Goal: Complete application form: Complete application form

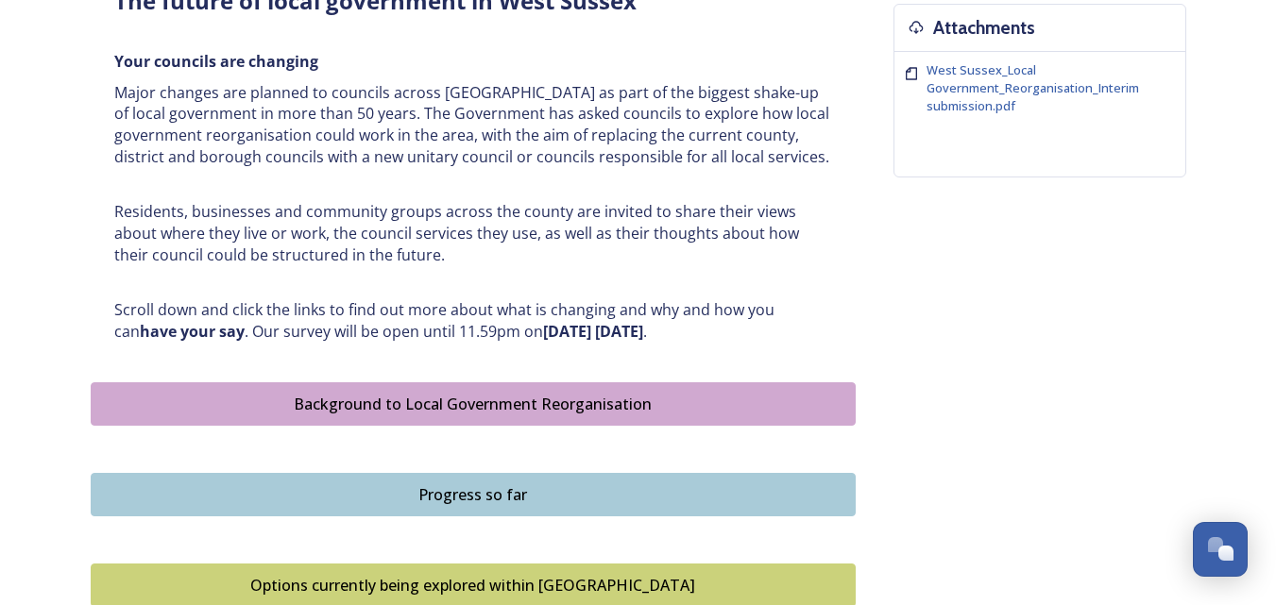
scroll to position [850, 0]
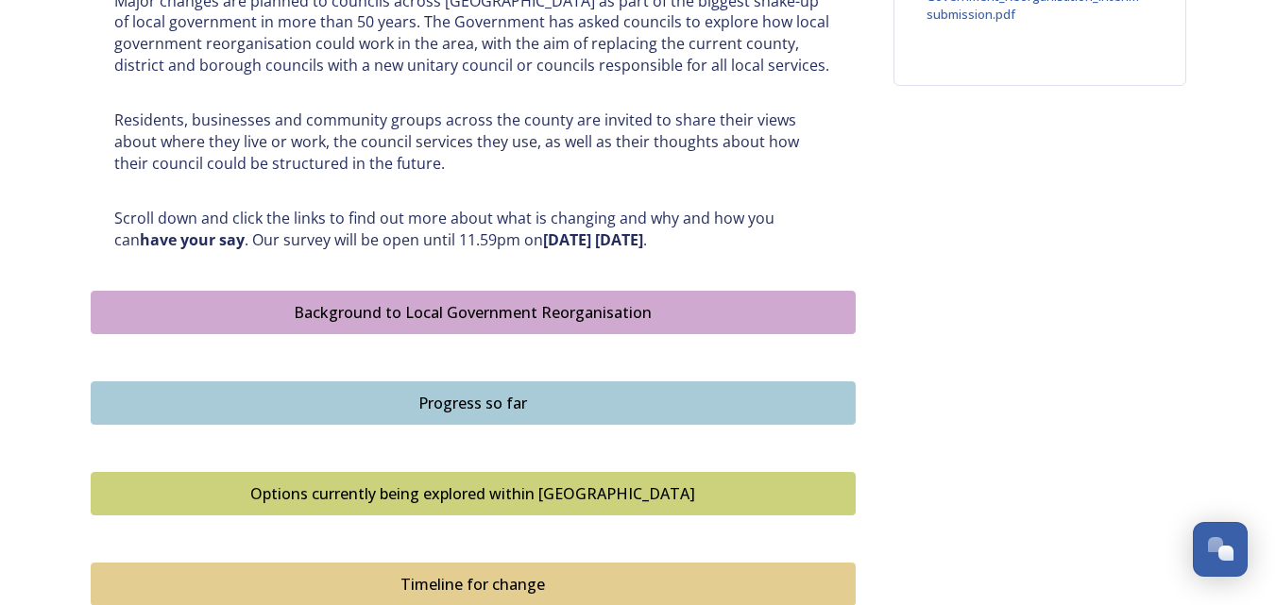
click at [690, 311] on div "Background to Local Government Reorganisation" at bounding box center [473, 312] width 744 height 23
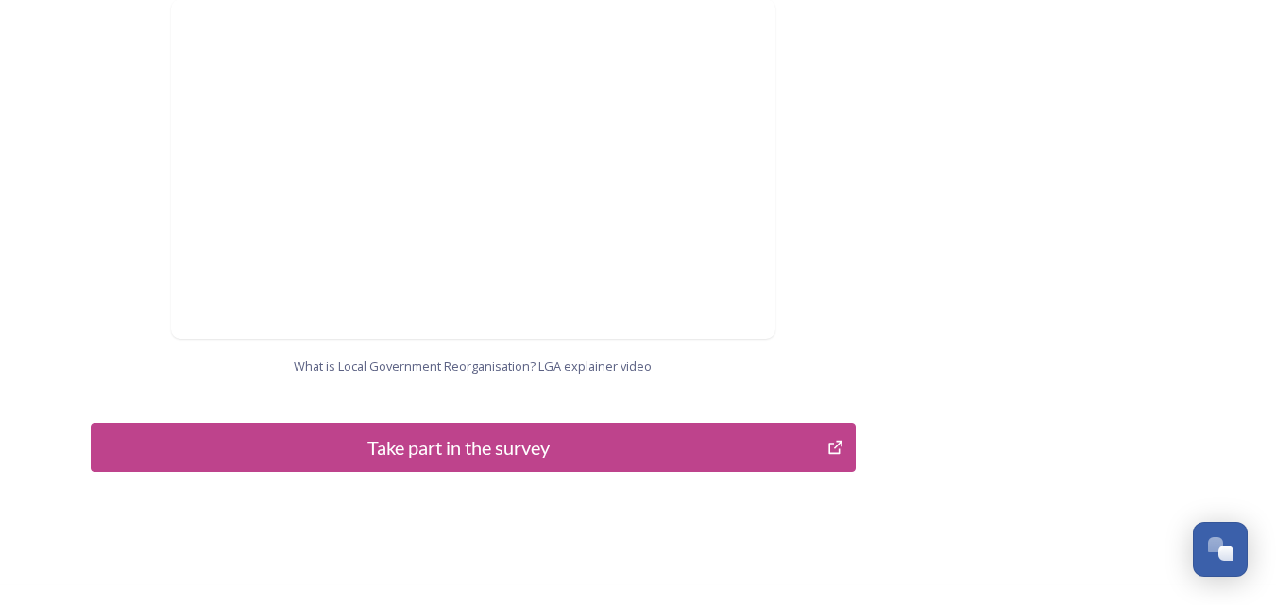
scroll to position [2021, 0]
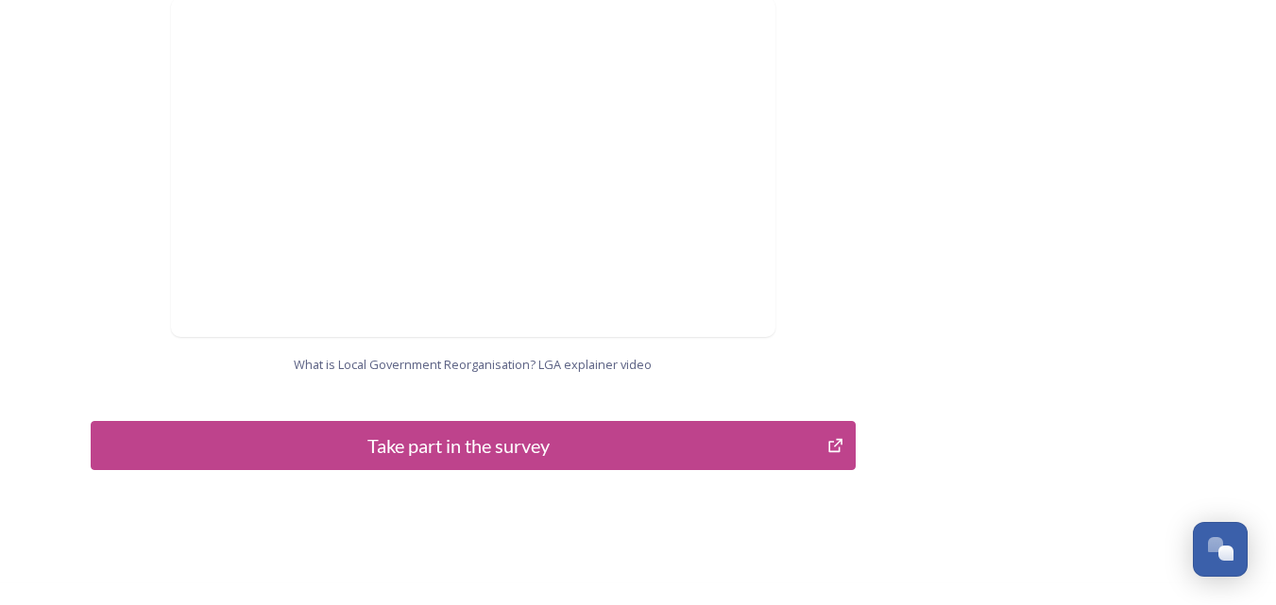
click at [444, 432] on div "Take part in the survey" at bounding box center [459, 446] width 717 height 28
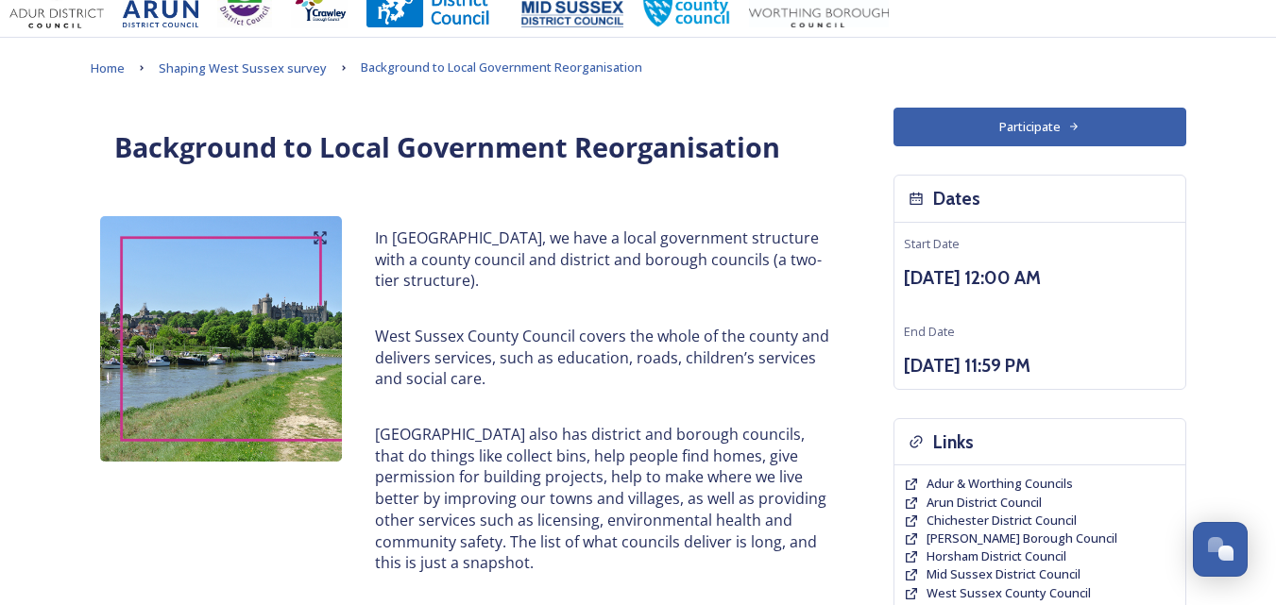
scroll to position [0, 0]
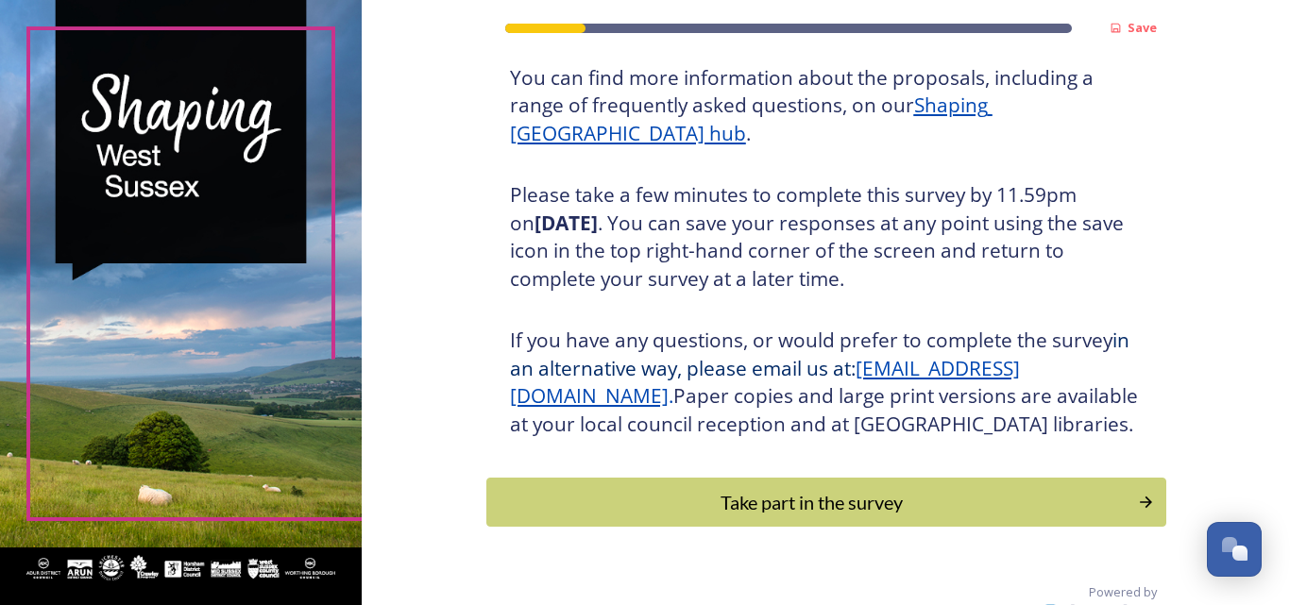
scroll to position [283, 0]
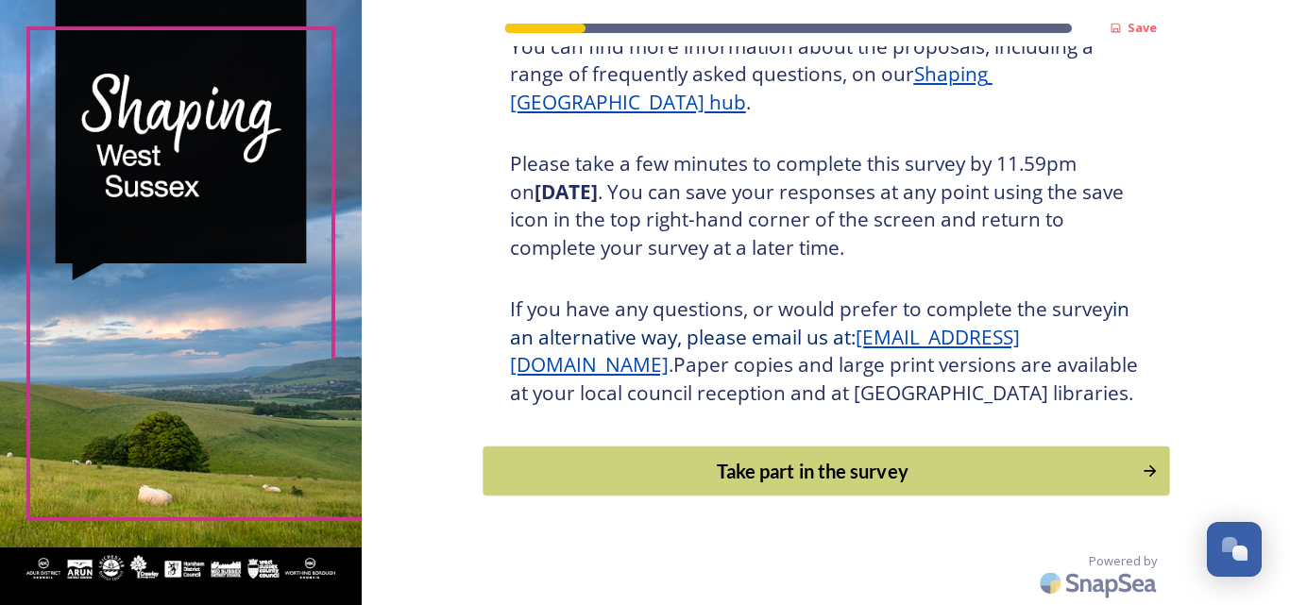
click at [768, 485] on div "Take part in the survey" at bounding box center [812, 471] width 638 height 28
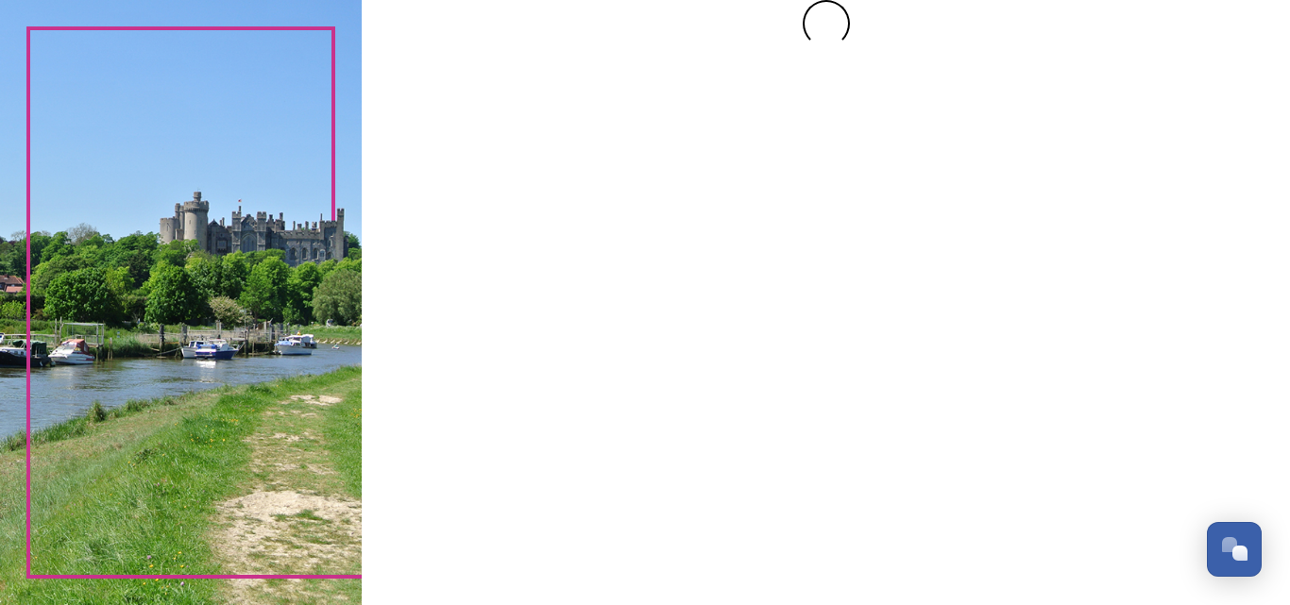
scroll to position [0, 0]
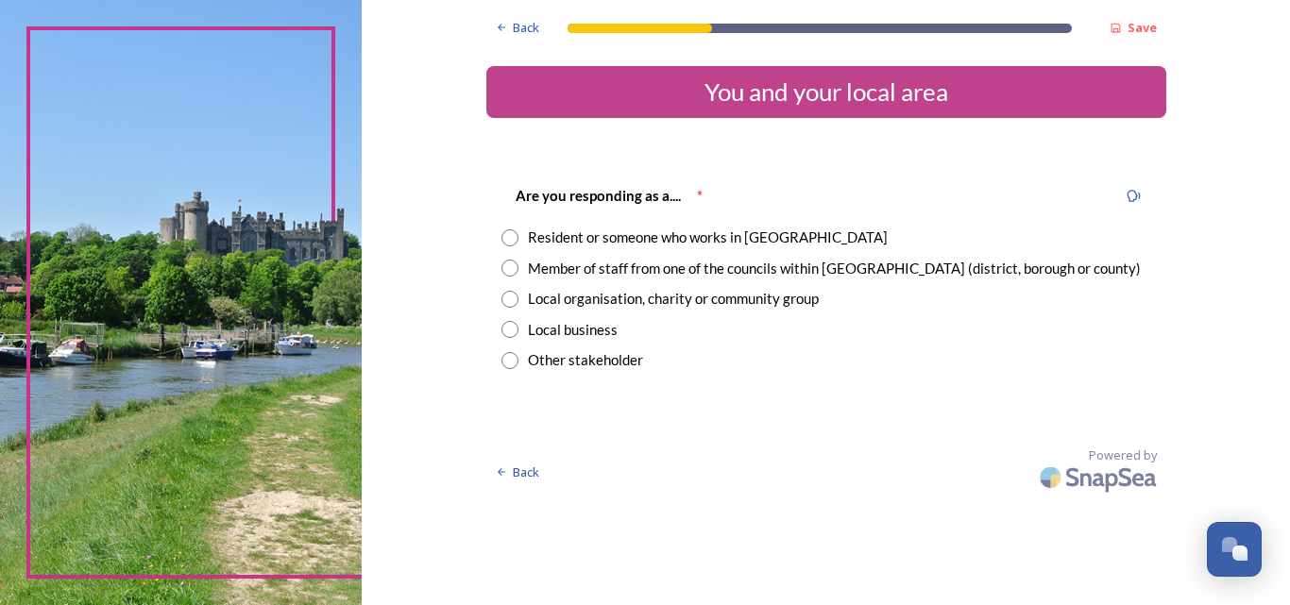
click at [509, 240] on input "radio" at bounding box center [509, 237] width 17 height 17
radio input "true"
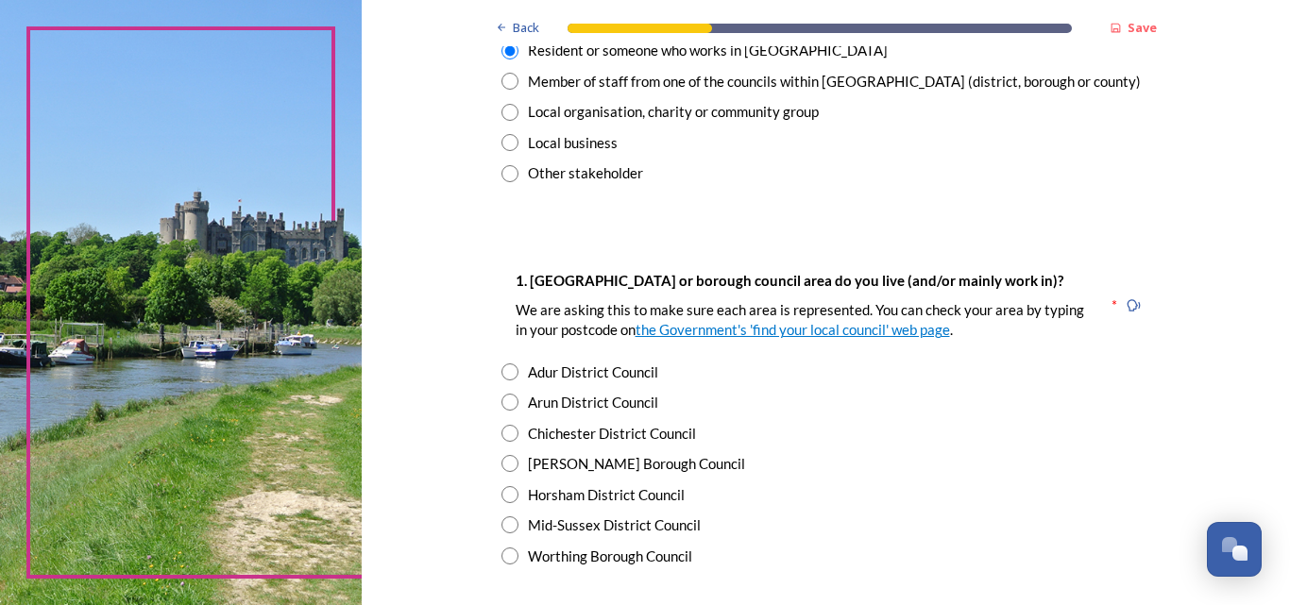
scroll to position [189, 0]
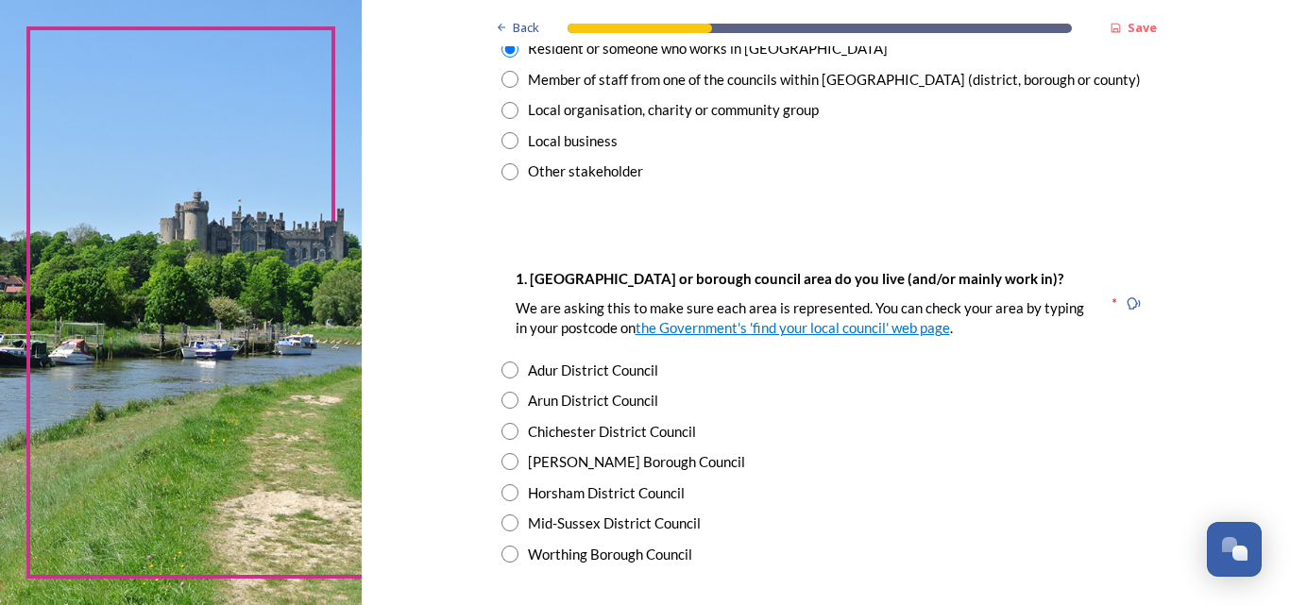
click at [630, 372] on div "Adur District Council" at bounding box center [593, 371] width 130 height 22
radio input "true"
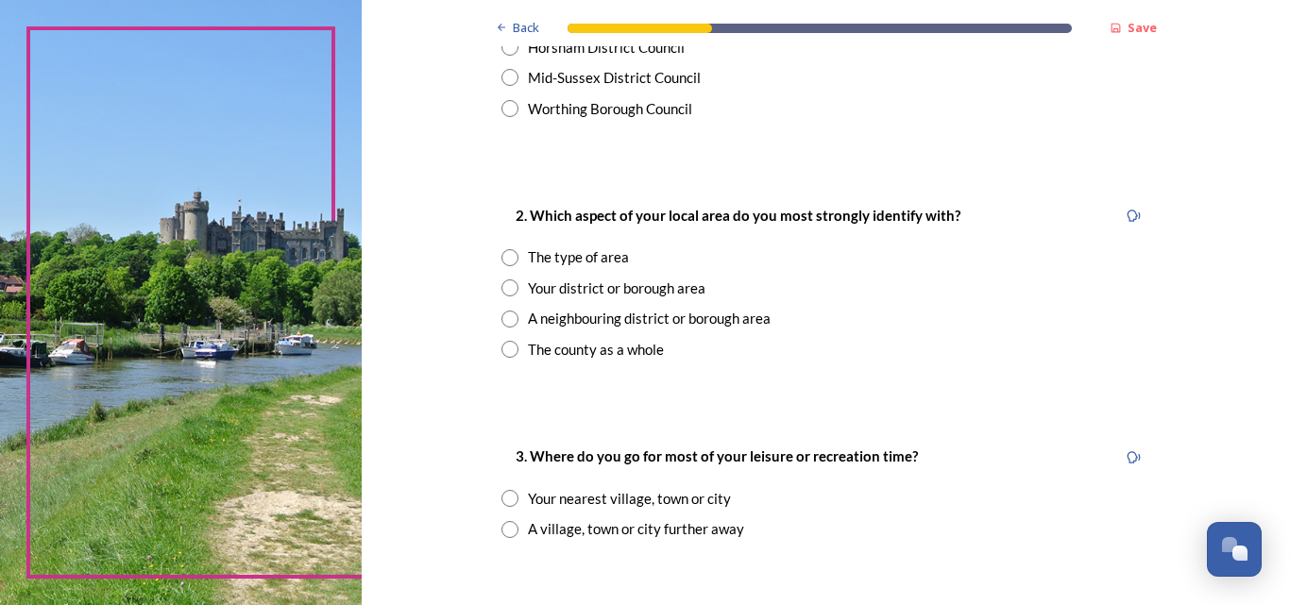
scroll to position [661, 0]
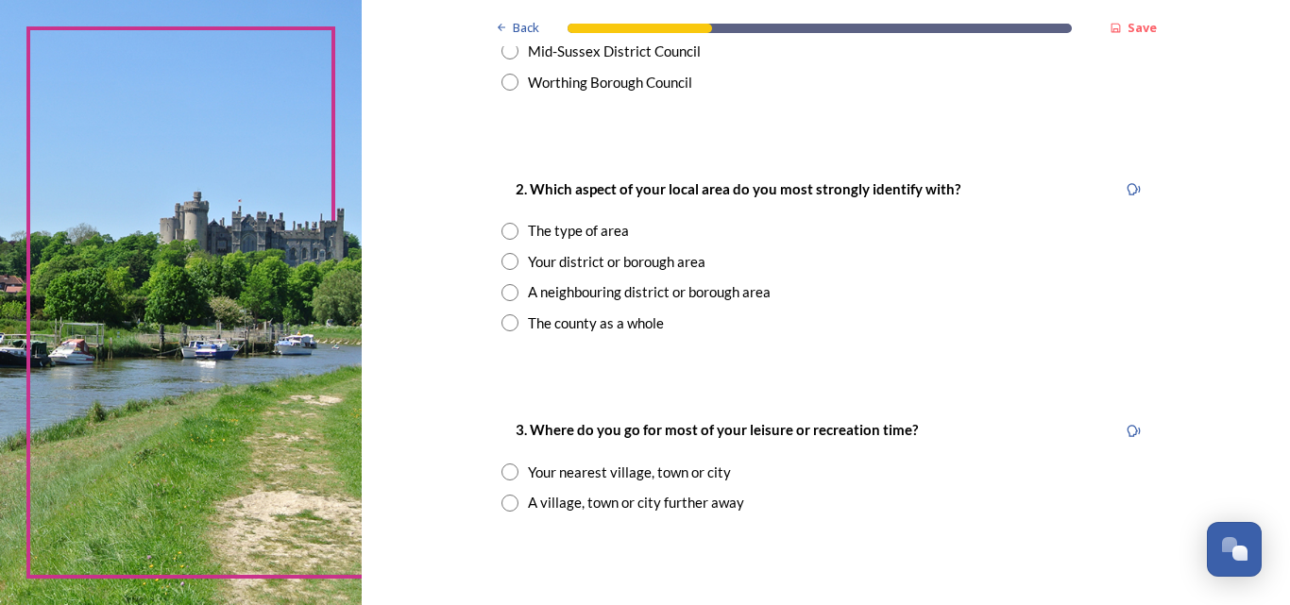
click at [612, 320] on div "The county as a whole" at bounding box center [596, 324] width 136 height 22
radio input "true"
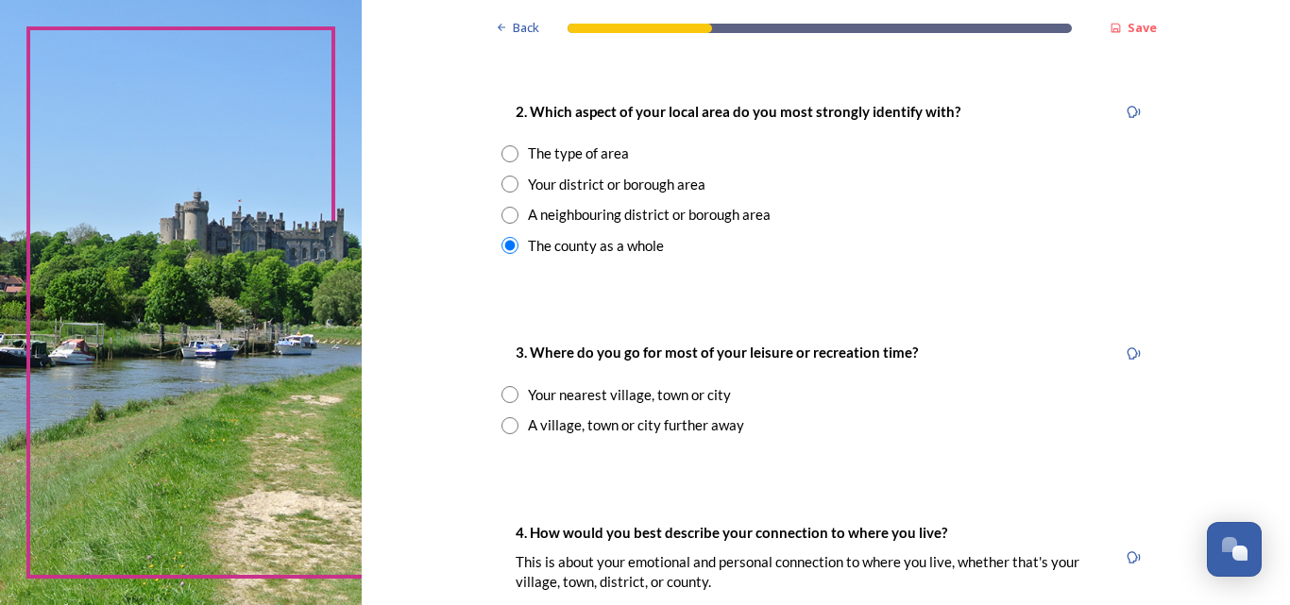
scroll to position [850, 0]
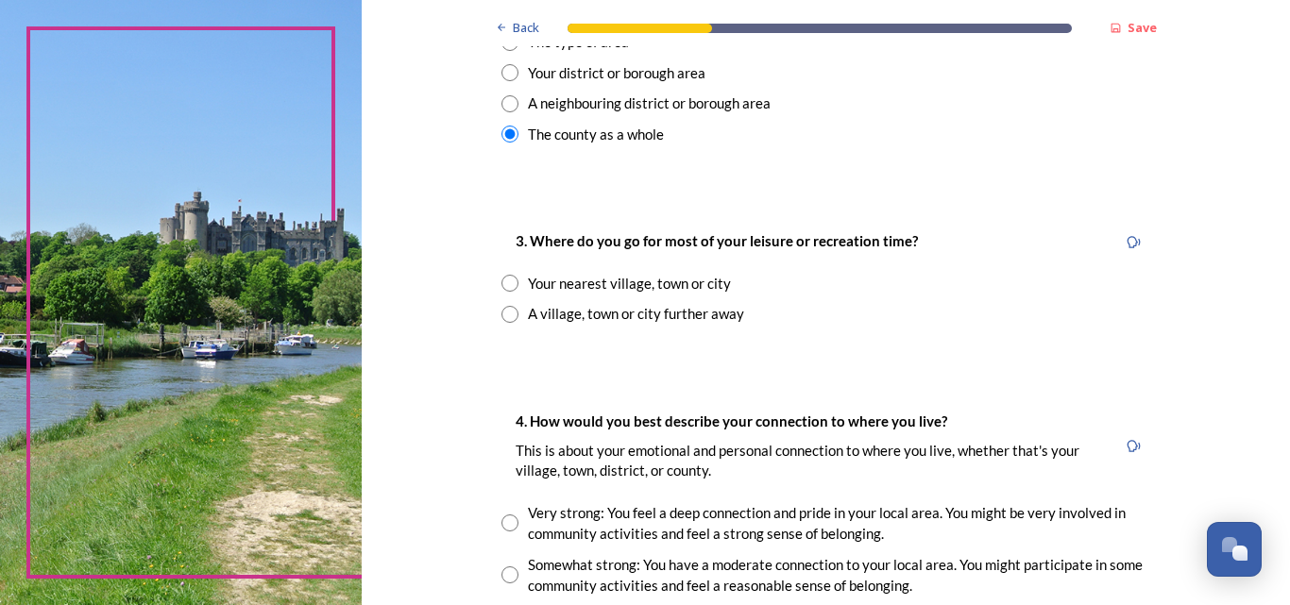
click at [720, 280] on div "Your nearest village, town or city" at bounding box center [629, 284] width 203 height 22
radio input "true"
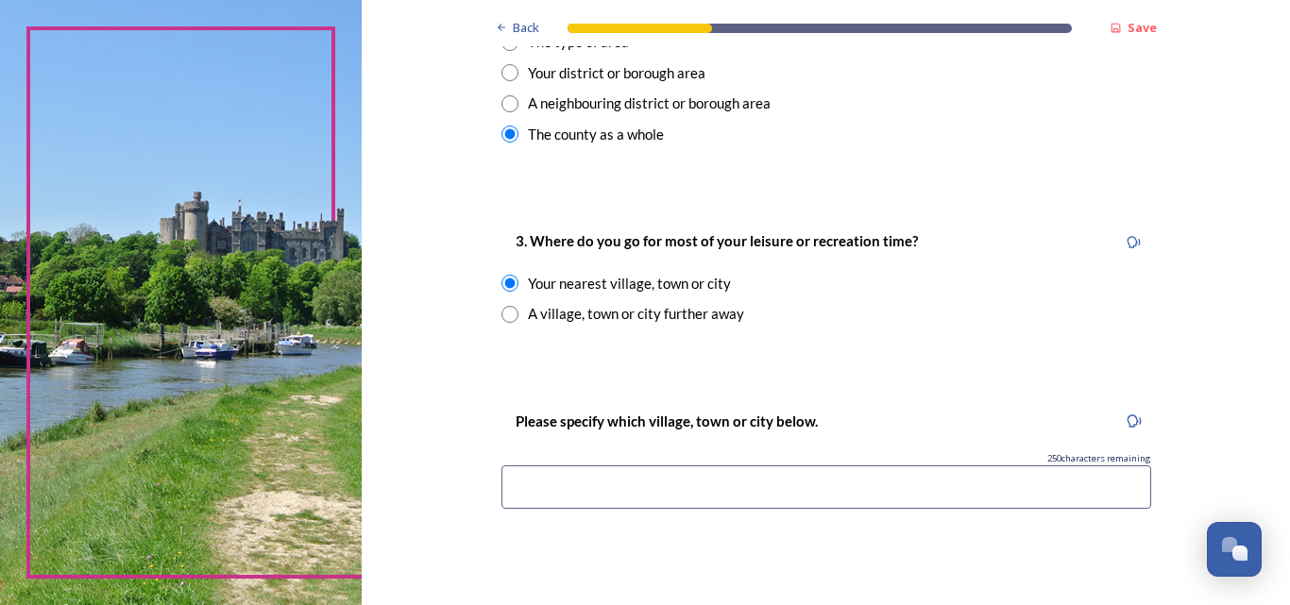
click at [589, 489] on input at bounding box center [826, 487] width 650 height 43
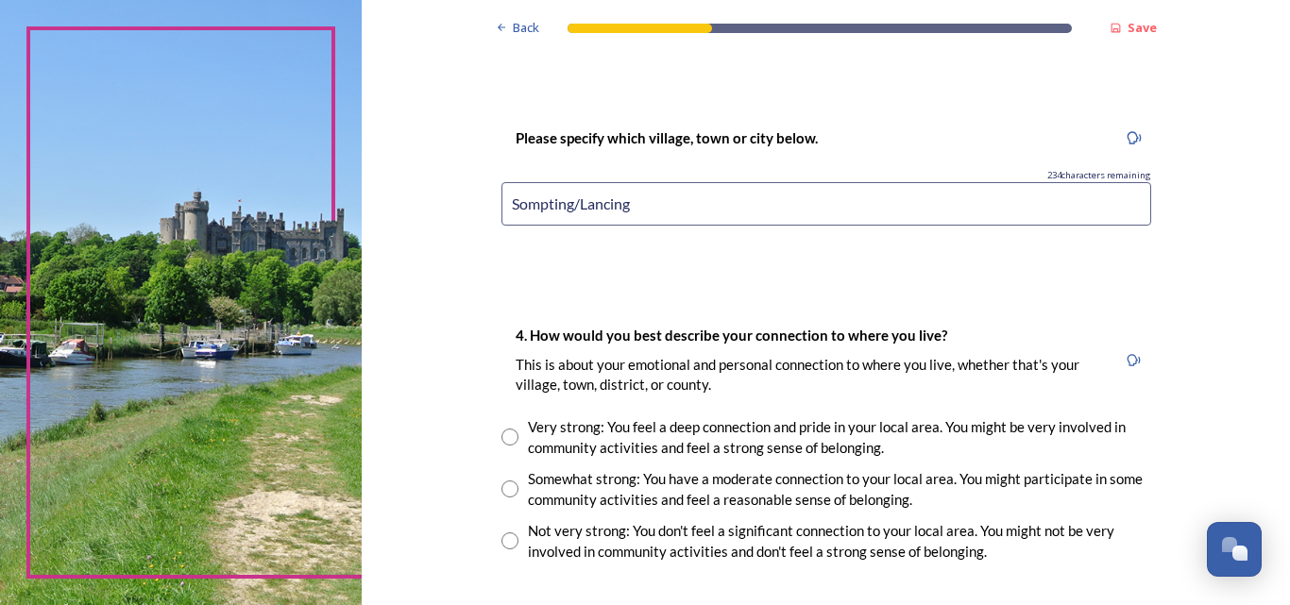
scroll to position [1228, 0]
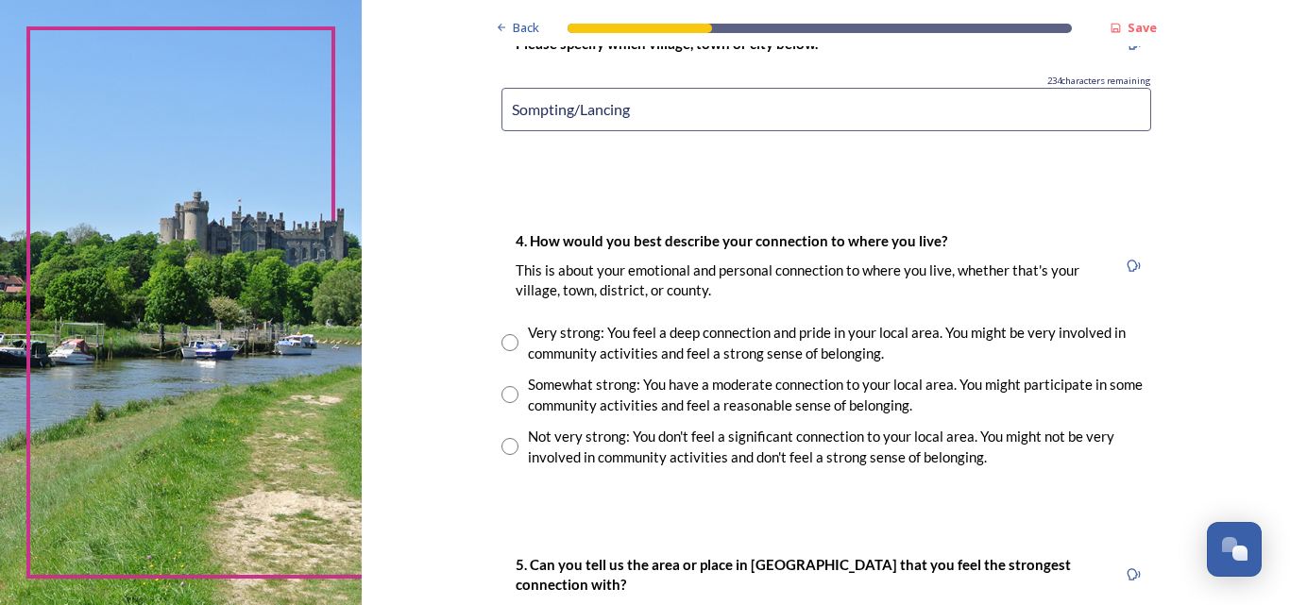
type input "Sompting/Lancing"
click at [503, 444] on input "radio" at bounding box center [509, 446] width 17 height 17
radio input "true"
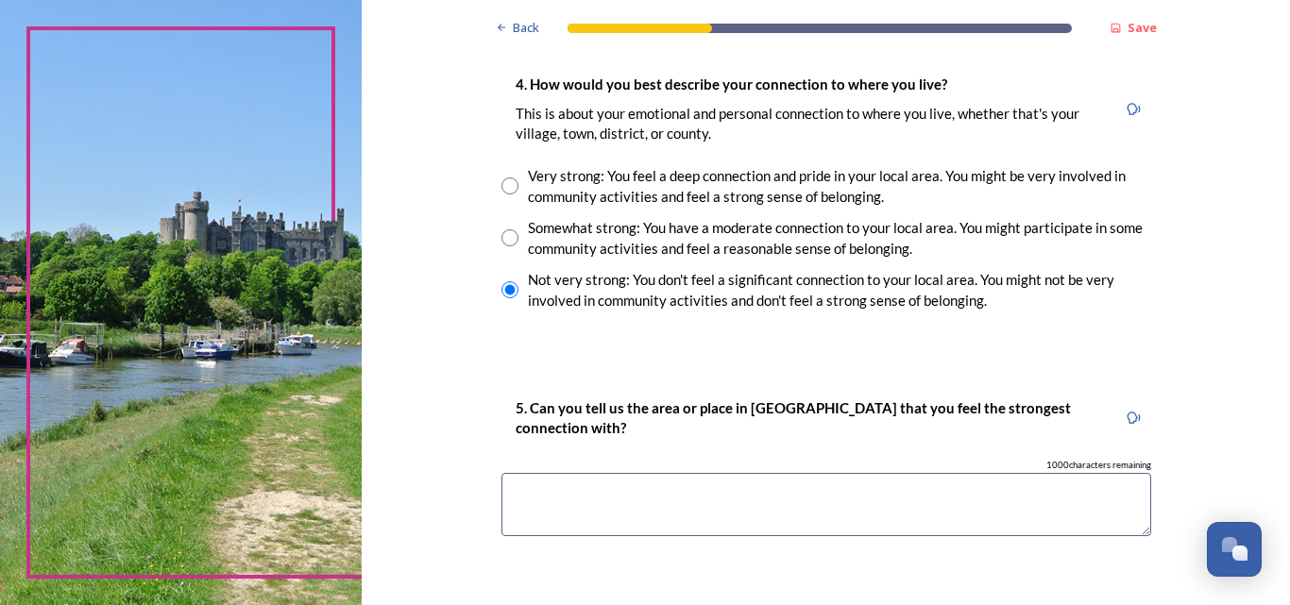
scroll to position [1417, 0]
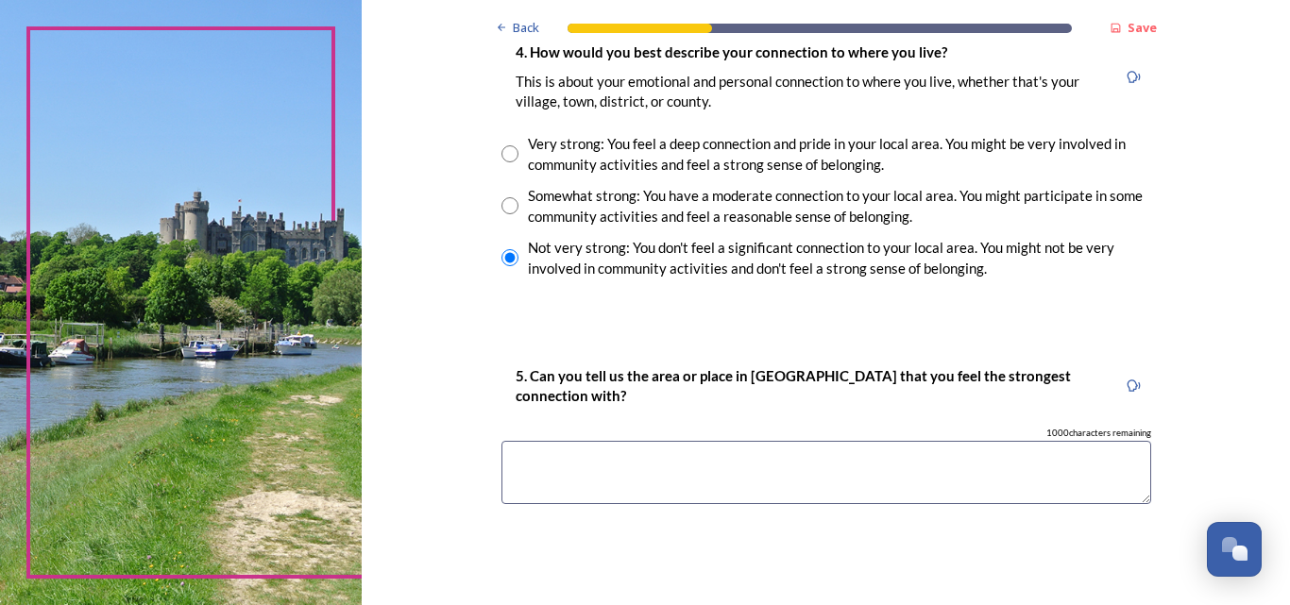
click at [618, 485] on textarea at bounding box center [826, 472] width 650 height 63
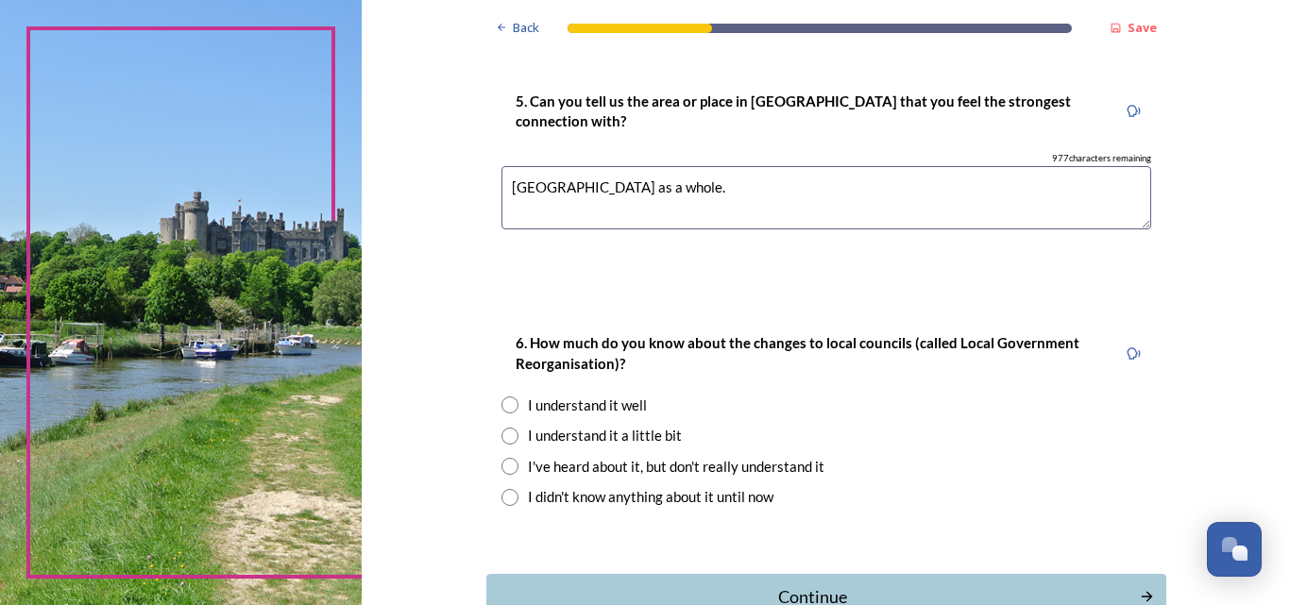
scroll to position [1700, 0]
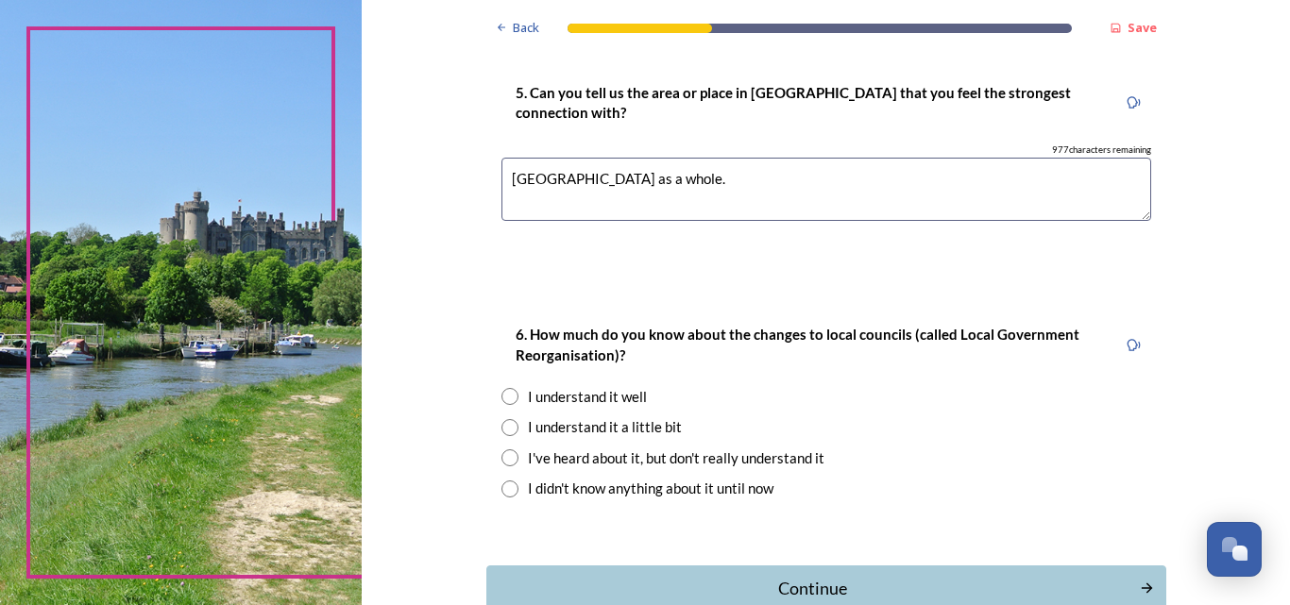
type textarea "West Sussex as a whole."
click at [507, 395] on input "radio" at bounding box center [509, 396] width 17 height 17
radio input "true"
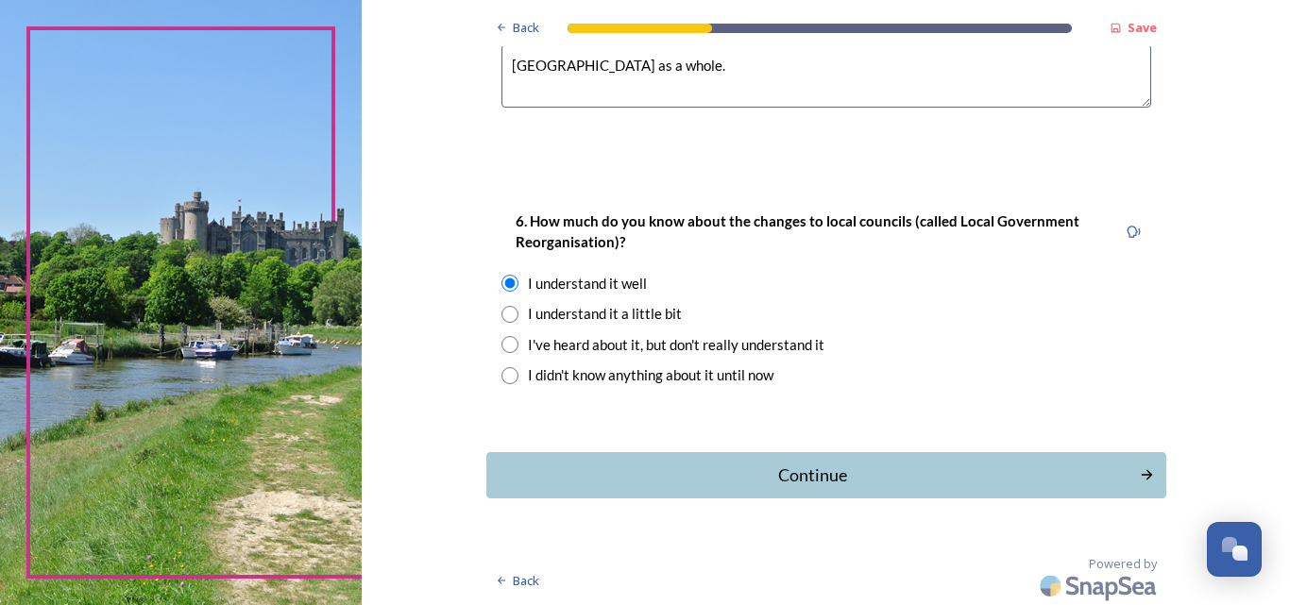
scroll to position [1816, 0]
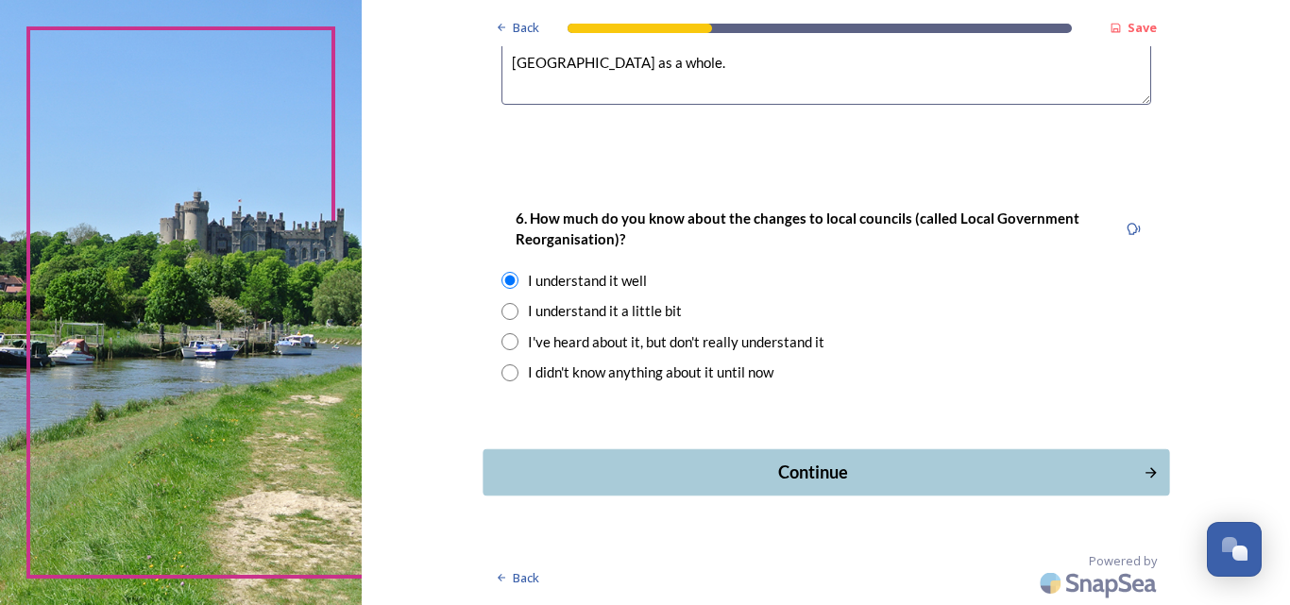
click at [960, 474] on div "Continue" at bounding box center [812, 472] width 639 height 25
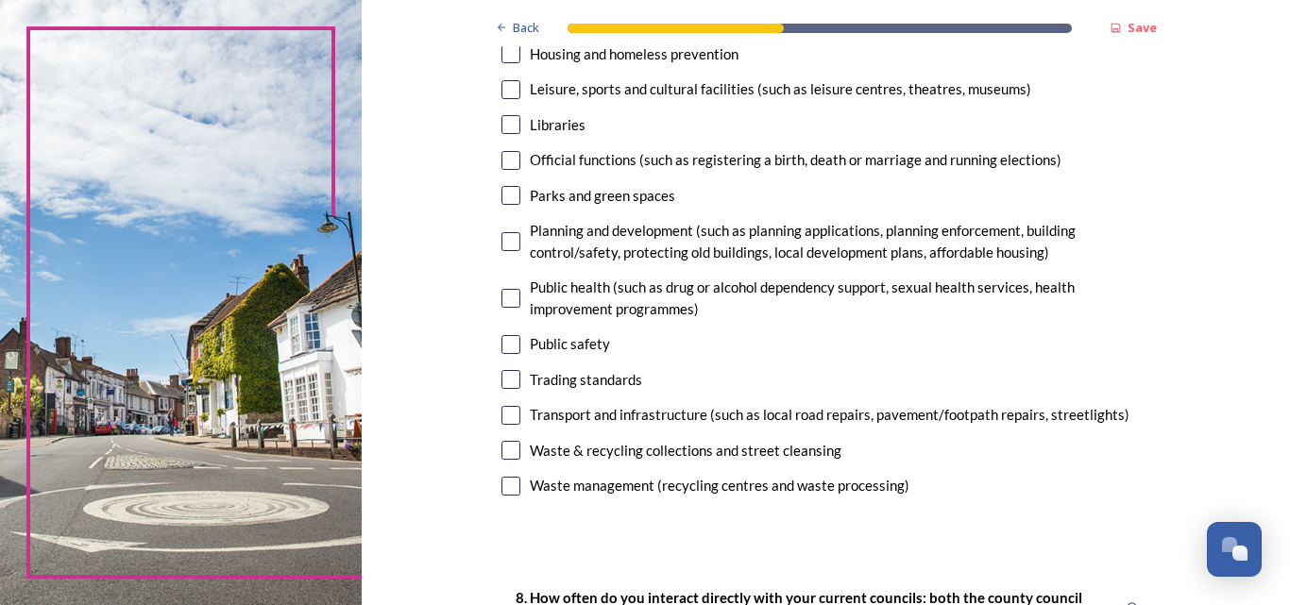
scroll to position [567, 0]
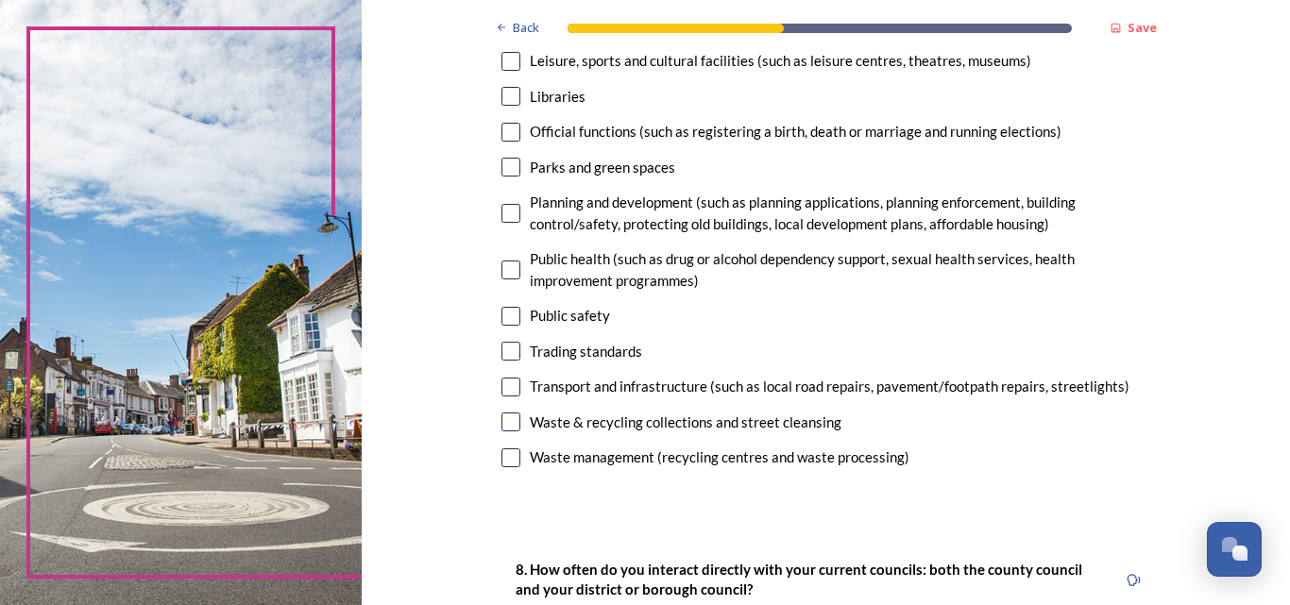
click at [503, 385] on input "checkbox" at bounding box center [510, 387] width 19 height 19
checkbox input "true"
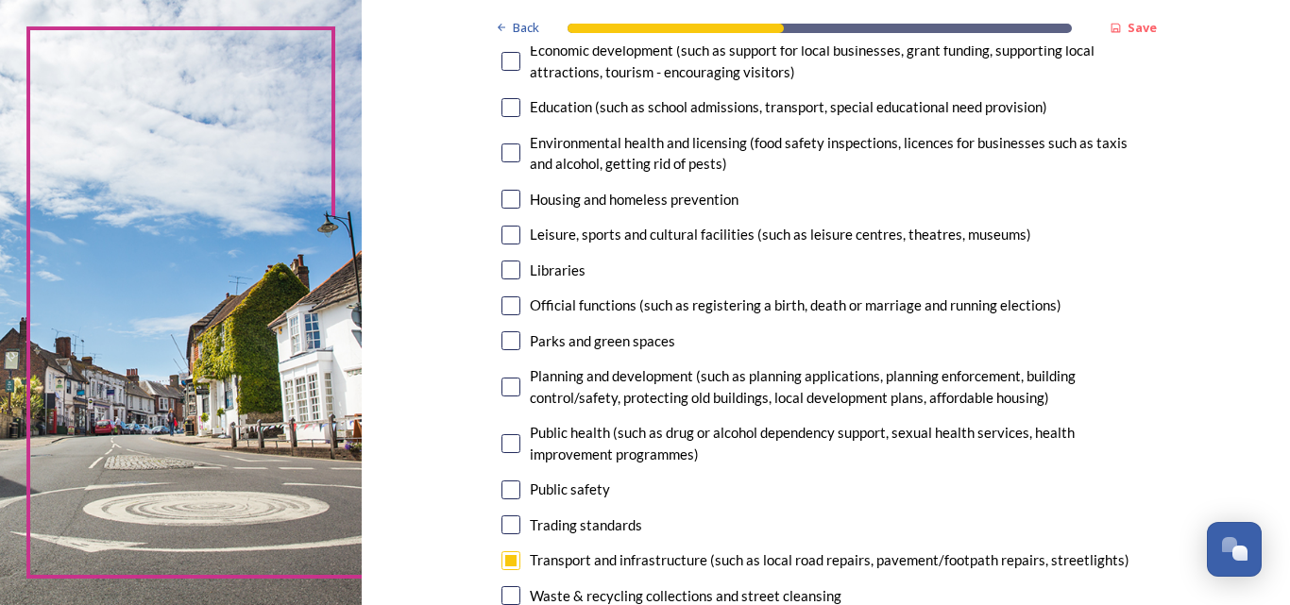
scroll to position [378, 0]
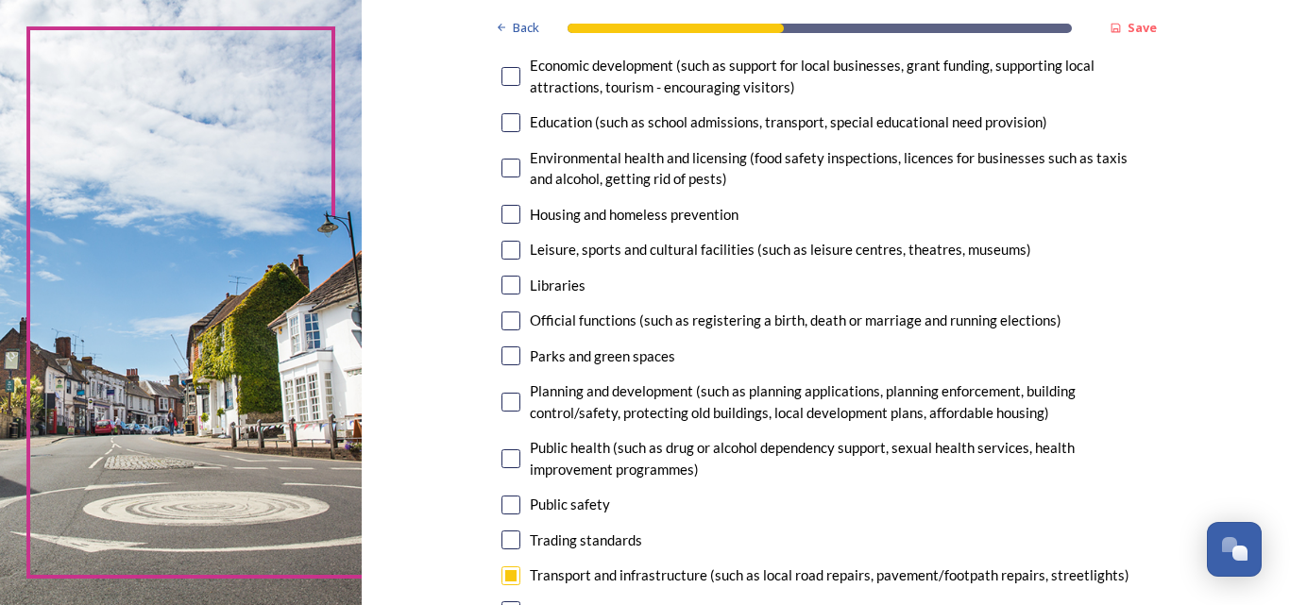
click at [509, 507] on input "checkbox" at bounding box center [510, 505] width 19 height 19
checkbox input "true"
click at [503, 361] on input "checkbox" at bounding box center [510, 356] width 19 height 19
checkbox input "true"
click at [513, 285] on input "checkbox" at bounding box center [510, 285] width 19 height 19
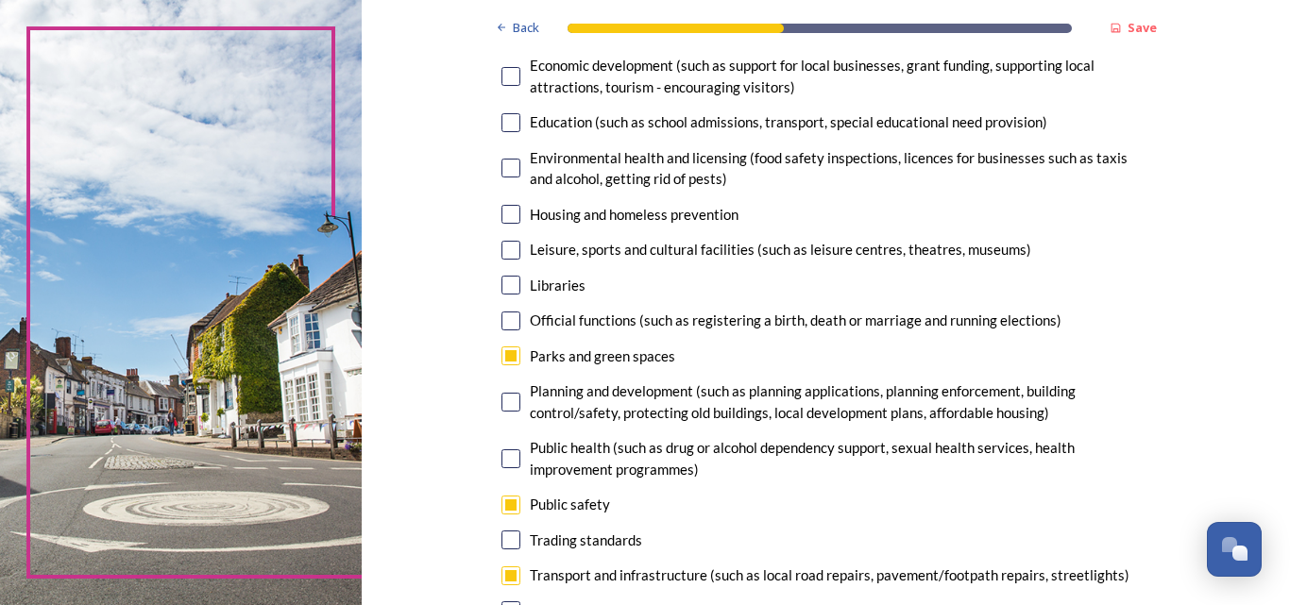
checkbox input "true"
click at [508, 85] on input "checkbox" at bounding box center [510, 76] width 19 height 19
checkbox input "true"
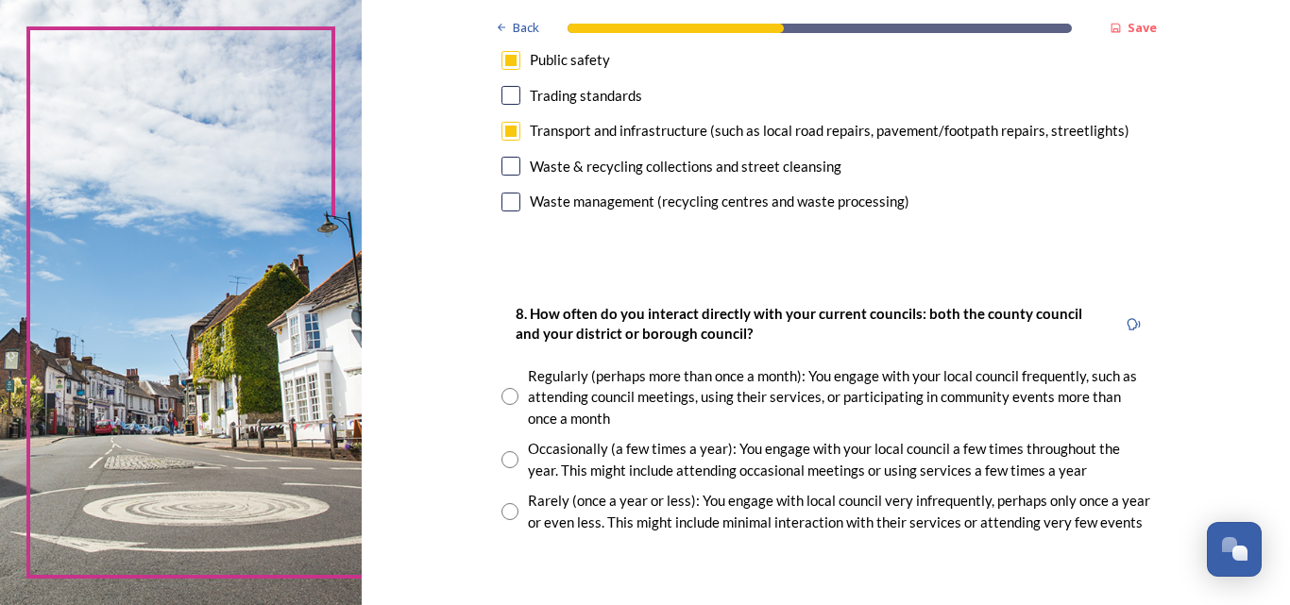
scroll to position [850, 0]
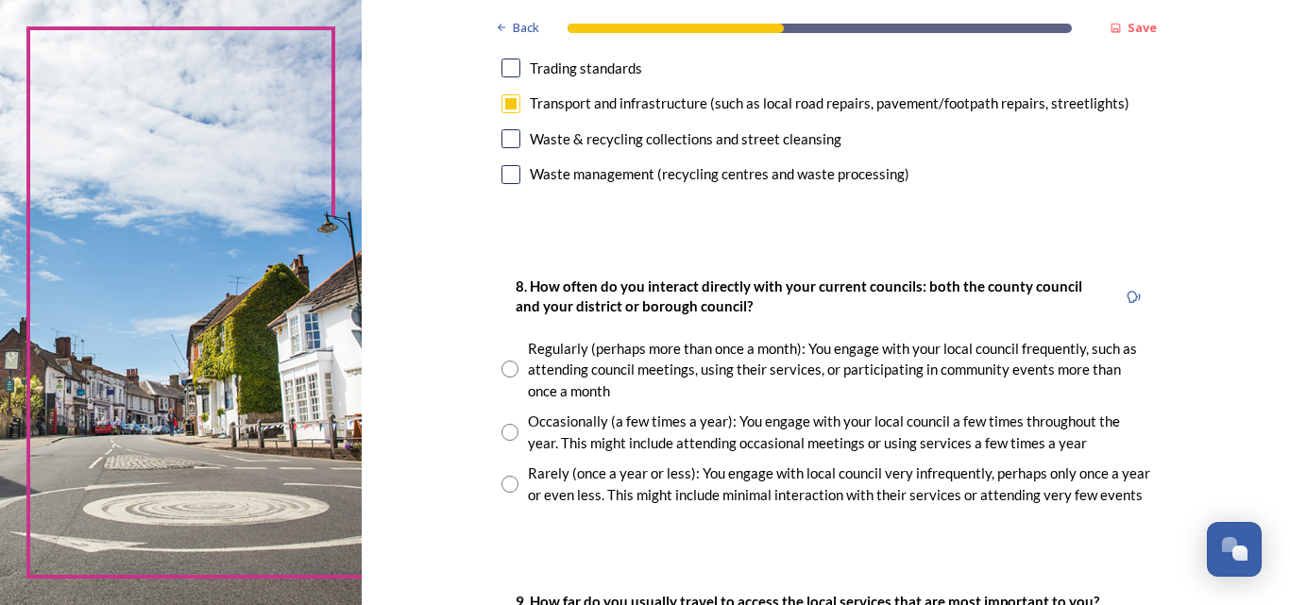
click at [501, 425] on input "radio" at bounding box center [509, 432] width 17 height 17
radio input "true"
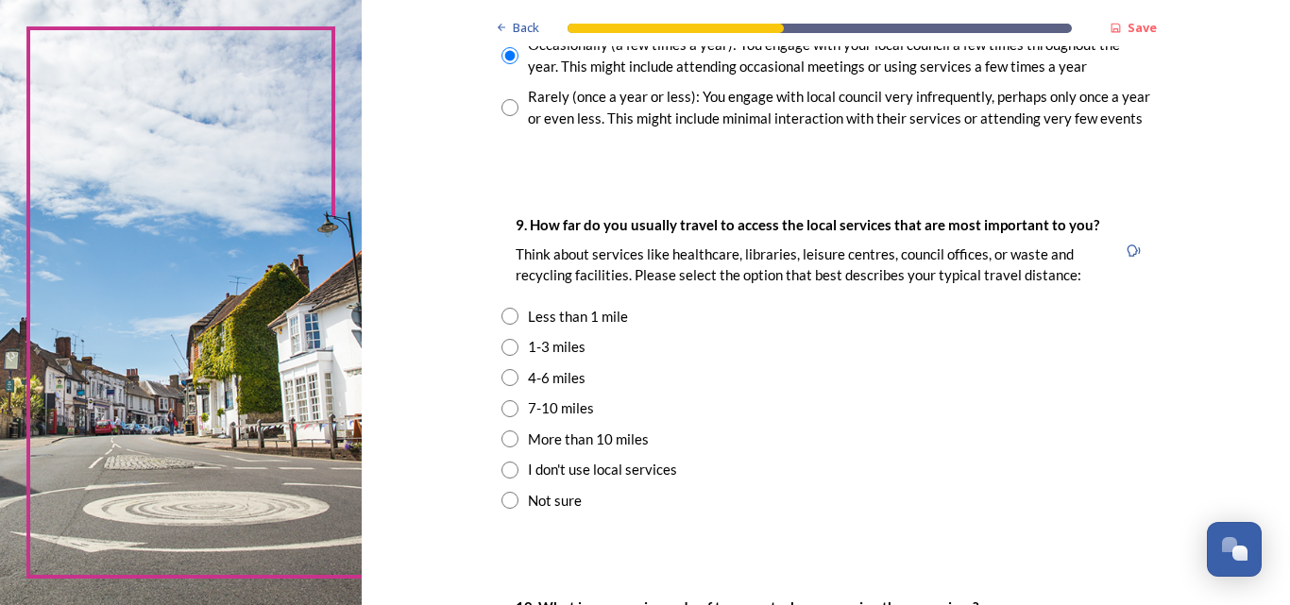
scroll to position [1228, 0]
click at [501, 343] on input "radio" at bounding box center [509, 346] width 17 height 17
radio input "true"
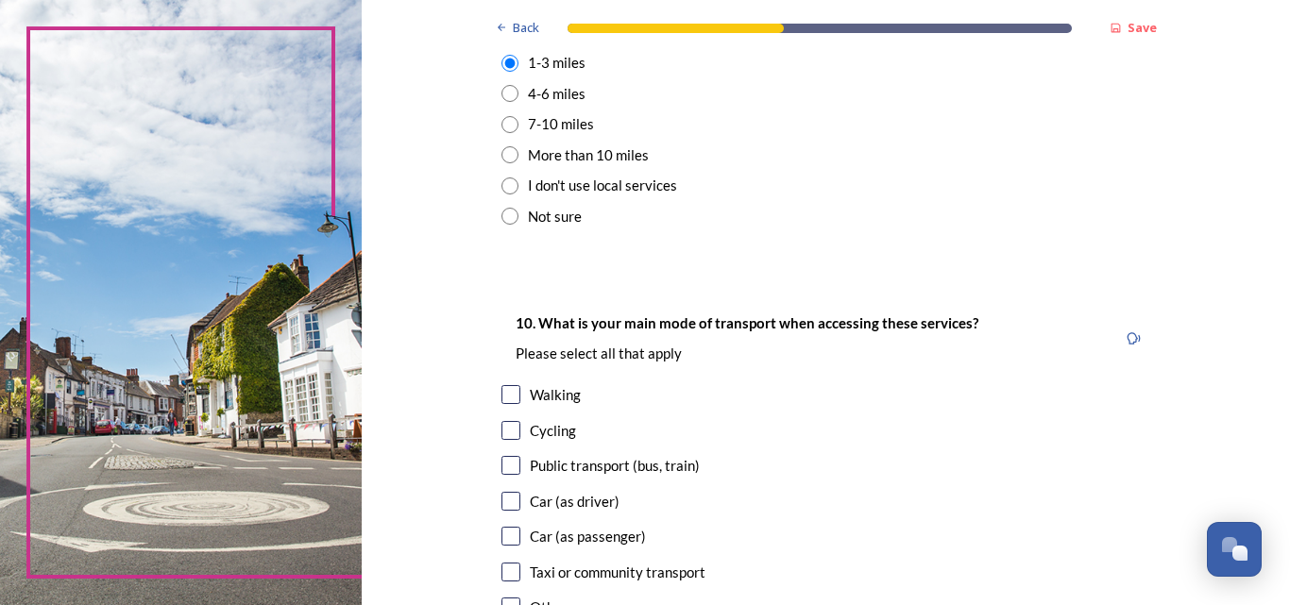
scroll to position [1605, 0]
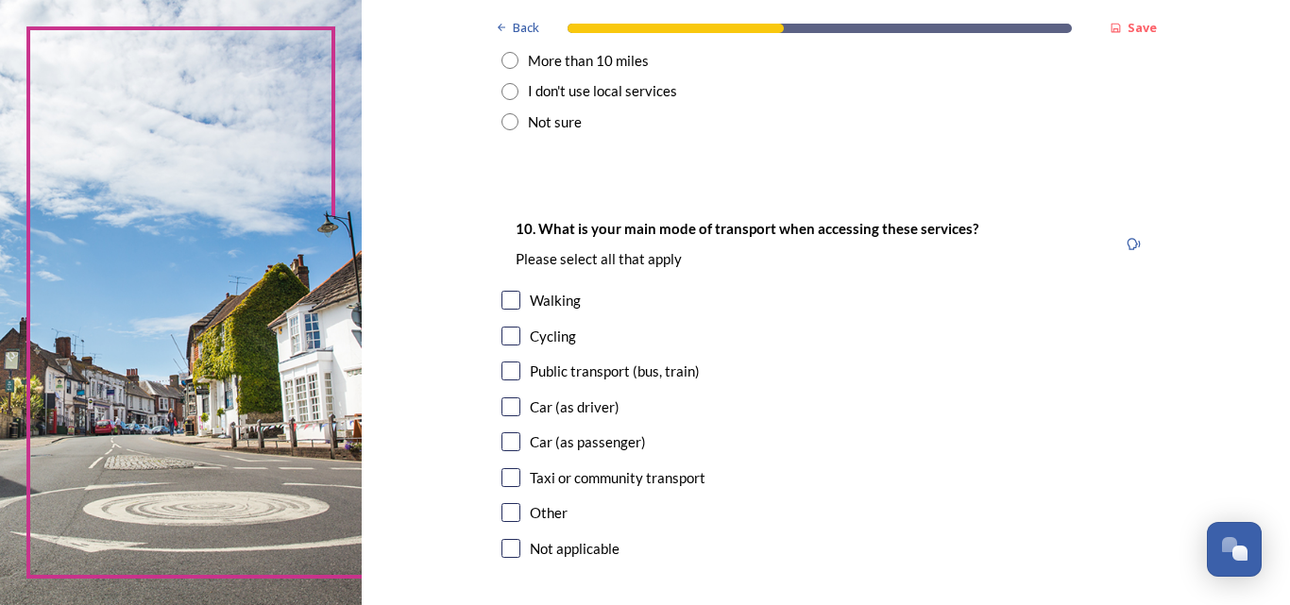
click at [501, 301] on input "checkbox" at bounding box center [510, 300] width 19 height 19
checkbox input "true"
click at [502, 333] on input "checkbox" at bounding box center [510, 336] width 19 height 19
checkbox input "true"
click at [507, 412] on input "checkbox" at bounding box center [510, 407] width 19 height 19
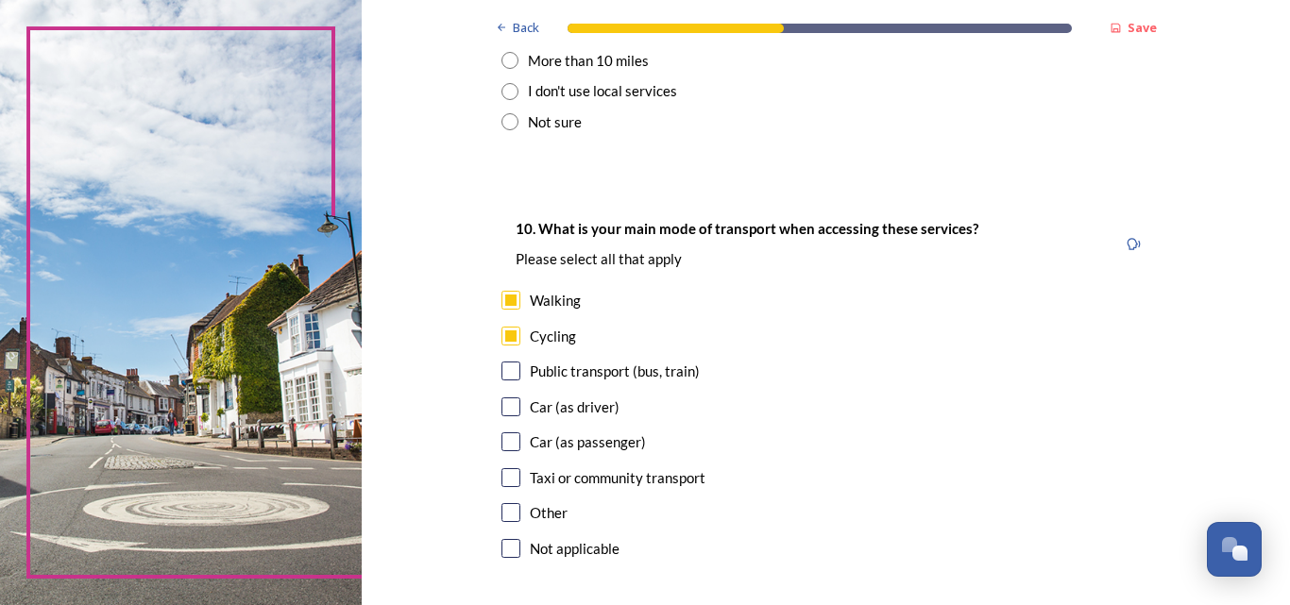
checkbox input "true"
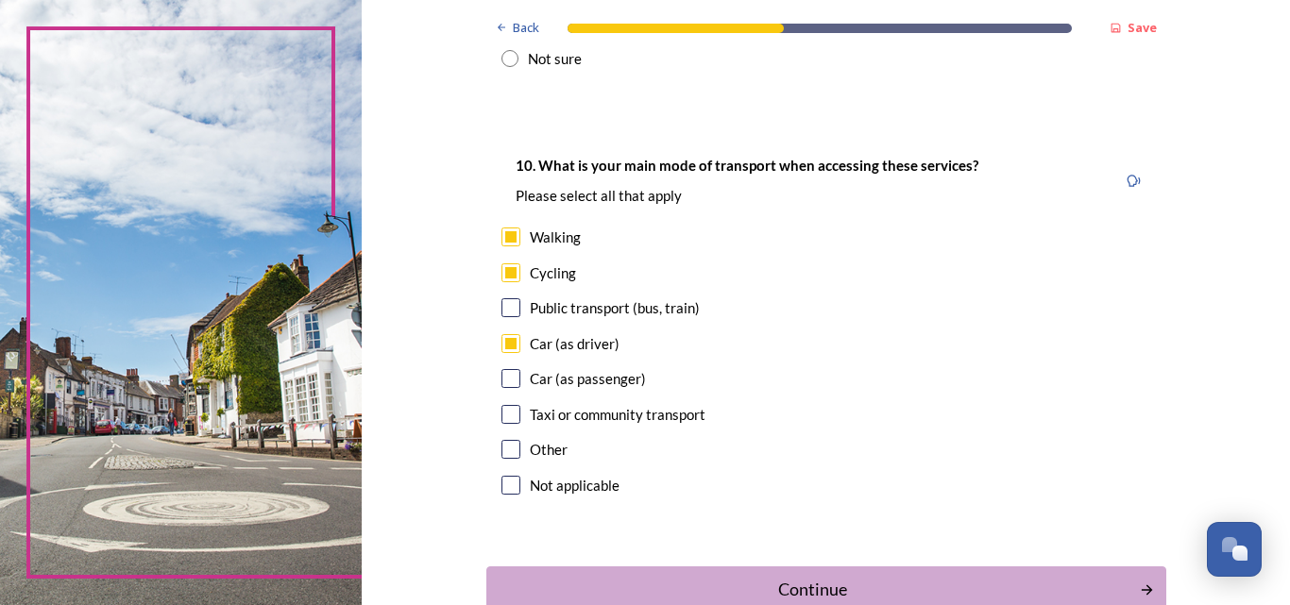
scroll to position [1700, 0]
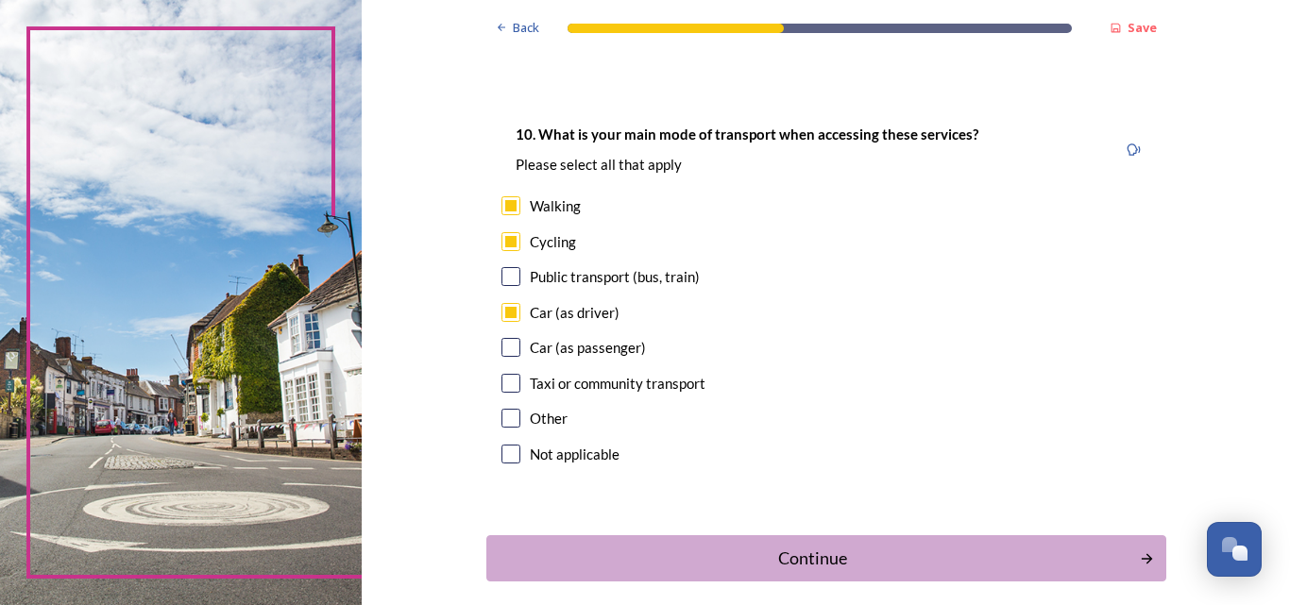
click at [504, 280] on input "checkbox" at bounding box center [510, 276] width 19 height 19
checkbox input "true"
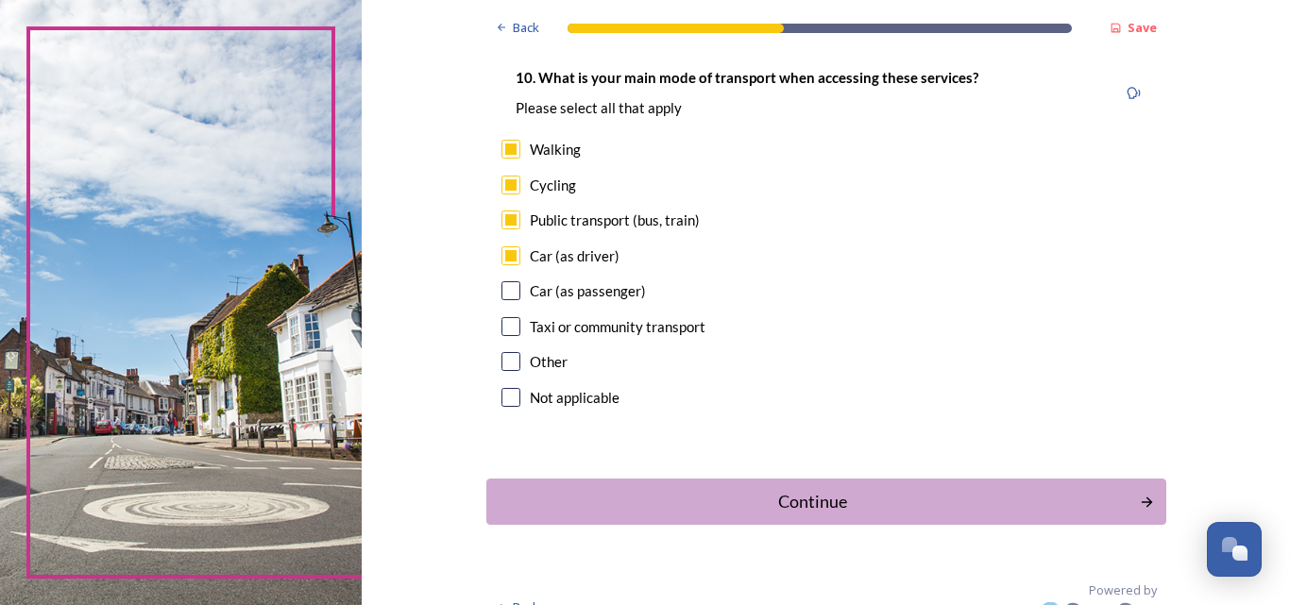
scroll to position [1786, 0]
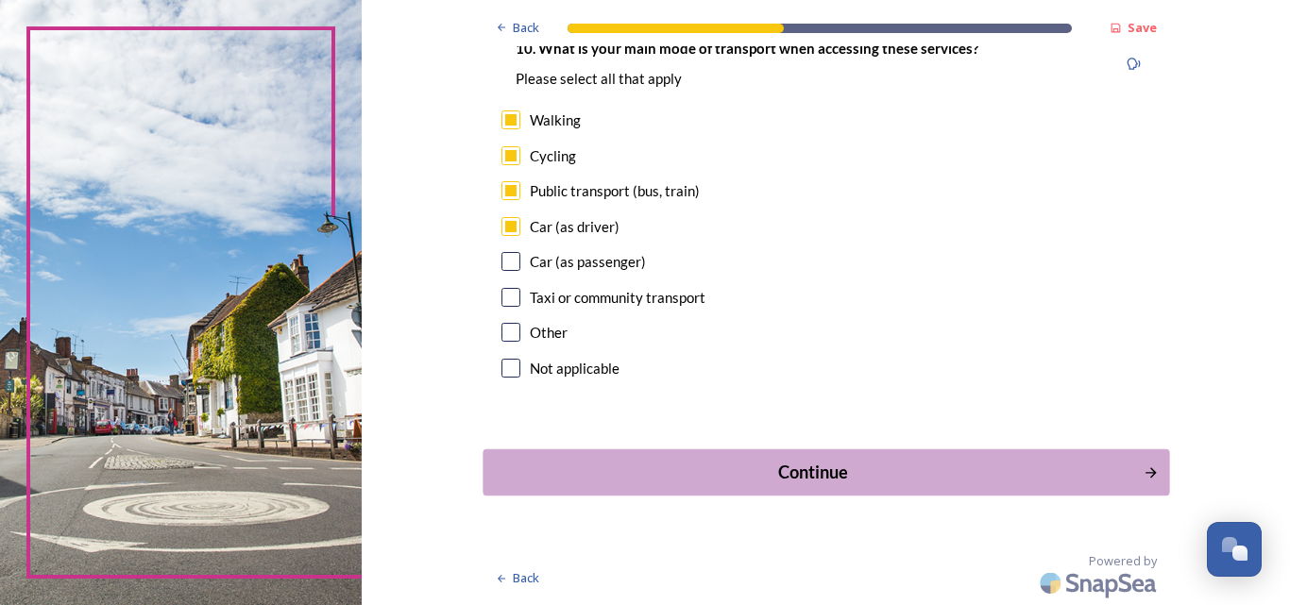
click at [981, 467] on div "Continue" at bounding box center [812, 472] width 639 height 25
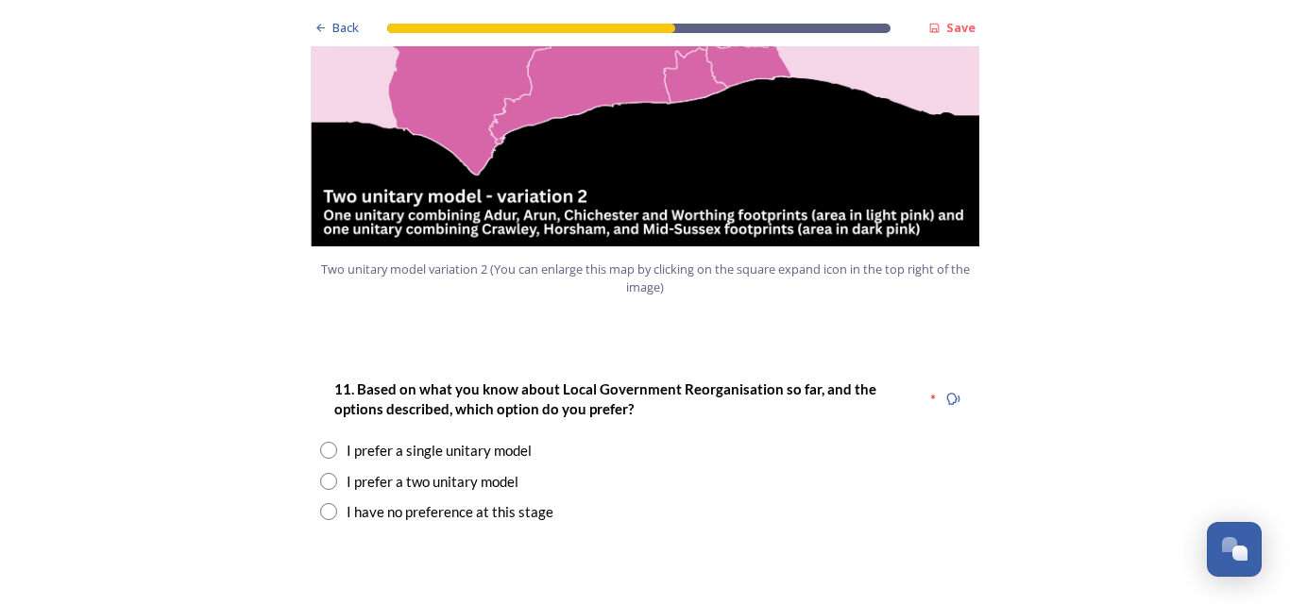
scroll to position [2266, 0]
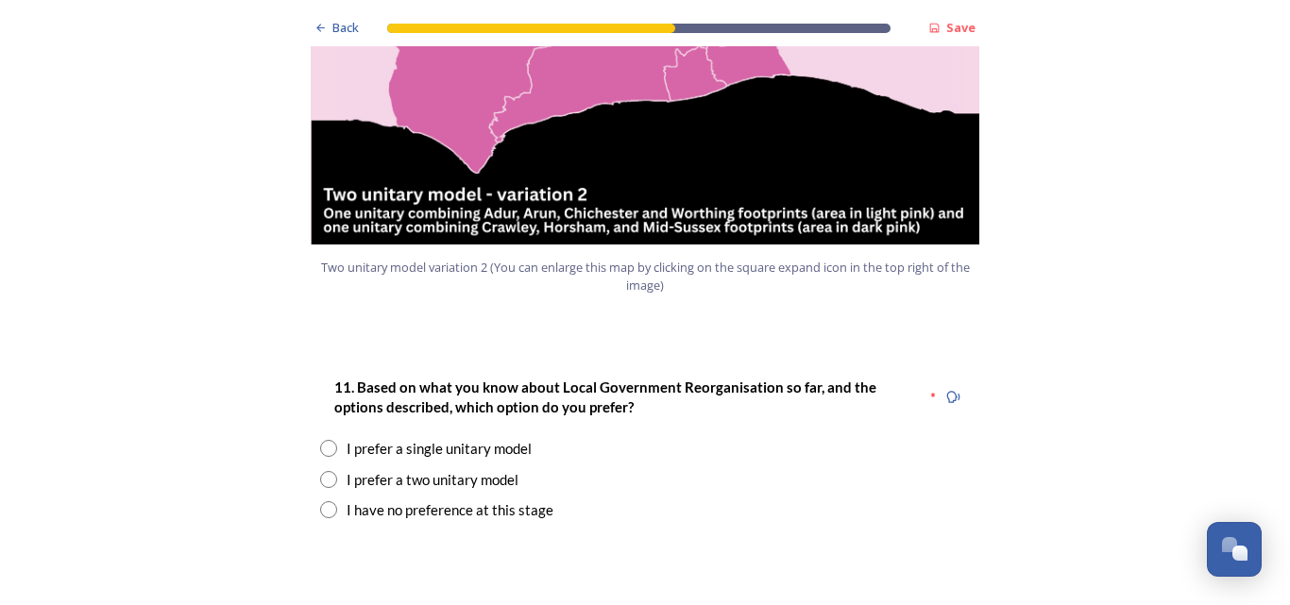
click at [326, 440] on input "radio" at bounding box center [328, 448] width 17 height 17
radio input "true"
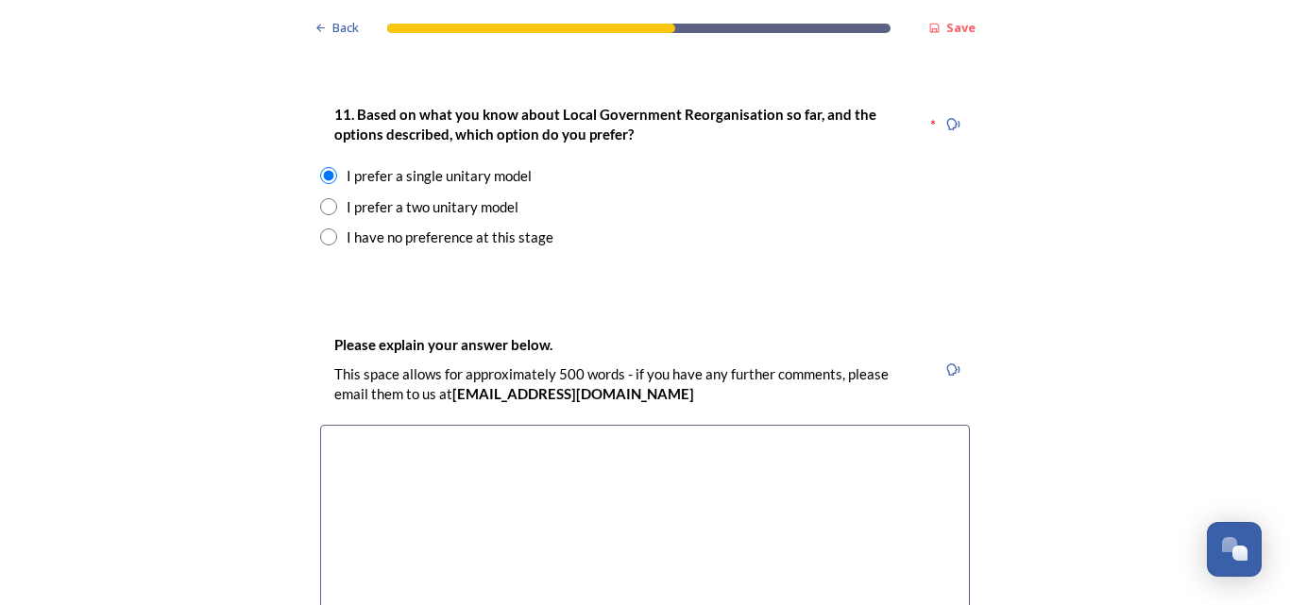
scroll to position [2550, 0]
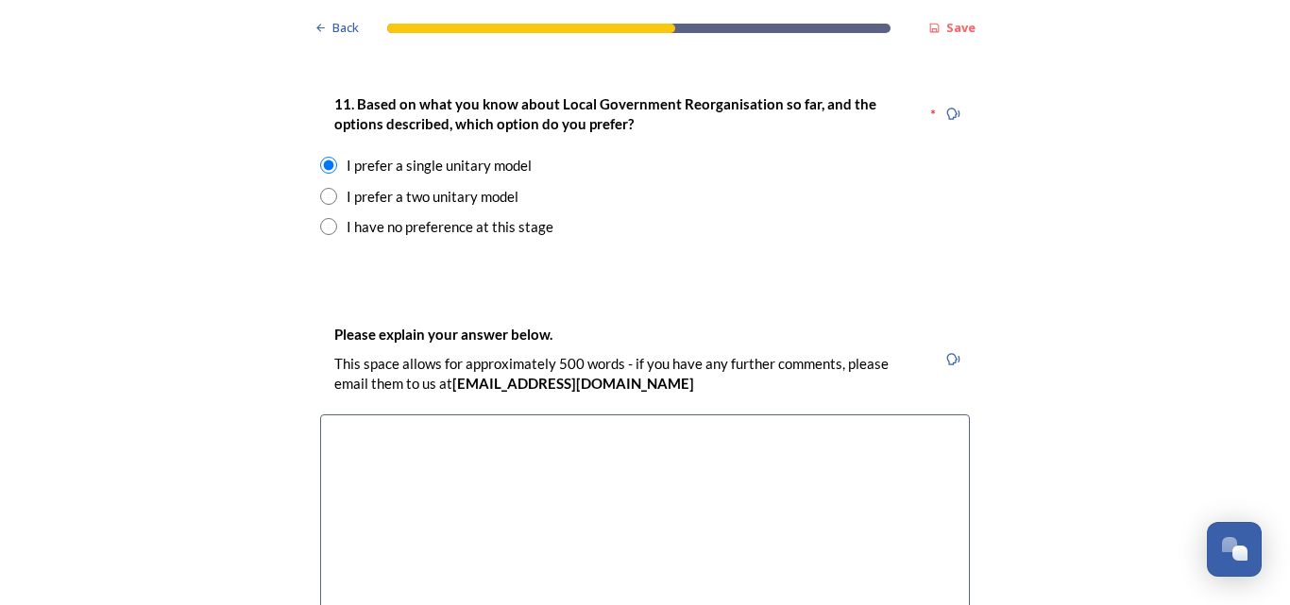
click at [354, 415] on textarea at bounding box center [645, 521] width 650 height 212
type textarea "If correctly managed"
drag, startPoint x: 456, startPoint y: 108, endPoint x: 888, endPoint y: 223, distance: 446.7
click at [888, 222] on div "Back Save Prioritising future services As explained on our Shaping West Sussex …" at bounding box center [645, 602] width 680 height 6304
drag, startPoint x: 386, startPoint y: 112, endPoint x: 482, endPoint y: 113, distance: 95.4
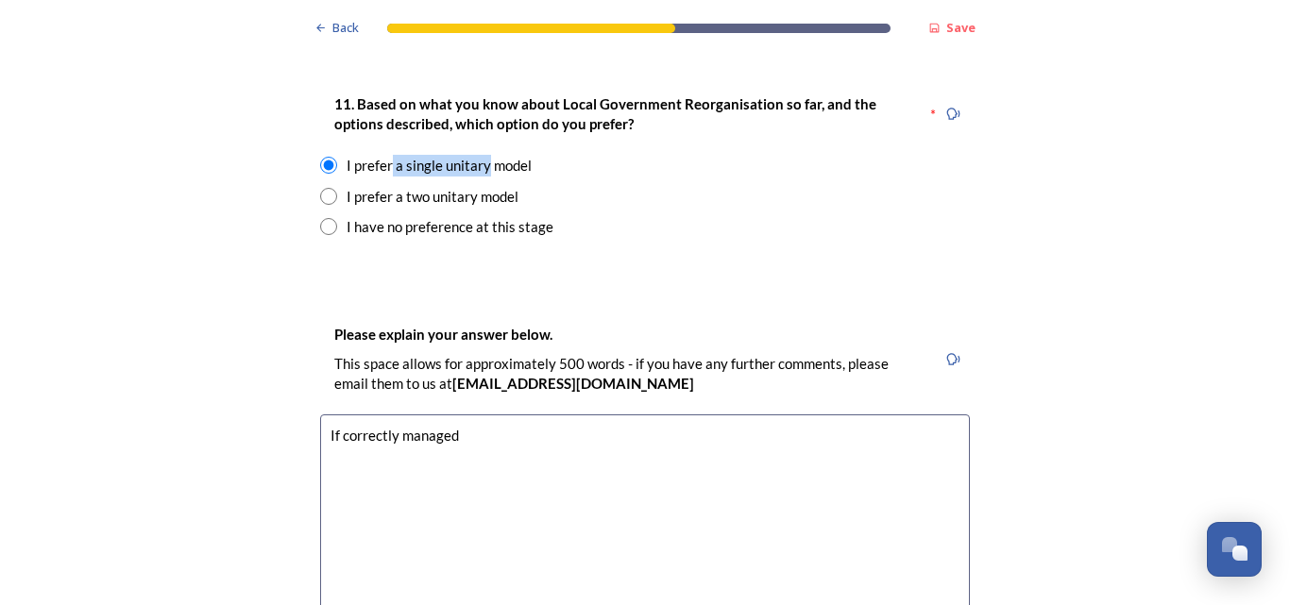
click at [482, 155] on div "I prefer a single unitary model" at bounding box center [439, 166] width 185 height 22
radio input "false"
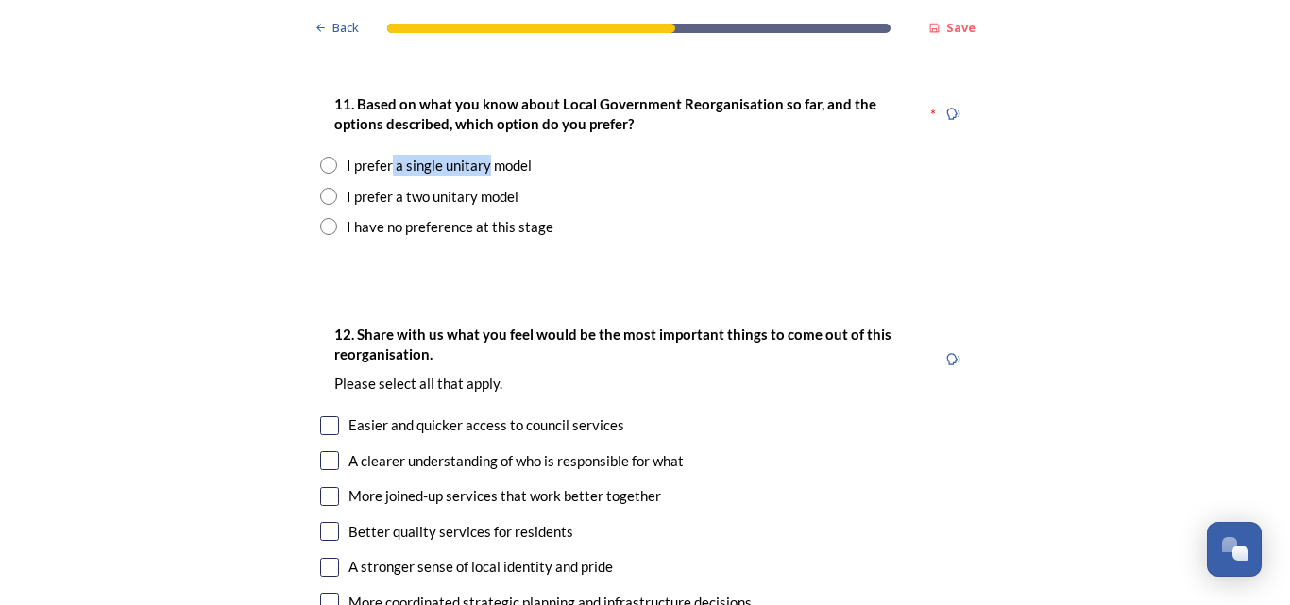
copy div "a single unitary"
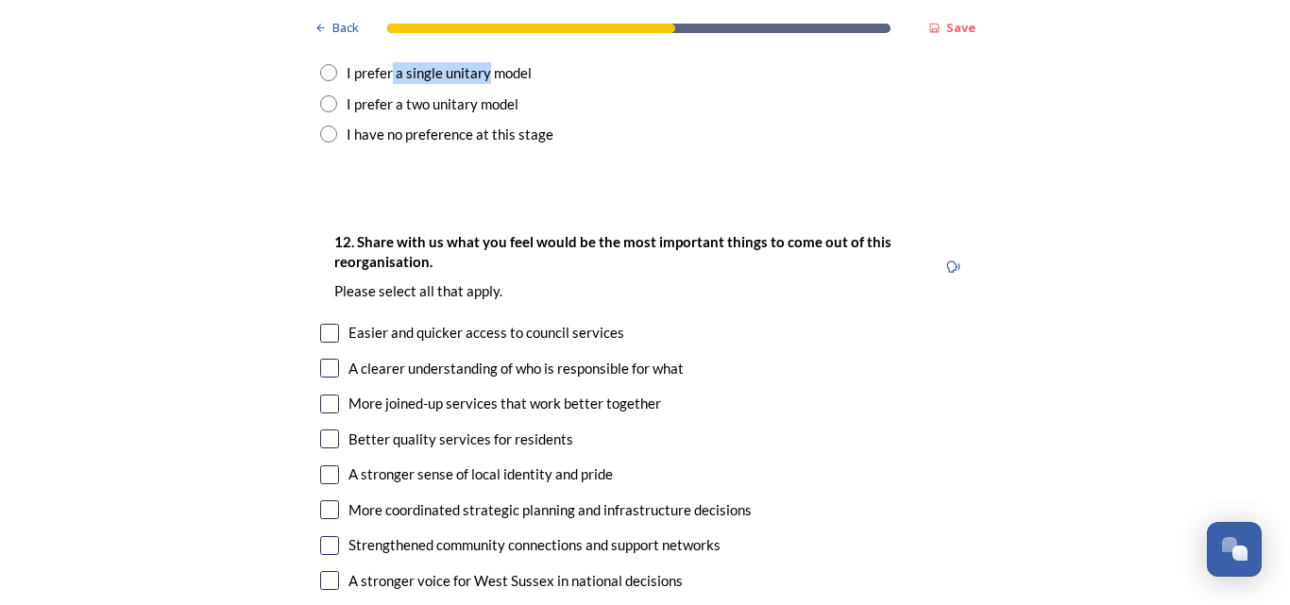
scroll to position [2644, 0]
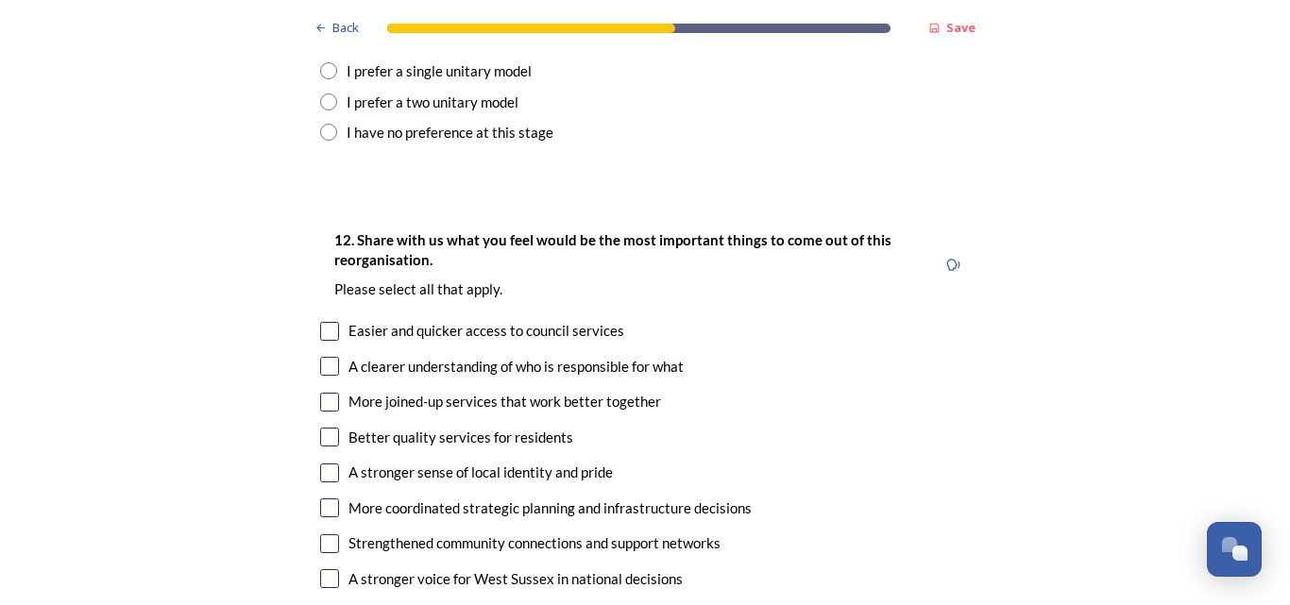
click at [550, 320] on div "Easier and quicker access to council services" at bounding box center [486, 331] width 276 height 22
checkbox input "true"
click at [523, 391] on div "More joined-up services that work better together" at bounding box center [504, 402] width 313 height 22
checkbox input "true"
click at [536, 427] on div "Better quality services for residents" at bounding box center [460, 438] width 225 height 22
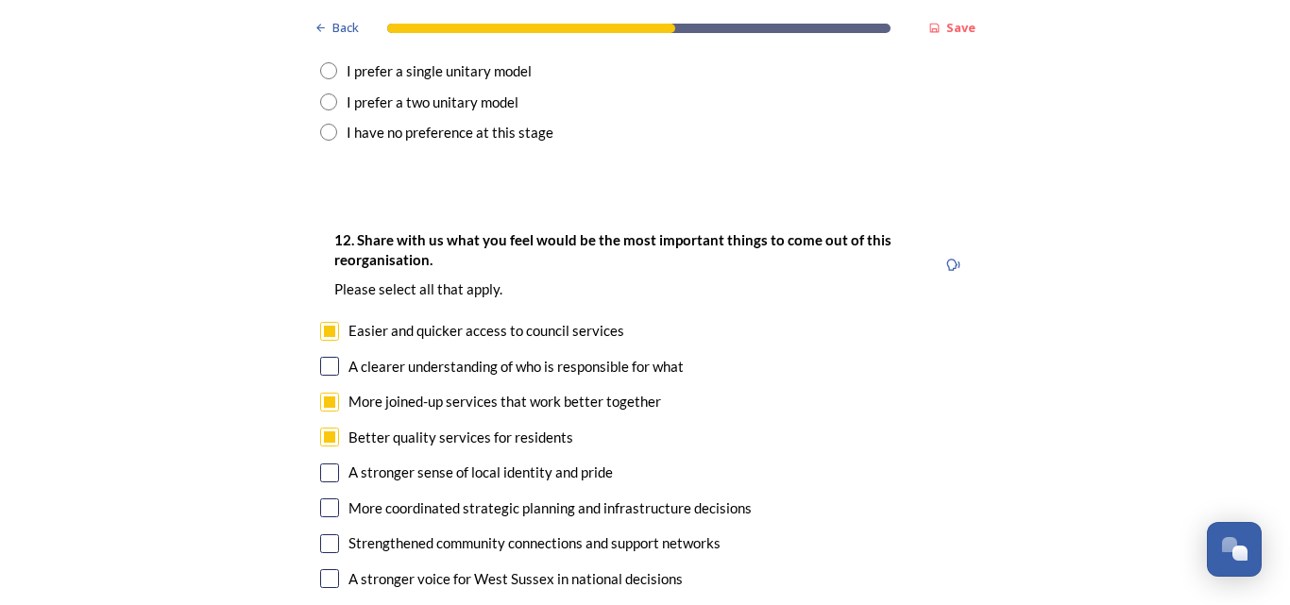
checkbox input "true"
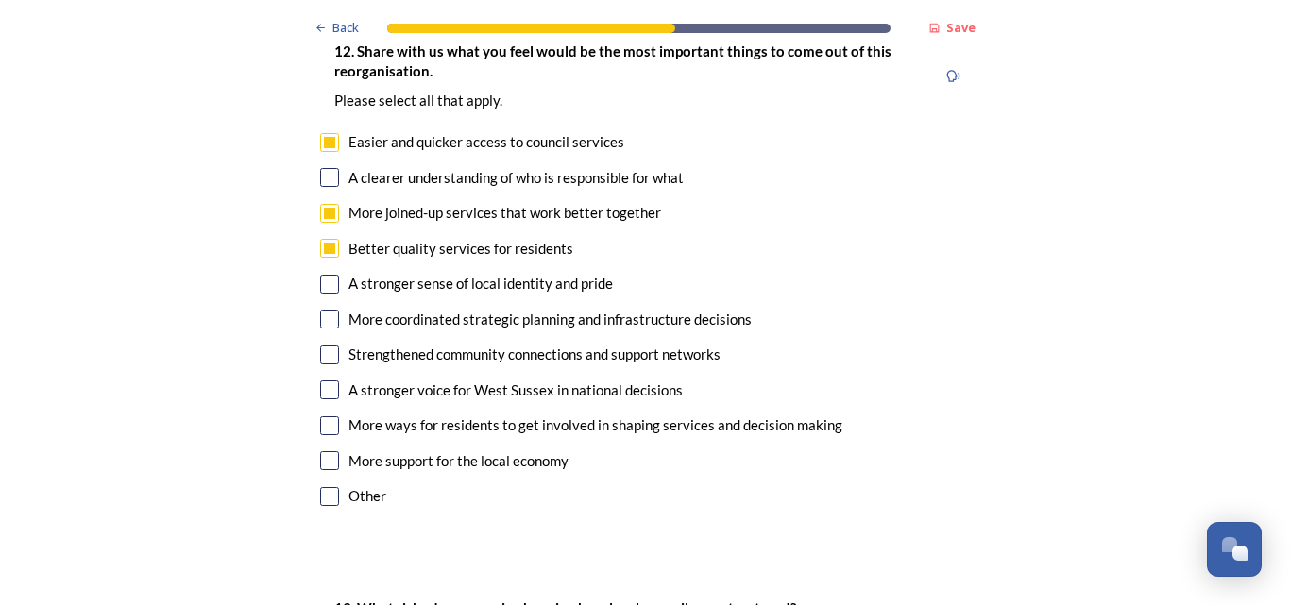
click at [466, 309] on div "More coordinated strategic planning and infrastructure decisions" at bounding box center [549, 320] width 403 height 22
checkbox input "true"
click at [613, 380] on div "A stronger voice for West Sussex in national decisions" at bounding box center [515, 391] width 334 height 22
checkbox input "true"
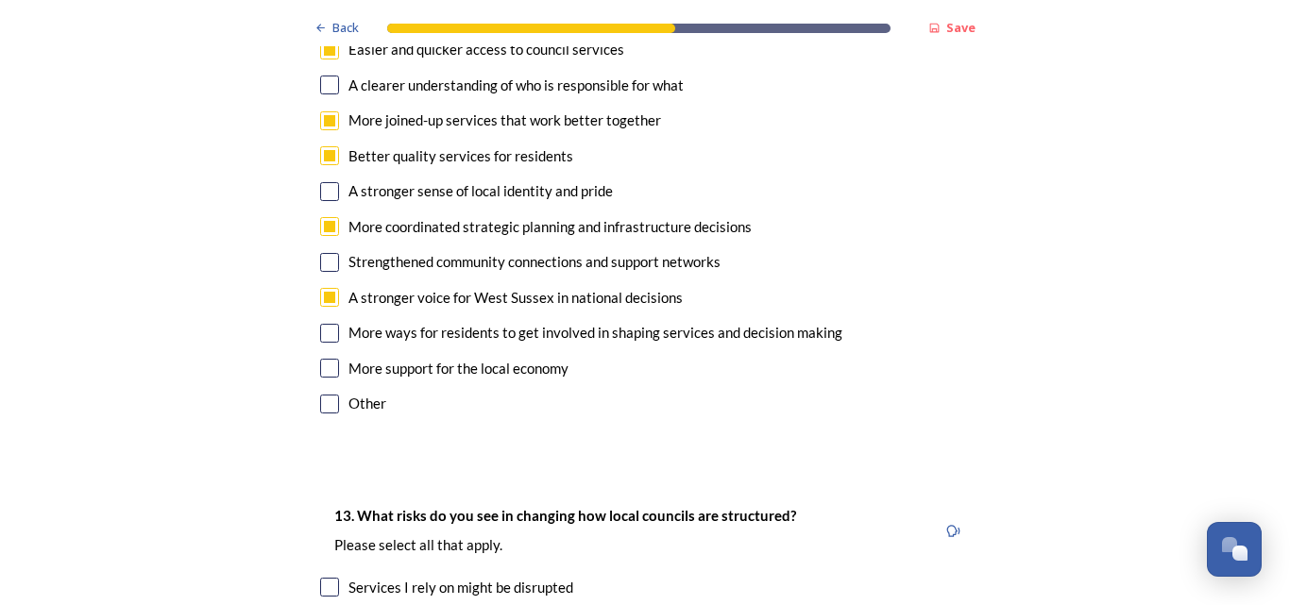
scroll to position [2927, 0]
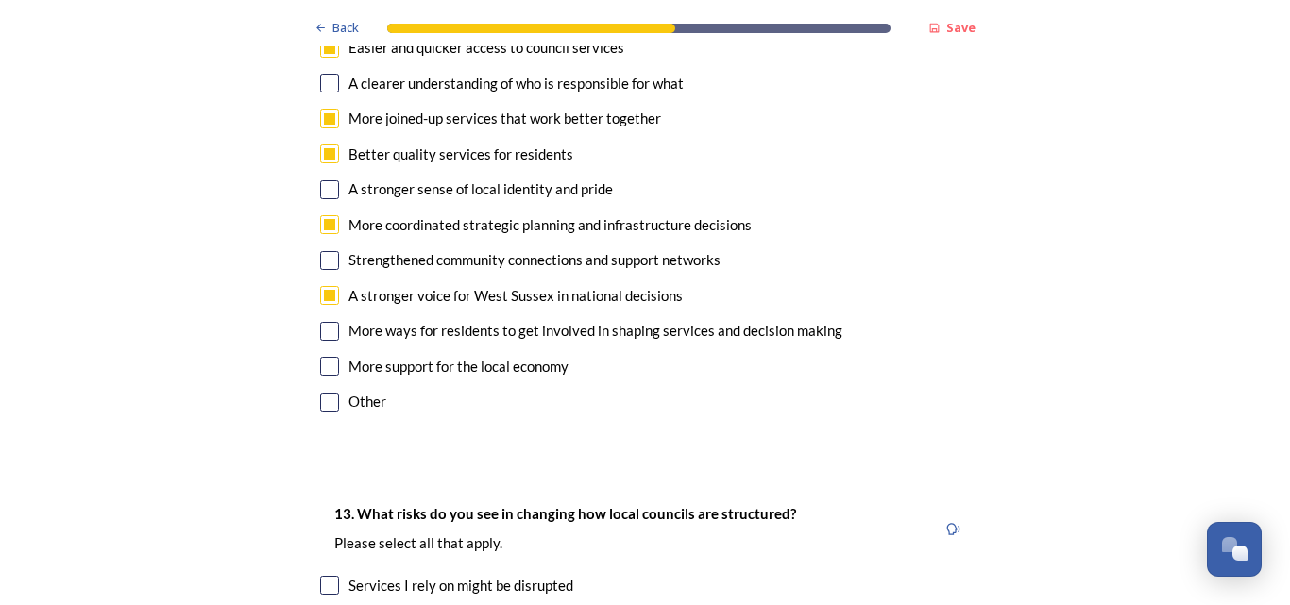
click at [321, 393] on input "checkbox" at bounding box center [329, 402] width 19 height 19
checkbox input "true"
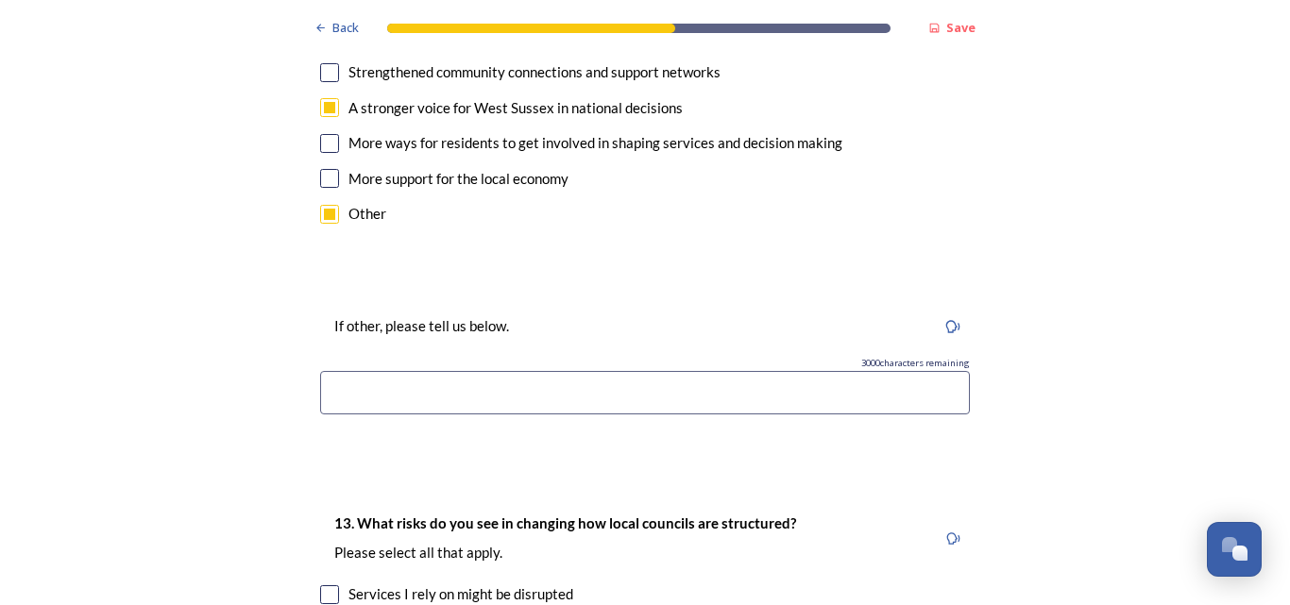
scroll to position [3116, 0]
paste input "a single unitary"
drag, startPoint x: 325, startPoint y: 334, endPoint x: 331, endPoint y: 326, distance: 10.8
click at [324, 370] on input "a single unitary" at bounding box center [645, 391] width 650 height 43
click at [524, 370] on input "If mamanged a single unitary" at bounding box center [645, 391] width 650 height 43
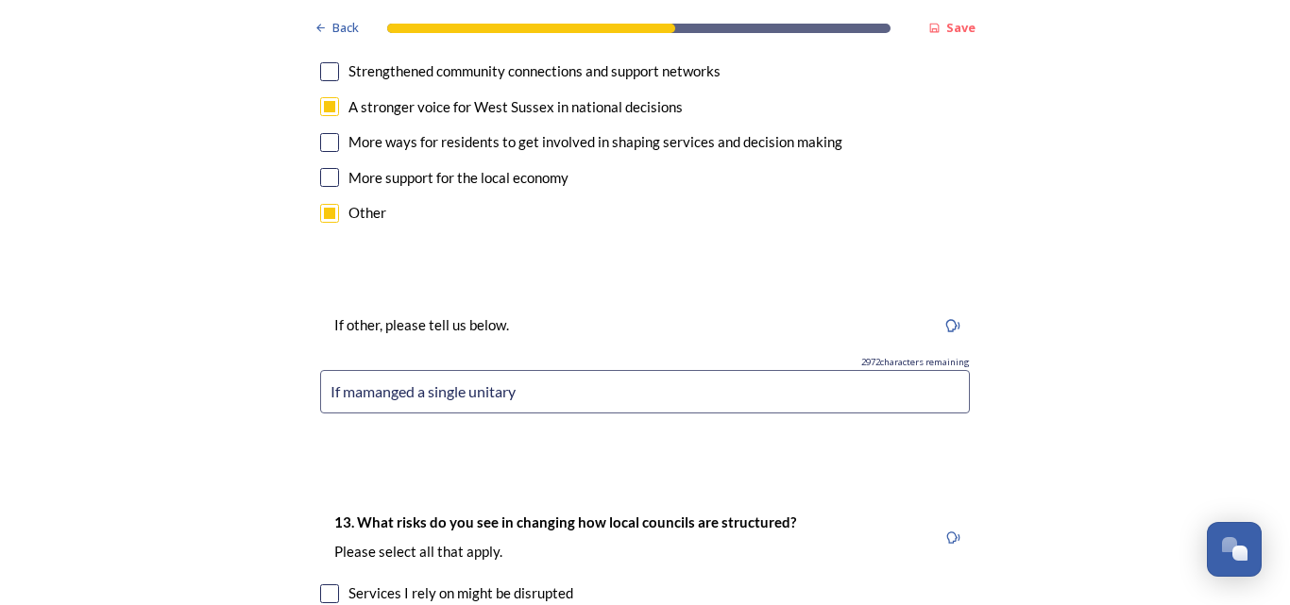
drag, startPoint x: 370, startPoint y: 335, endPoint x: 399, endPoint y: 329, distance: 29.1
click at [370, 370] on input "If mamanged a single unitary" at bounding box center [645, 391] width 650 height 43
click at [550, 370] on input "If managed well a single unitary" at bounding box center [645, 391] width 650 height 43
click at [783, 370] on input "If managed well a single unitary authority should be cheaper to run." at bounding box center [645, 391] width 650 height 43
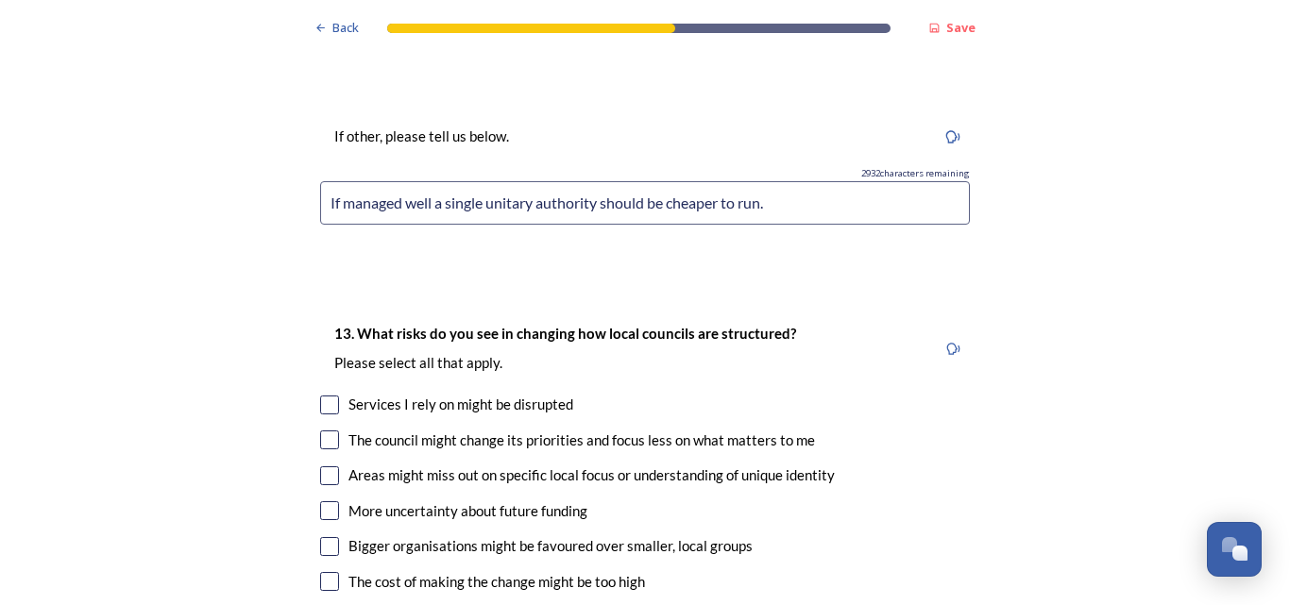
scroll to position [3400, 0]
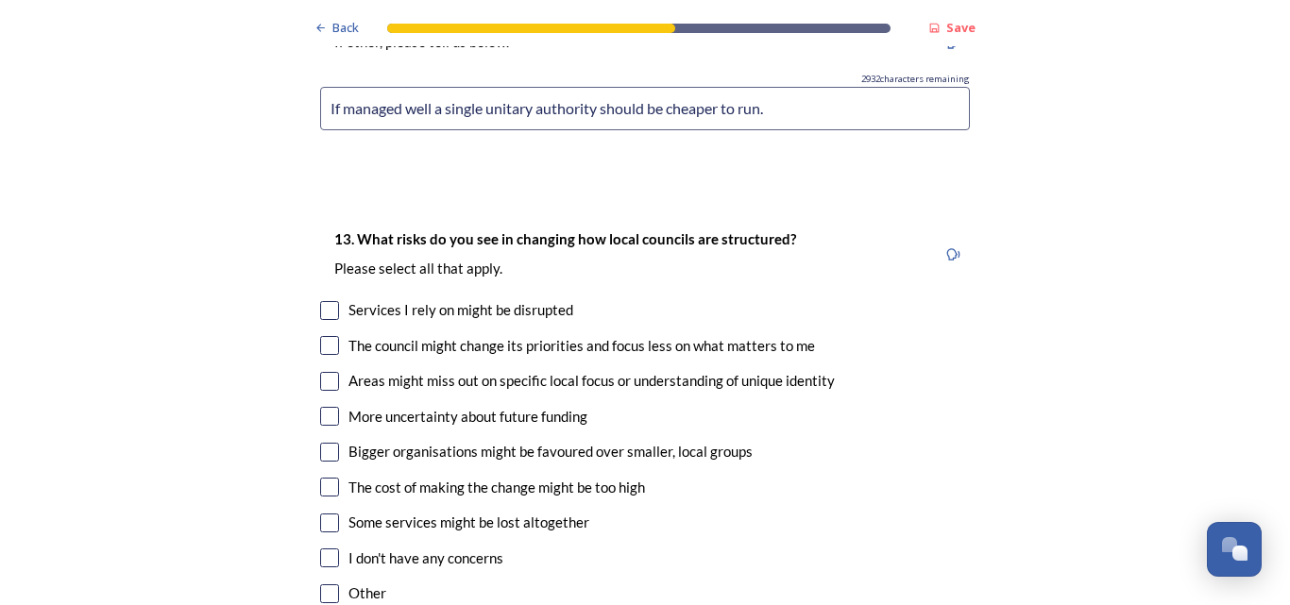
type input "If managed well a single unitary authority should be cheaper to run."
click at [326, 336] on input "checkbox" at bounding box center [329, 345] width 19 height 19
checkbox input "true"
click at [321, 301] on input "checkbox" at bounding box center [329, 310] width 19 height 19
checkbox input "true"
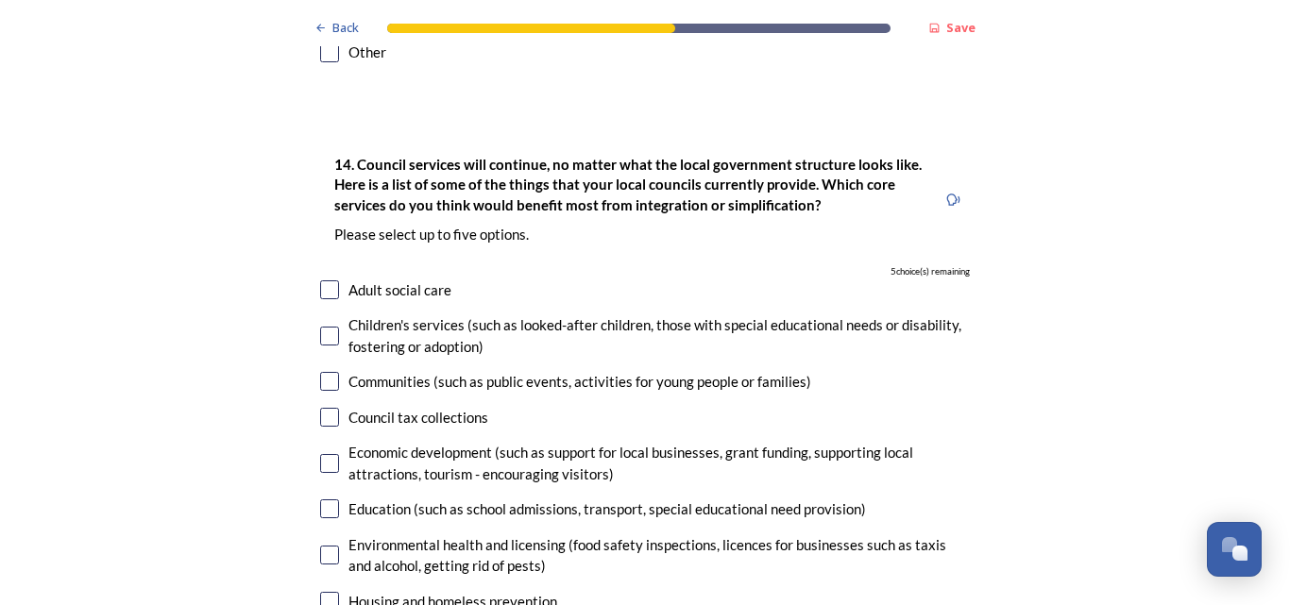
scroll to position [3966, 0]
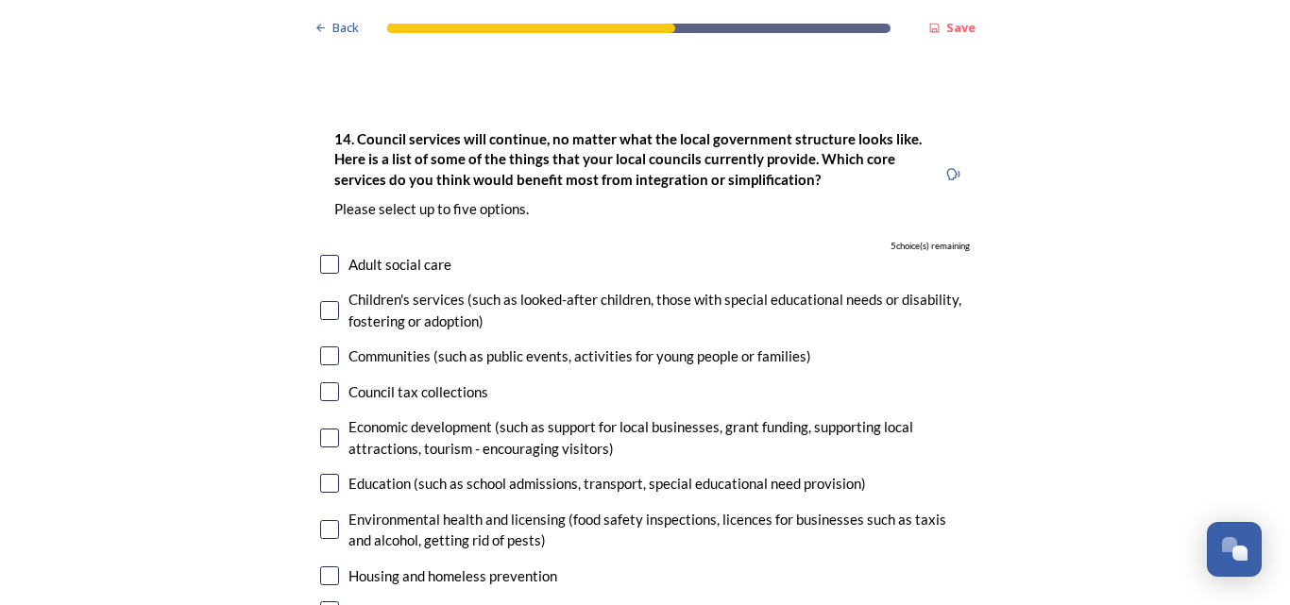
click at [320, 382] on input "checkbox" at bounding box center [329, 391] width 19 height 19
checkbox input "true"
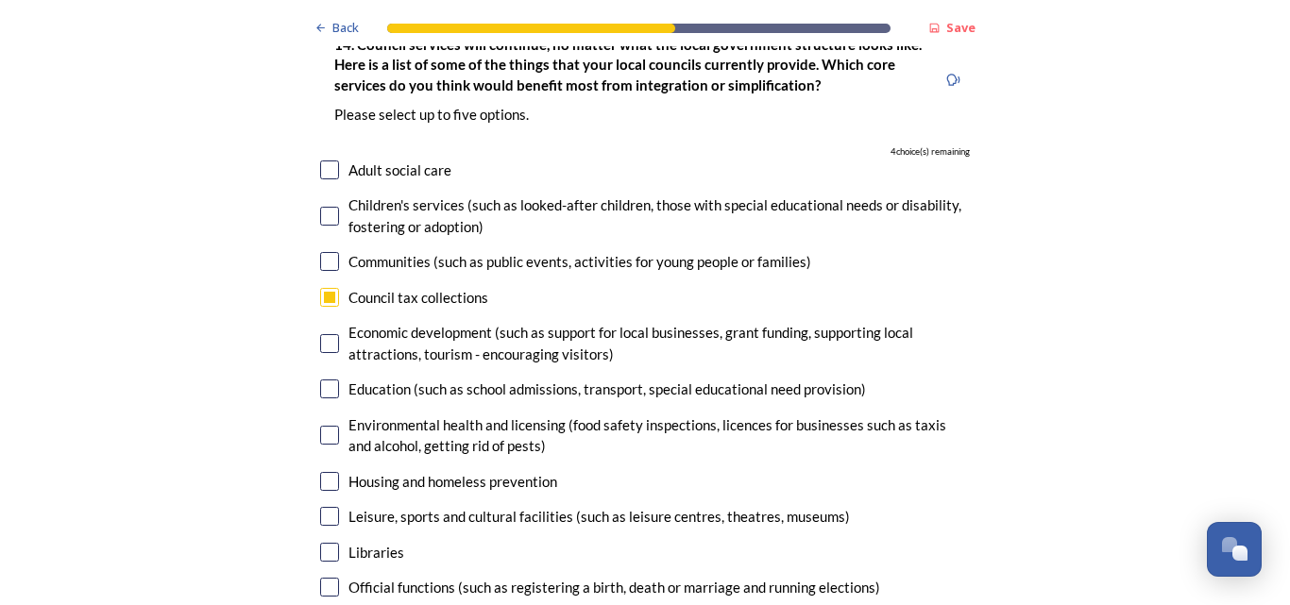
click at [323, 380] on input "checkbox" at bounding box center [329, 389] width 19 height 19
checkbox input "true"
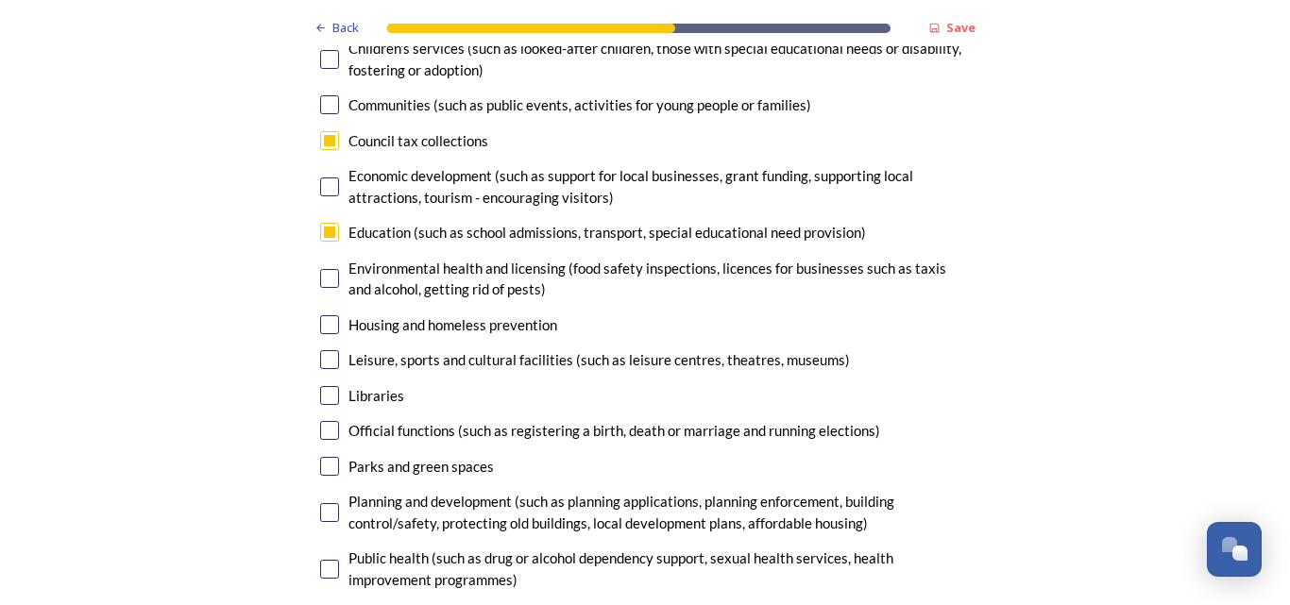
scroll to position [4250, 0]
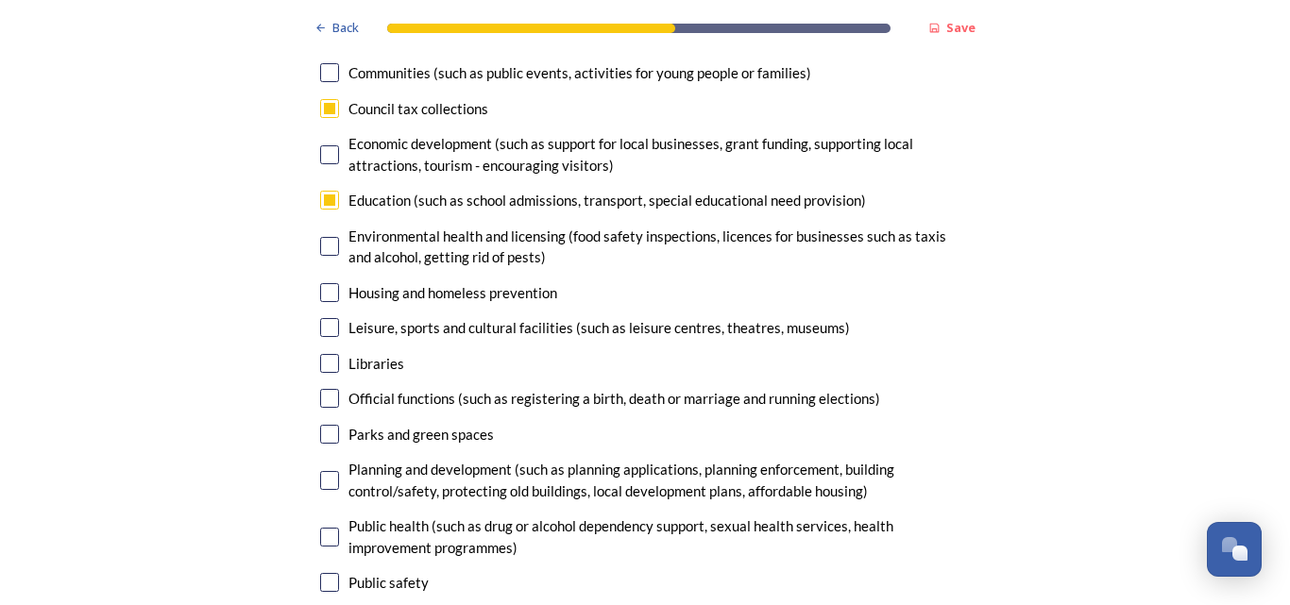
click at [382, 353] on div "Libraries" at bounding box center [376, 364] width 56 height 22
checkbox input "true"
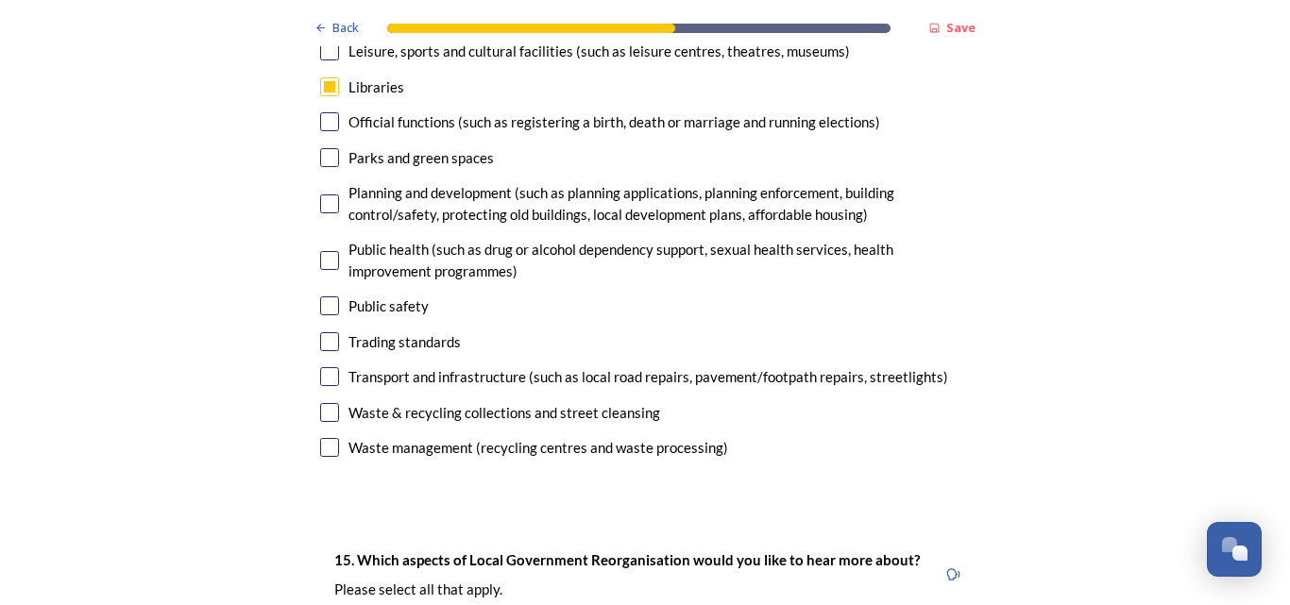
scroll to position [4533, 0]
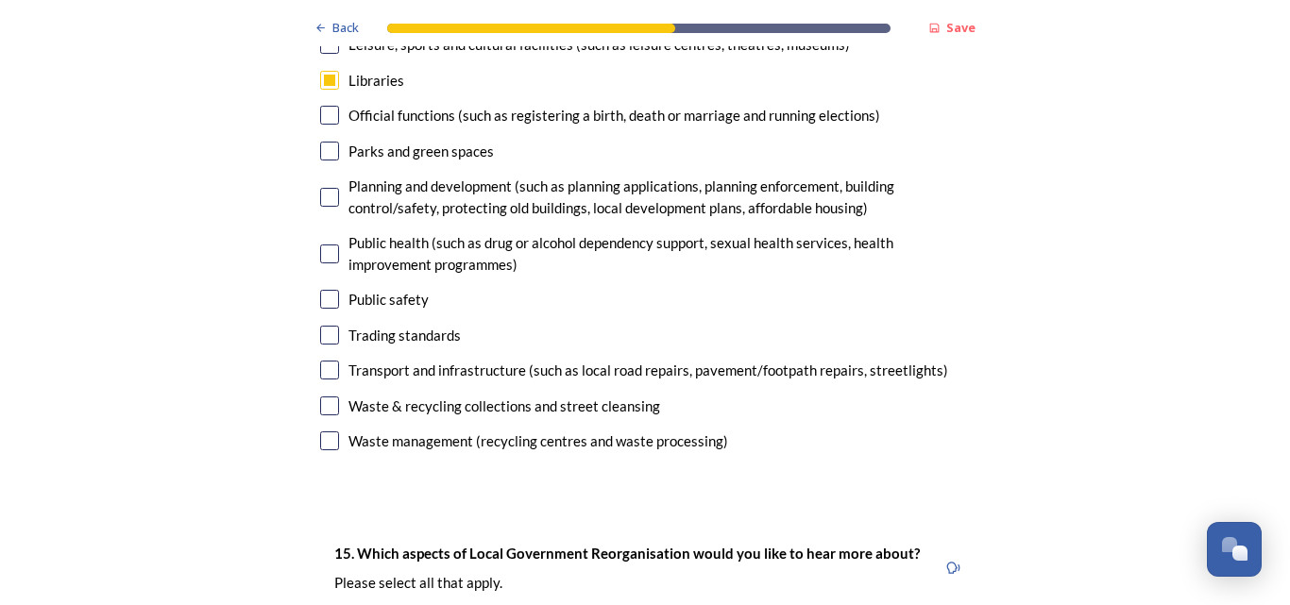
click at [330, 361] on input "checkbox" at bounding box center [329, 370] width 19 height 19
checkbox input "true"
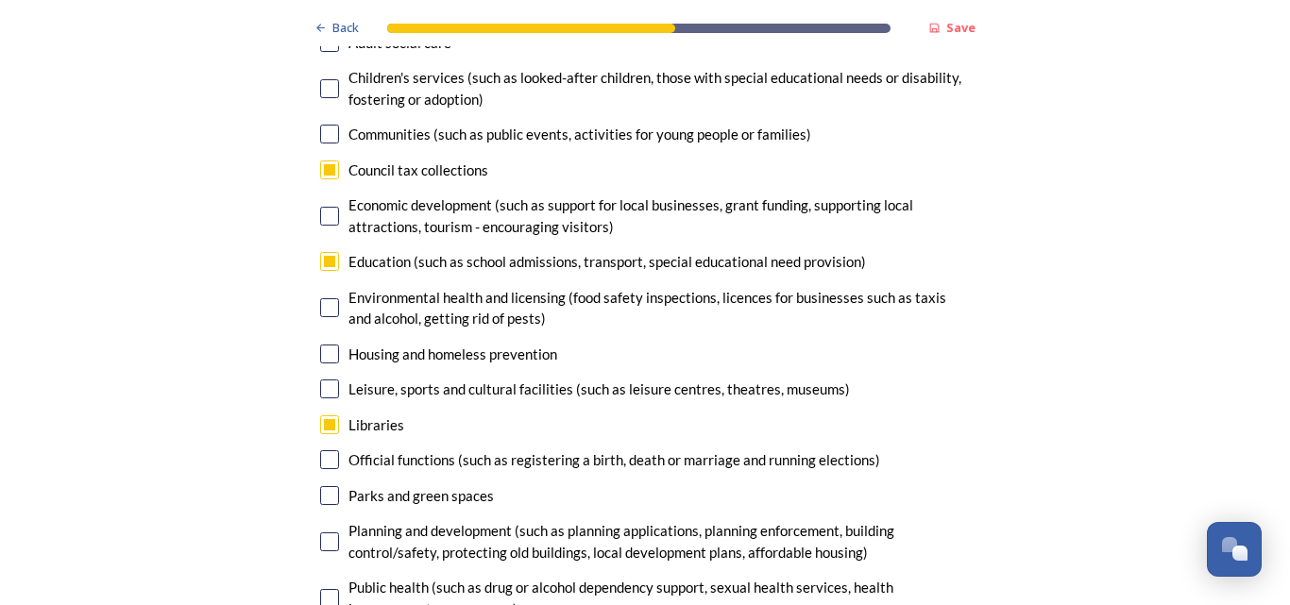
scroll to position [4155, 0]
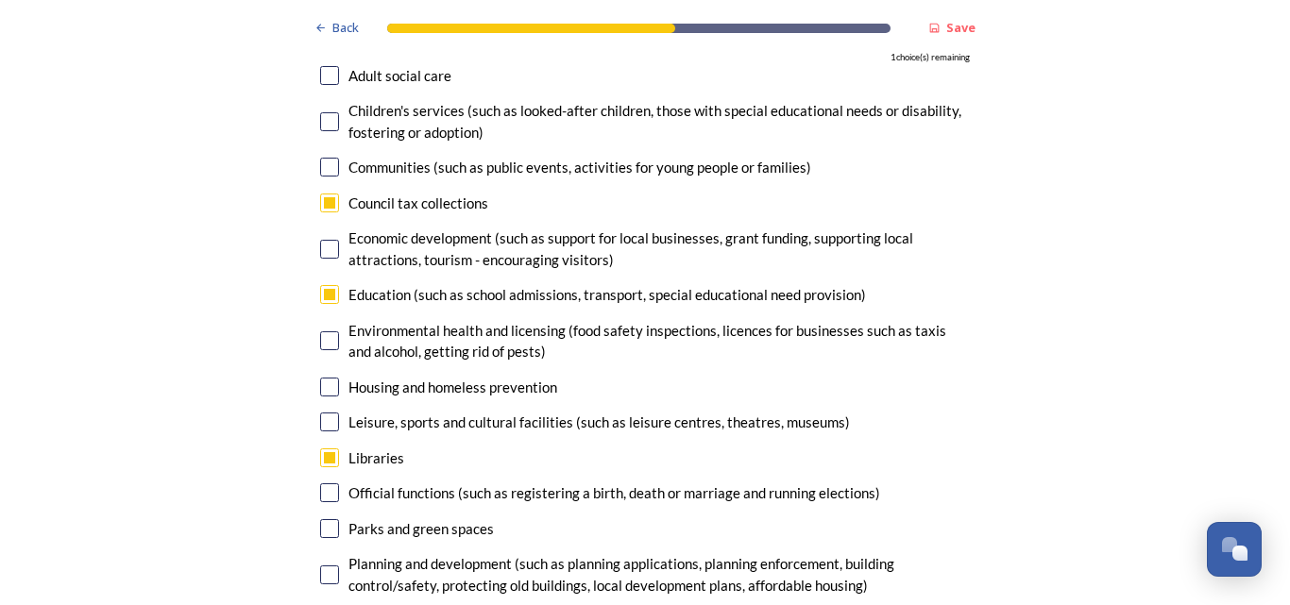
click at [324, 240] on input "checkbox" at bounding box center [329, 249] width 19 height 19
checkbox input "true"
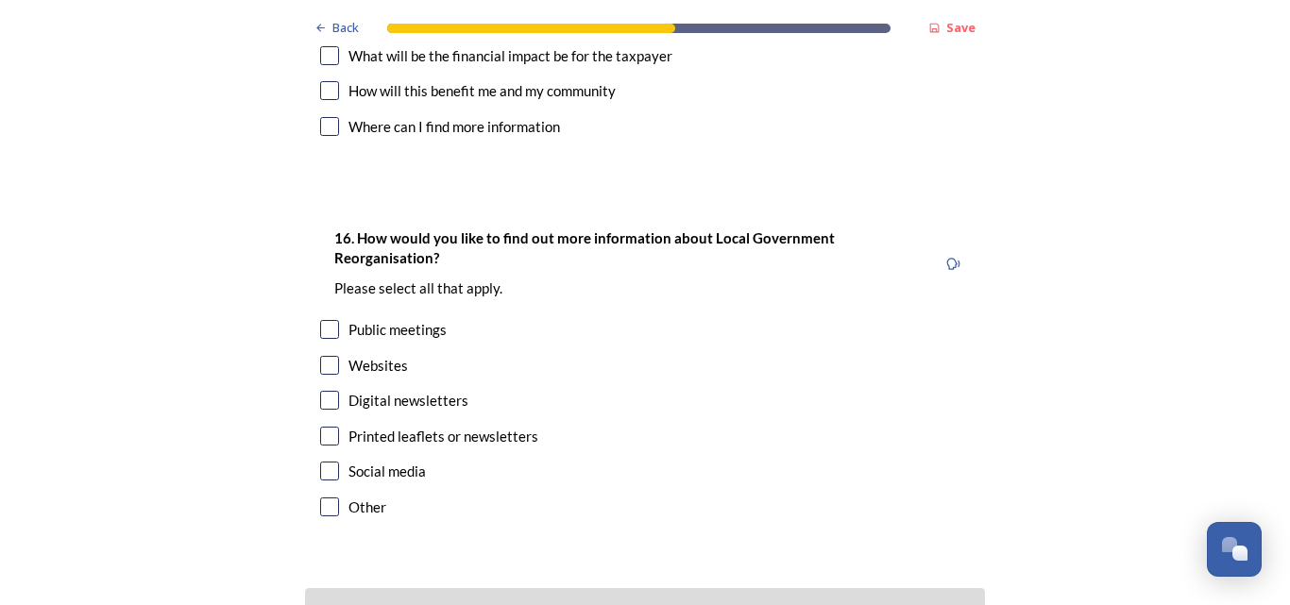
scroll to position [5383, 0]
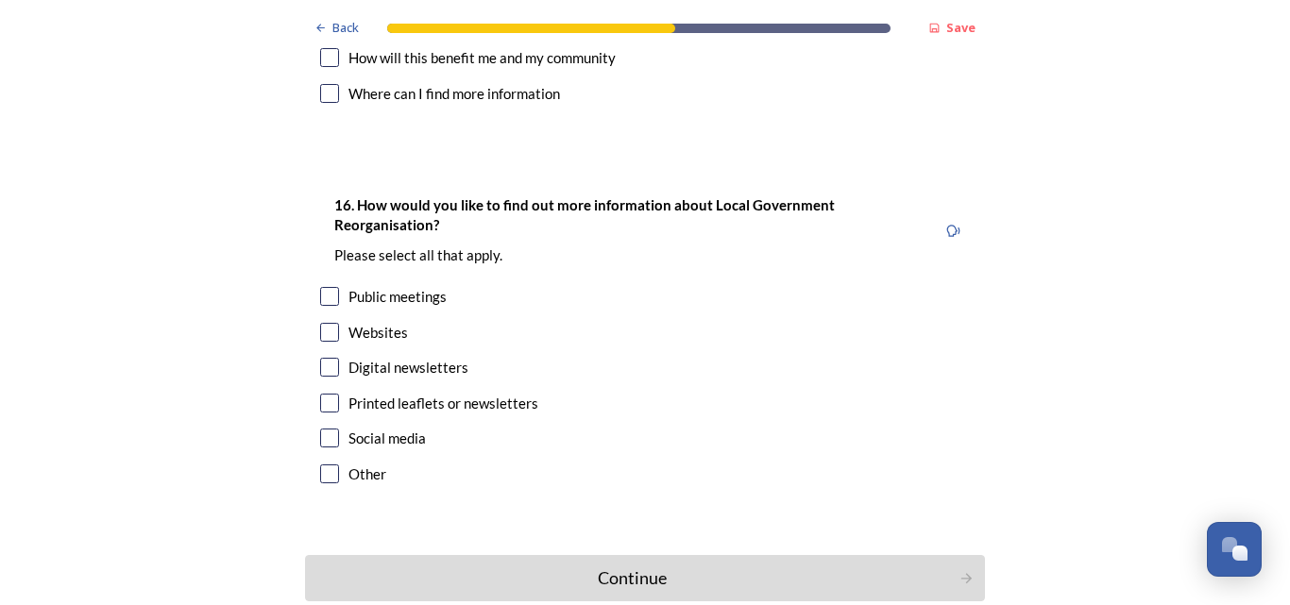
click at [320, 323] on input "checkbox" at bounding box center [329, 332] width 19 height 19
checkbox input "true"
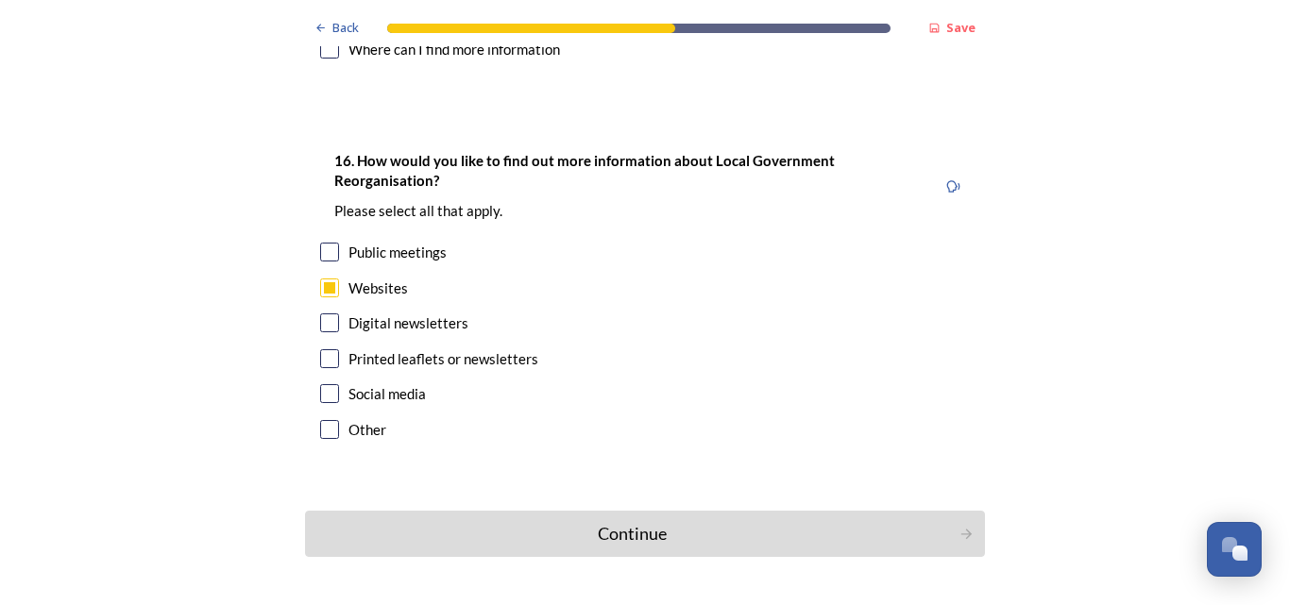
scroll to position [5433, 0]
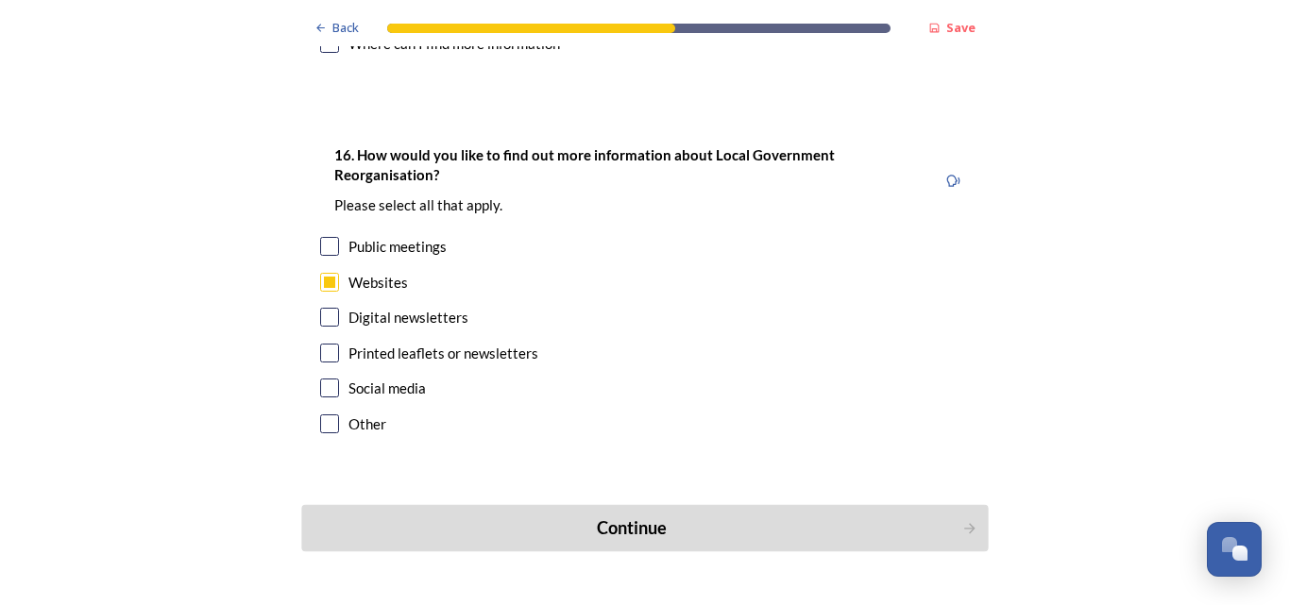
click at [622, 516] on div "Continue" at bounding box center [632, 528] width 639 height 25
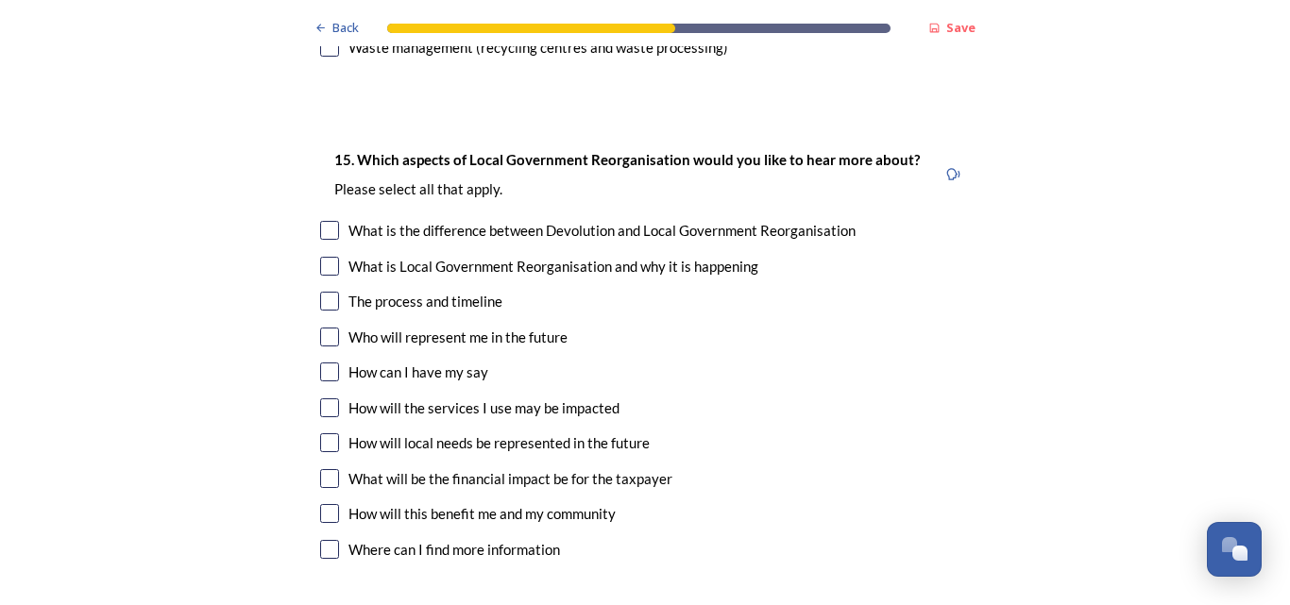
scroll to position [4961, 0]
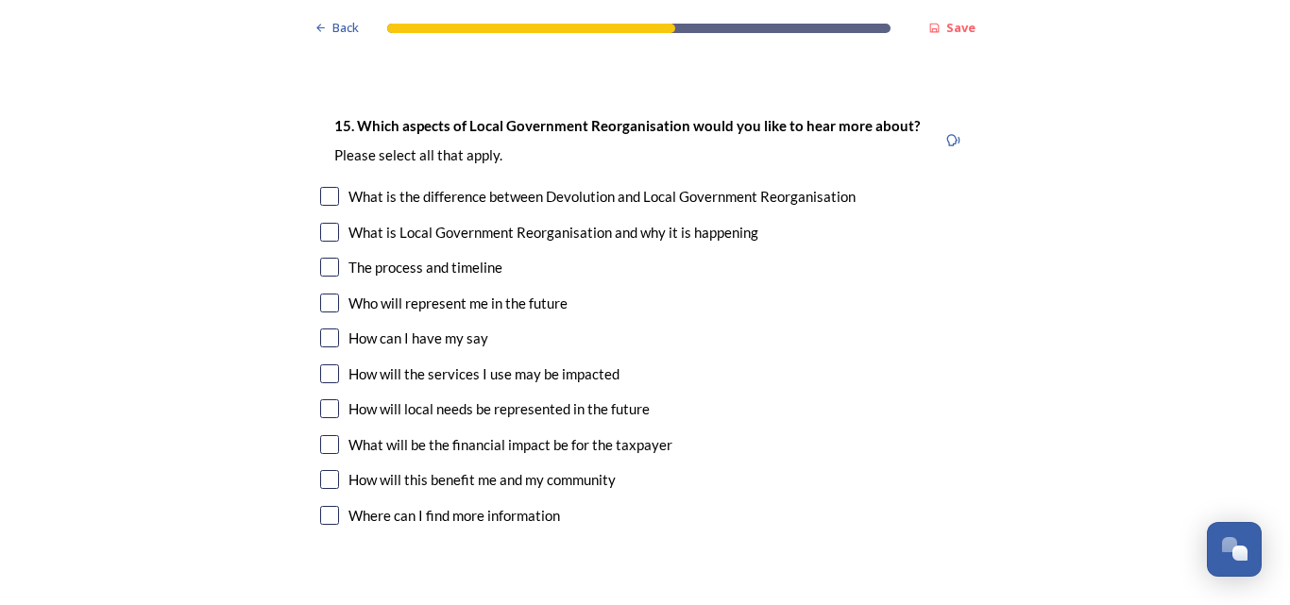
click at [326, 506] on input "checkbox" at bounding box center [329, 515] width 19 height 19
checkbox input "true"
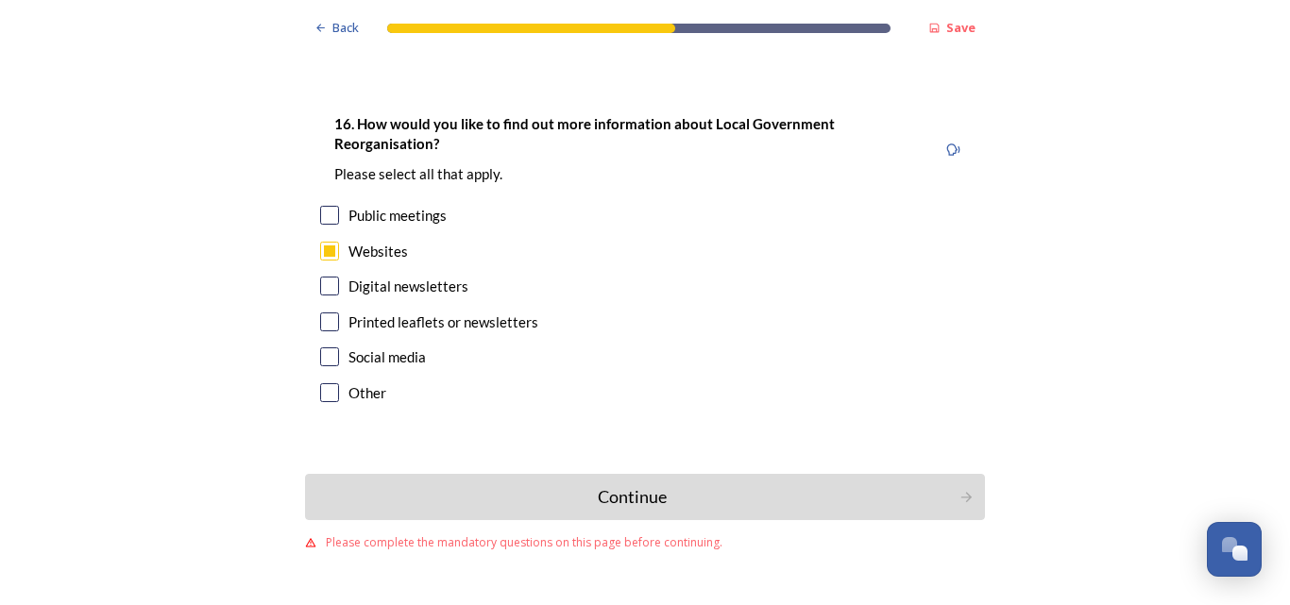
scroll to position [5469, 0]
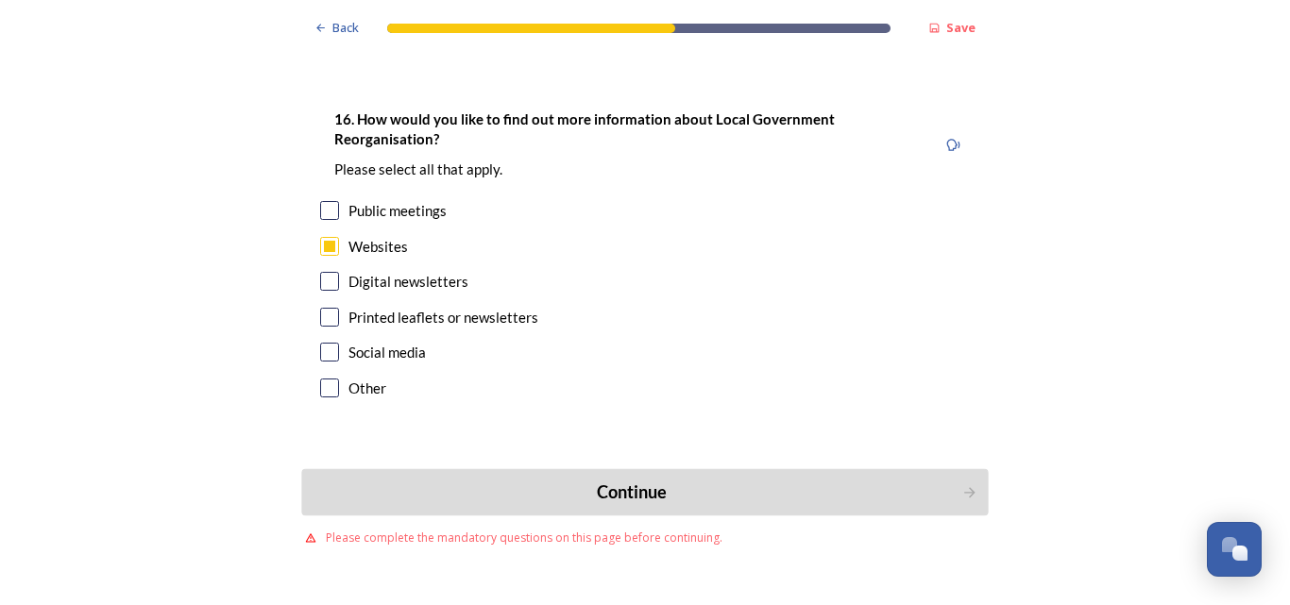
click at [648, 480] on div "Continue" at bounding box center [632, 492] width 639 height 25
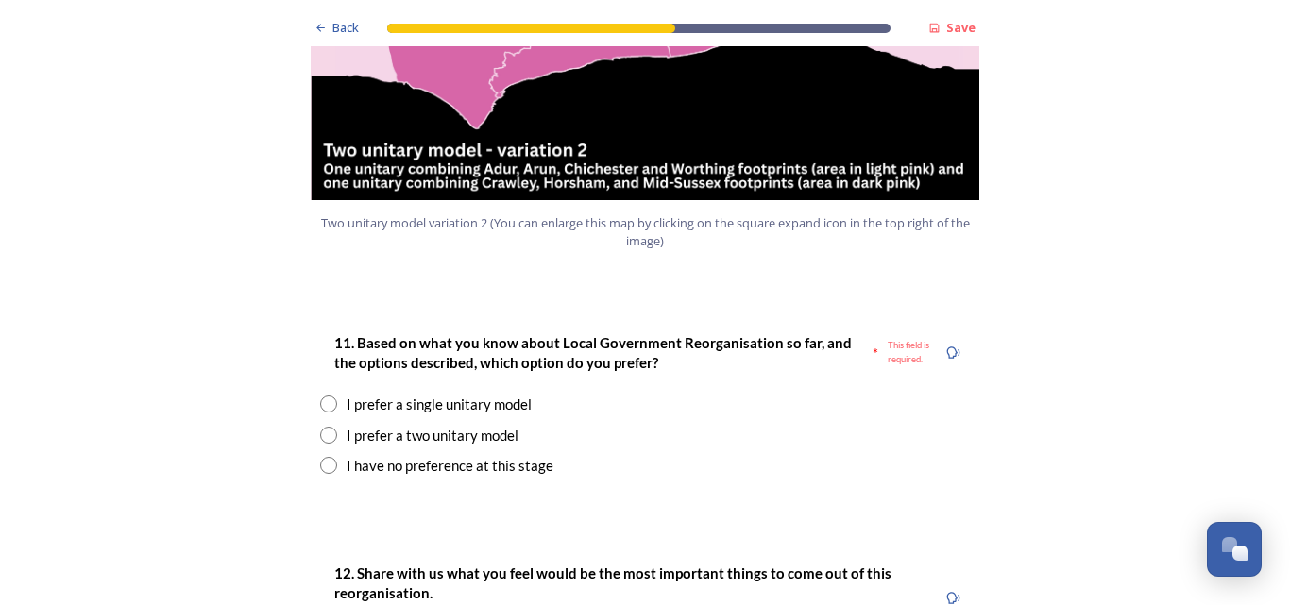
scroll to position [2352, 0]
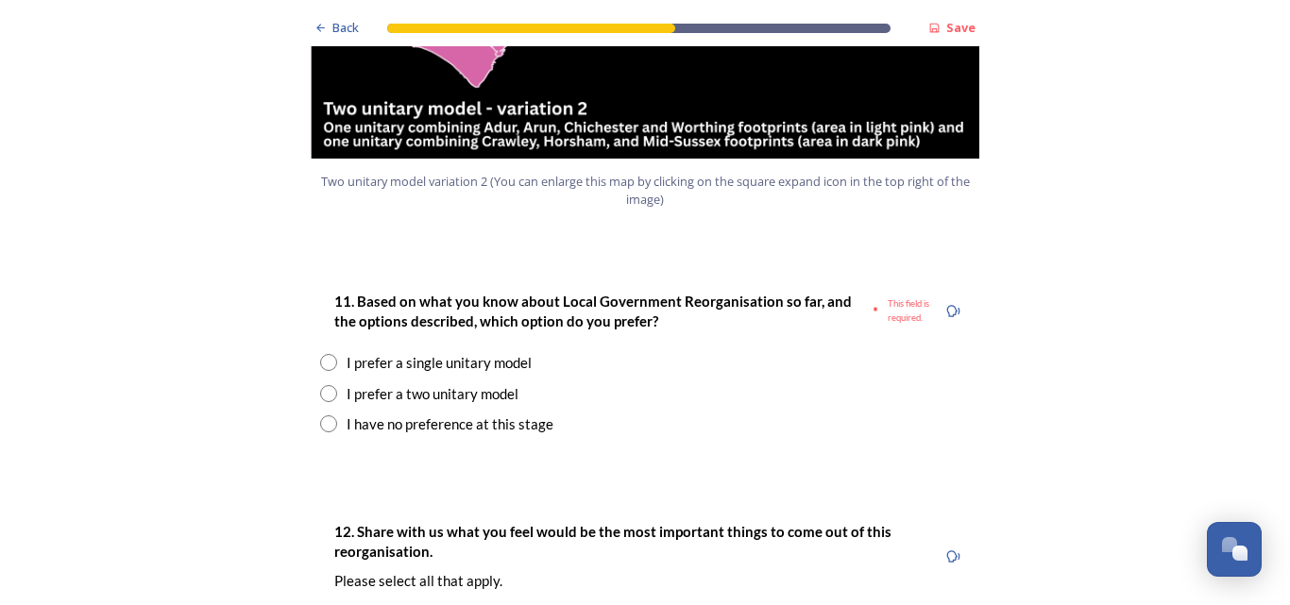
click at [326, 354] on input "radio" at bounding box center [328, 362] width 17 height 17
radio input "true"
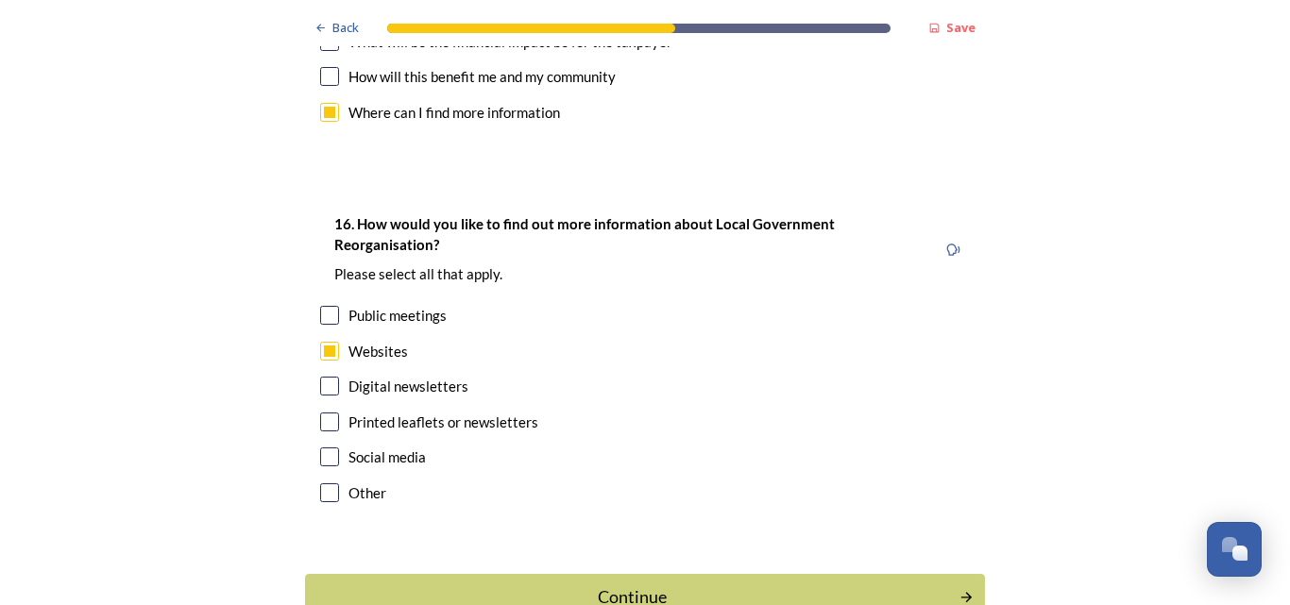
scroll to position [5840, 0]
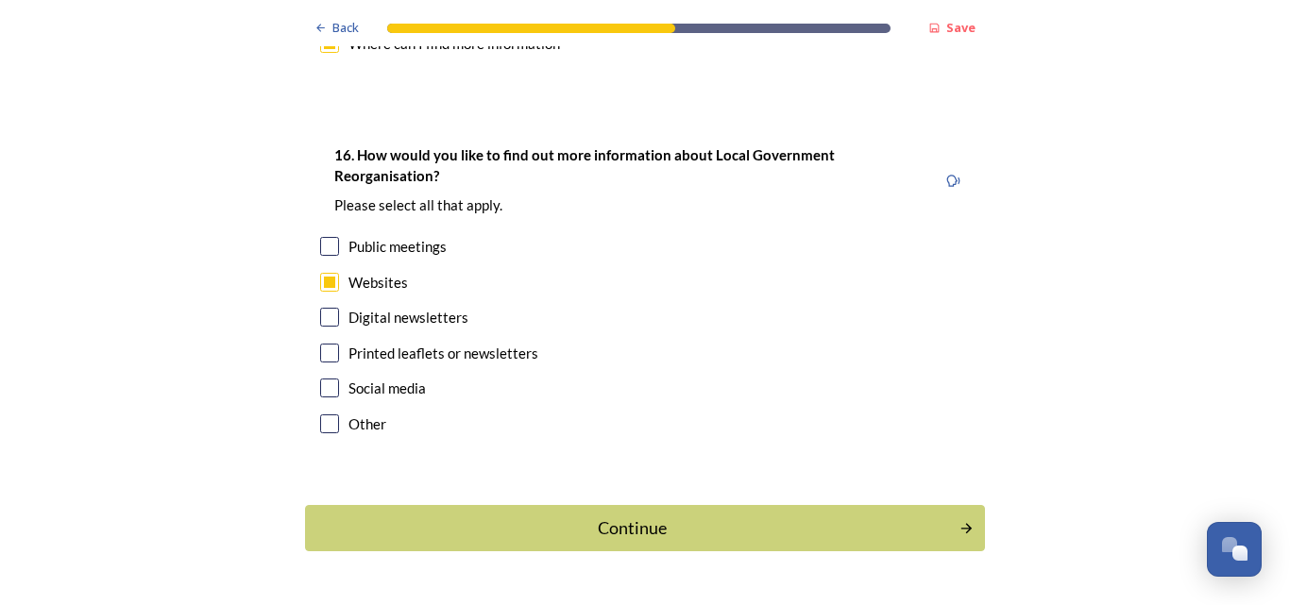
click at [638, 516] on div "Continue" at bounding box center [632, 528] width 634 height 25
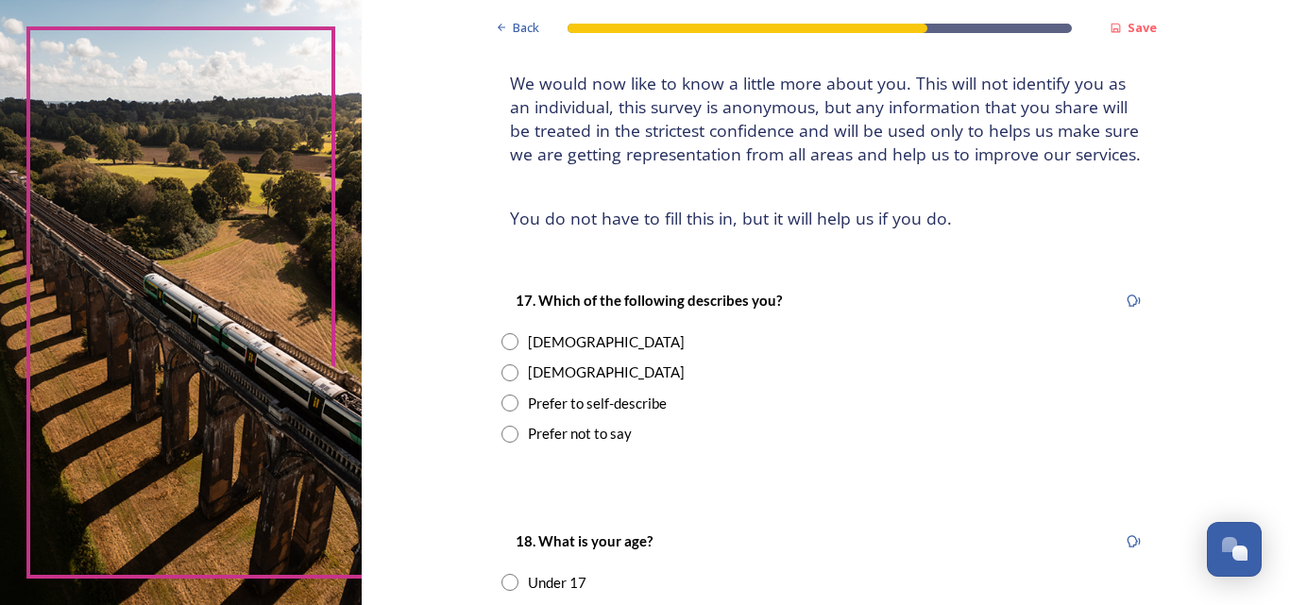
scroll to position [283, 0]
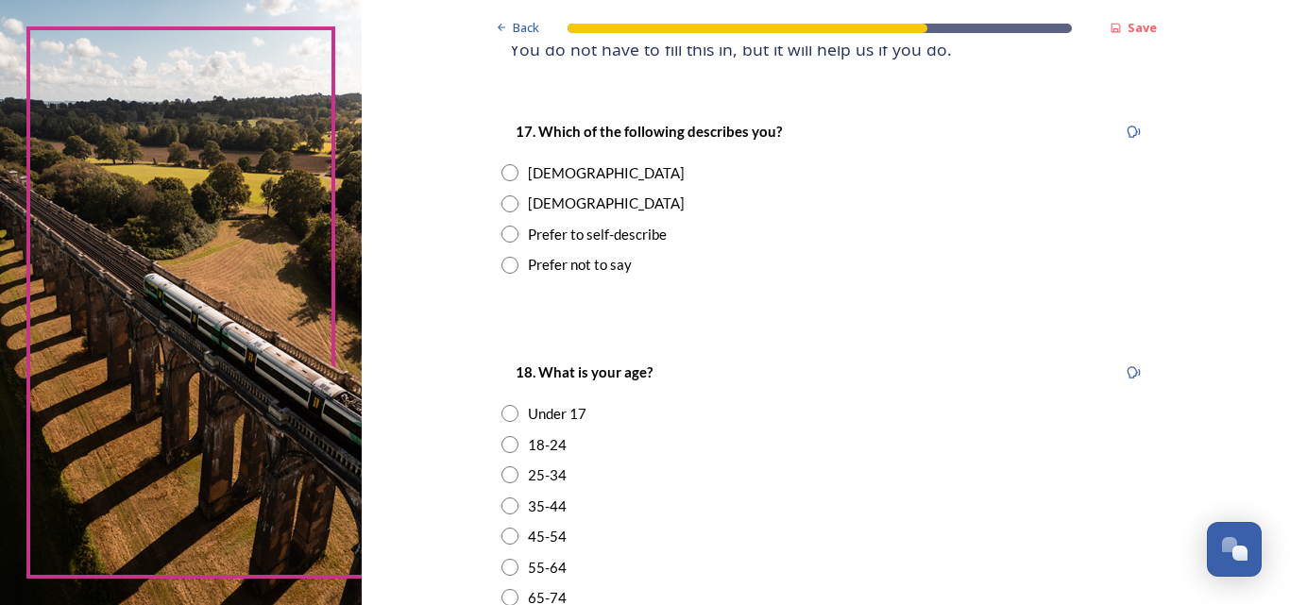
click at [528, 204] on div "Male" at bounding box center [606, 204] width 157 height 22
radio input "true"
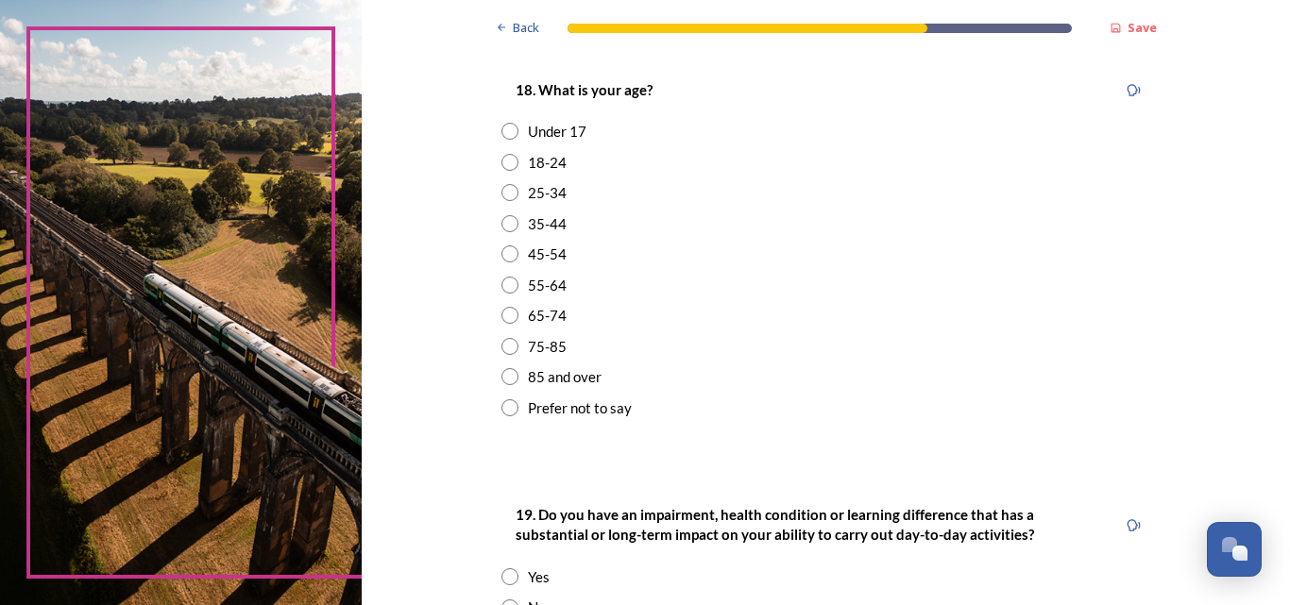
scroll to position [567, 0]
click at [549, 348] on div "75-85" at bounding box center [547, 346] width 39 height 22
radio input "true"
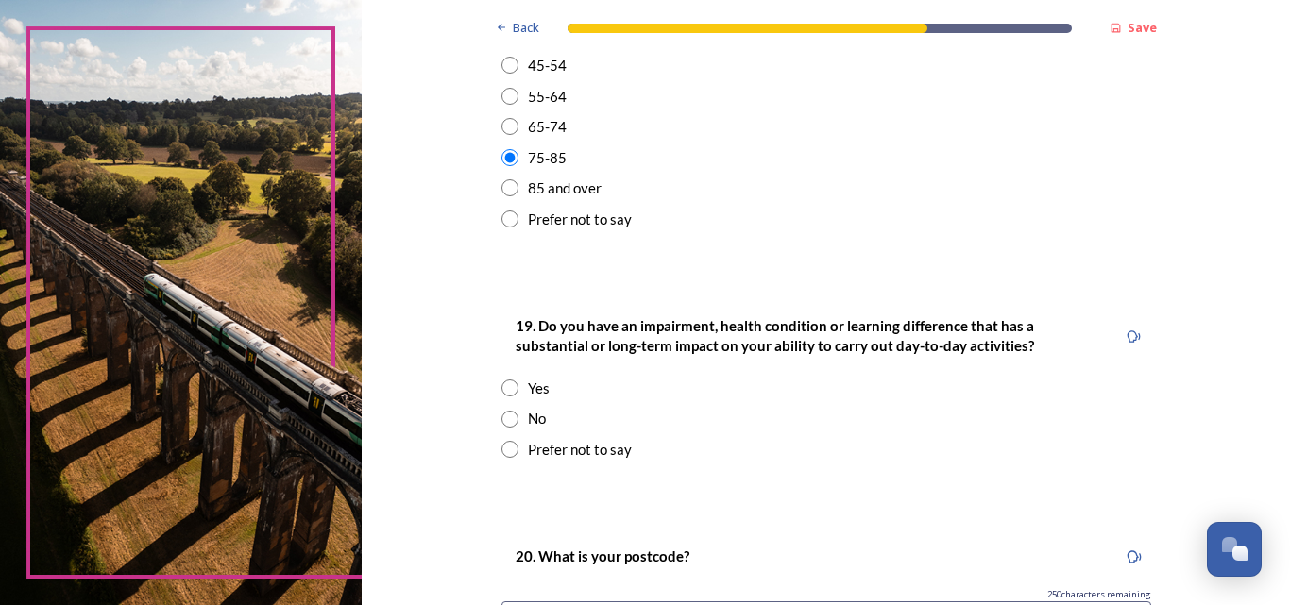
scroll to position [755, 0]
click at [528, 417] on div "No" at bounding box center [537, 418] width 18 height 22
radio input "true"
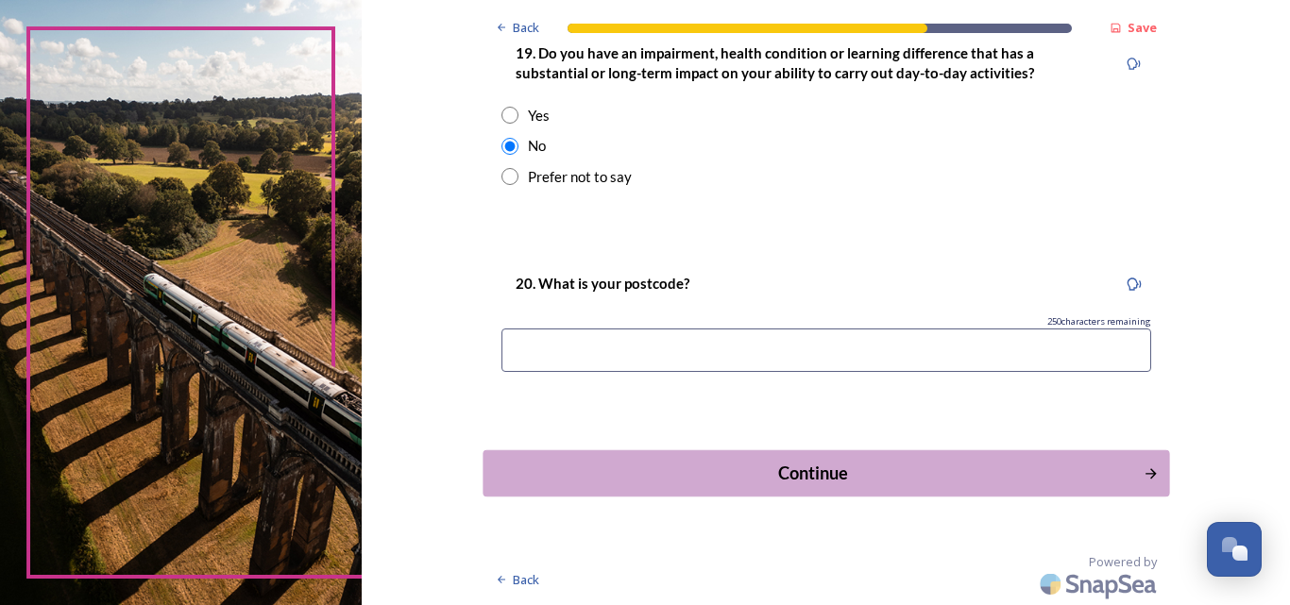
scroll to position [1028, 0]
click at [580, 355] on input at bounding box center [826, 349] width 650 height 43
type input "BN15 9SJ"
click at [812, 477] on div "Continue" at bounding box center [812, 472] width 639 height 25
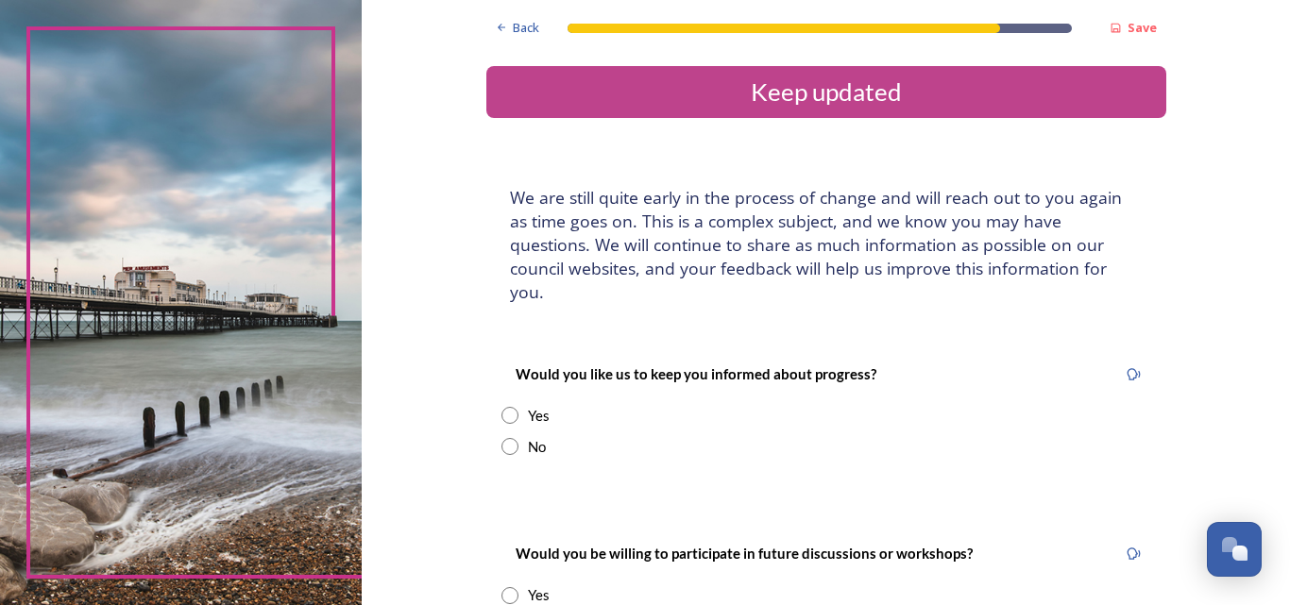
click at [503, 407] on input "radio" at bounding box center [509, 415] width 17 height 17
radio input "true"
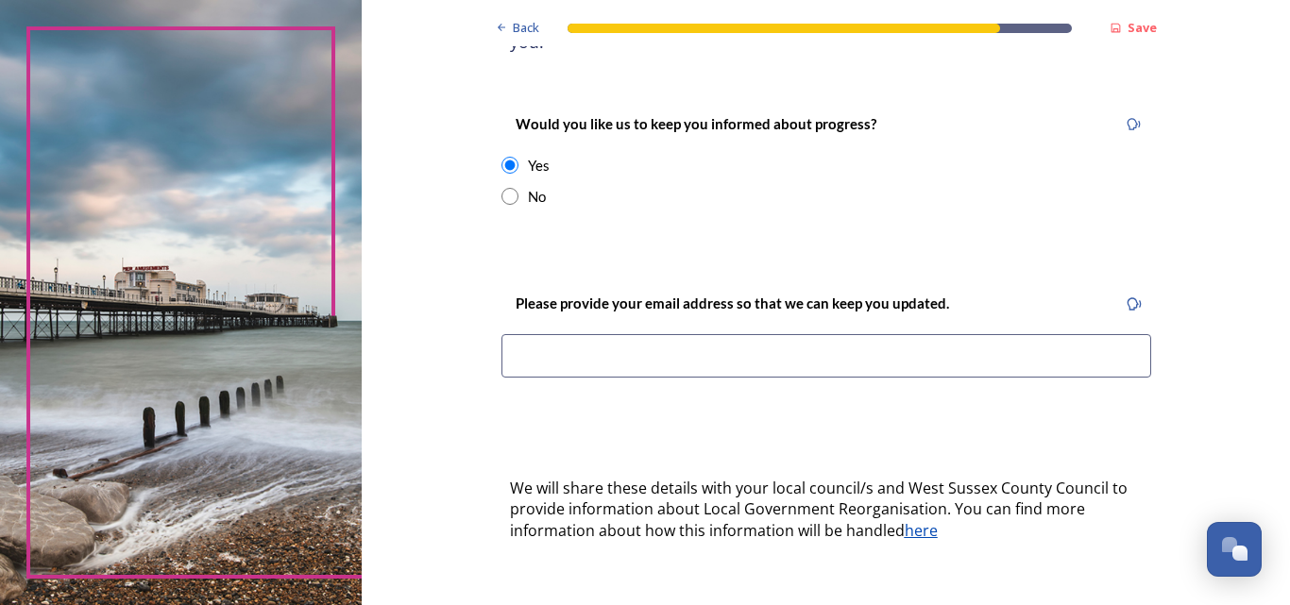
scroll to position [283, 0]
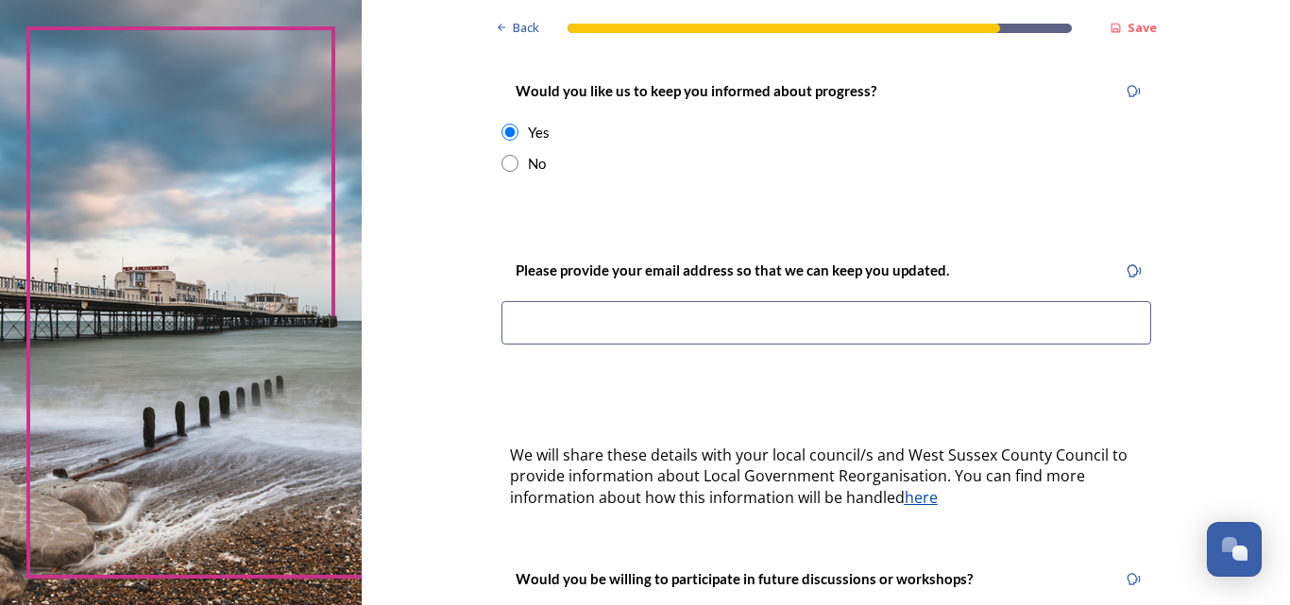
click at [548, 303] on input at bounding box center [826, 322] width 650 height 43
type input "ray.bareham@ntlworld.com"
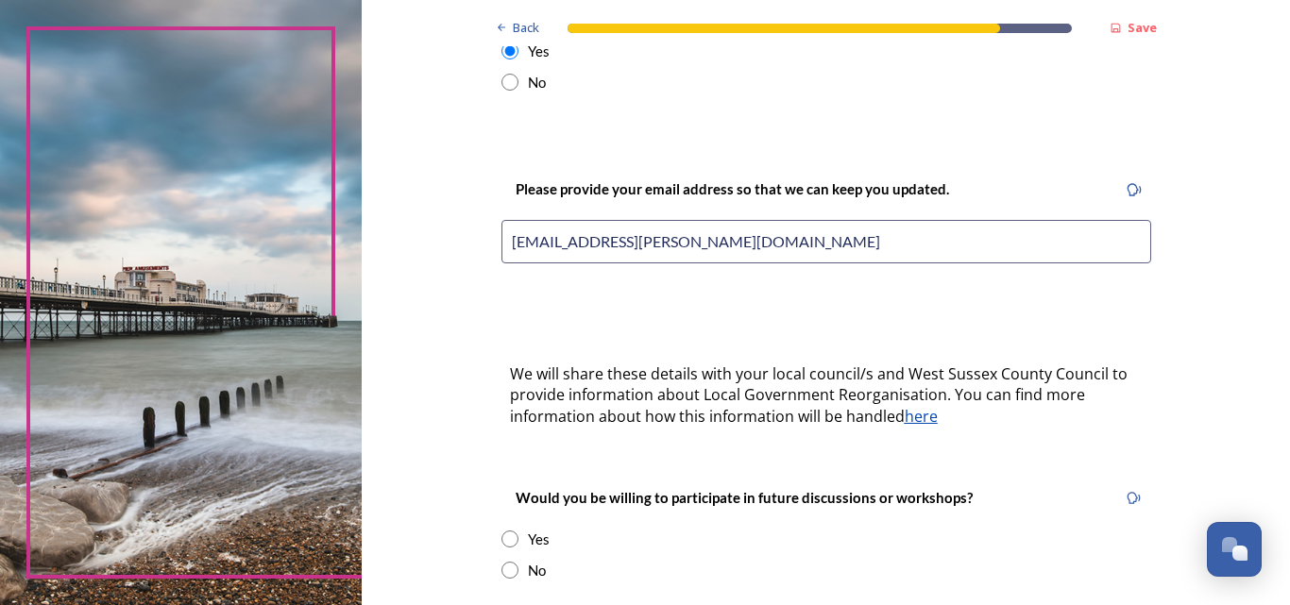
scroll to position [472, 0]
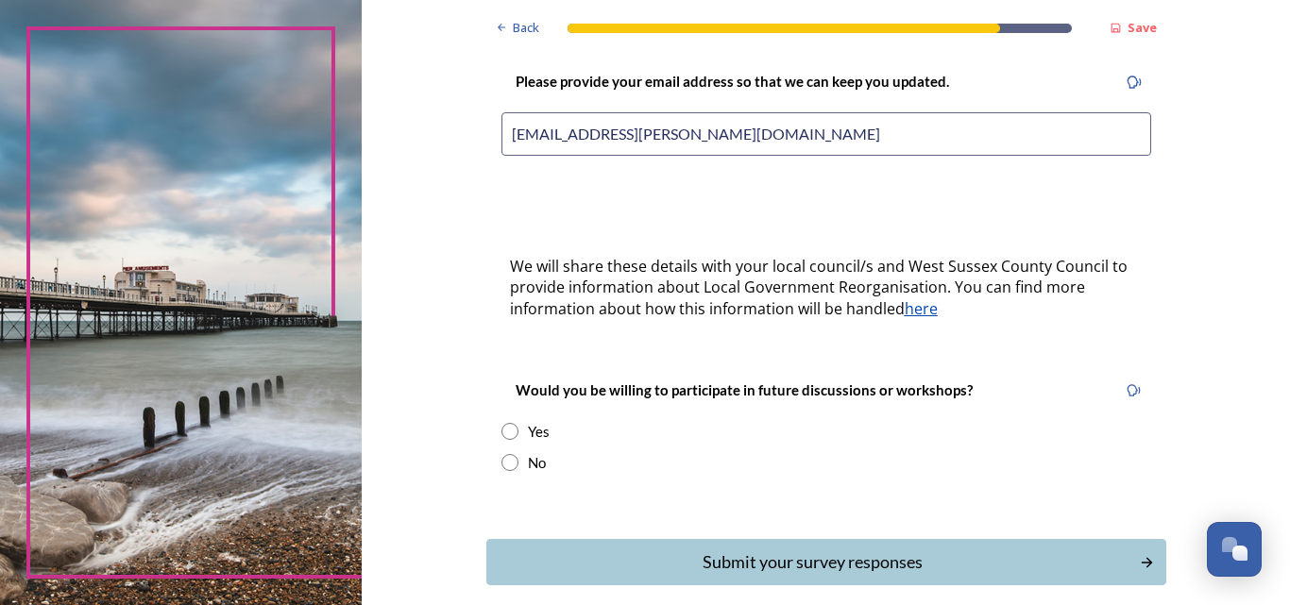
click at [505, 423] on input "radio" at bounding box center [509, 431] width 17 height 17
radio input "true"
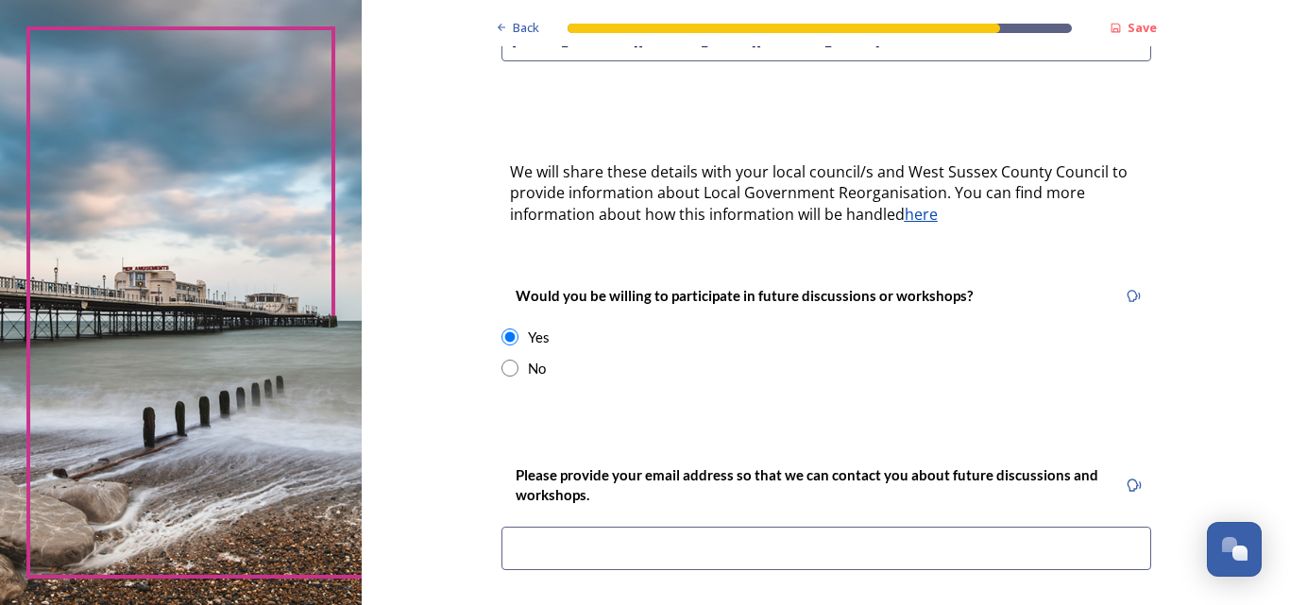
scroll to position [661, 0]
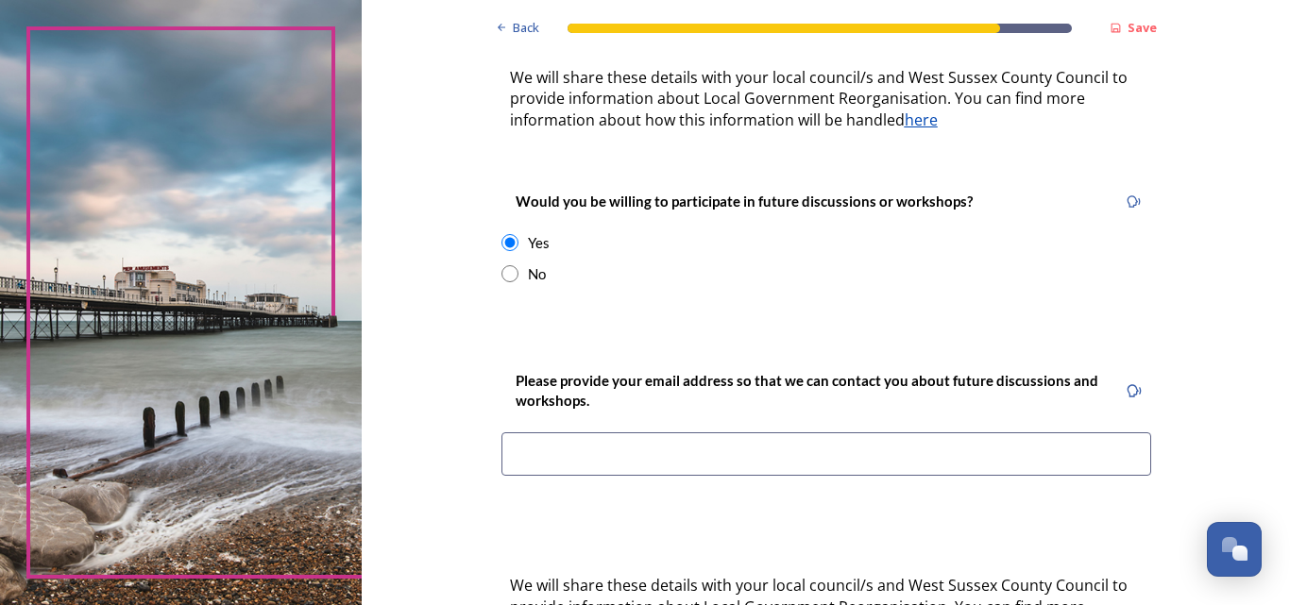
click at [717, 433] on input at bounding box center [826, 454] width 650 height 43
type input "ray.bareham@ntlworld.com"
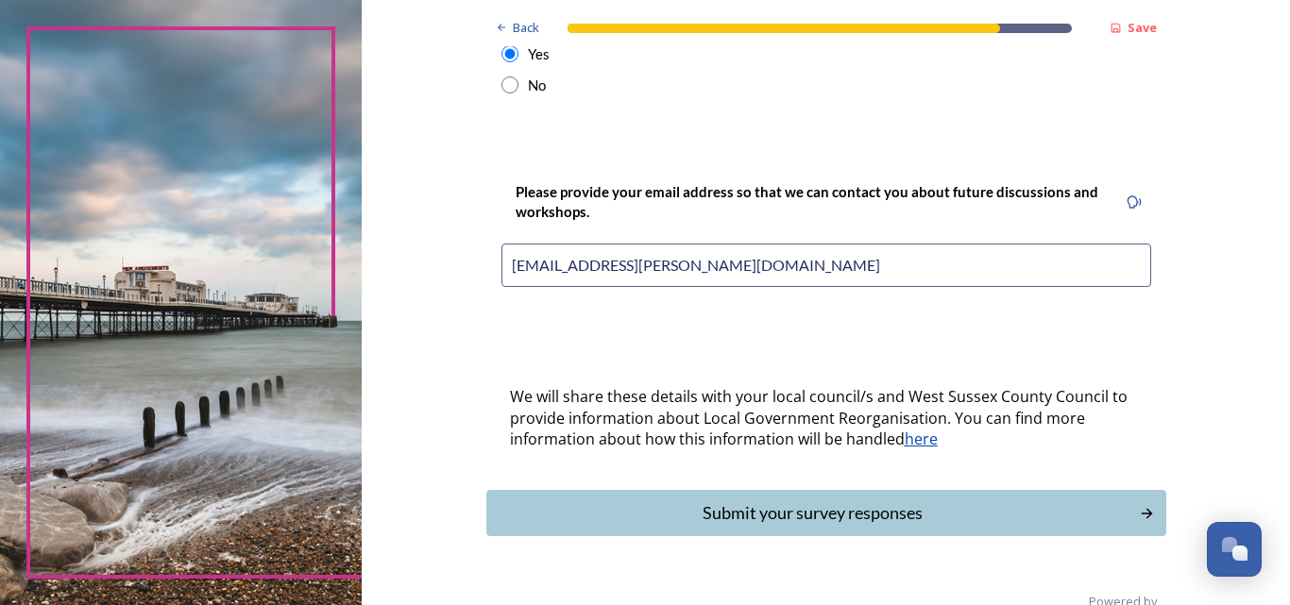
scroll to position [867, 0]
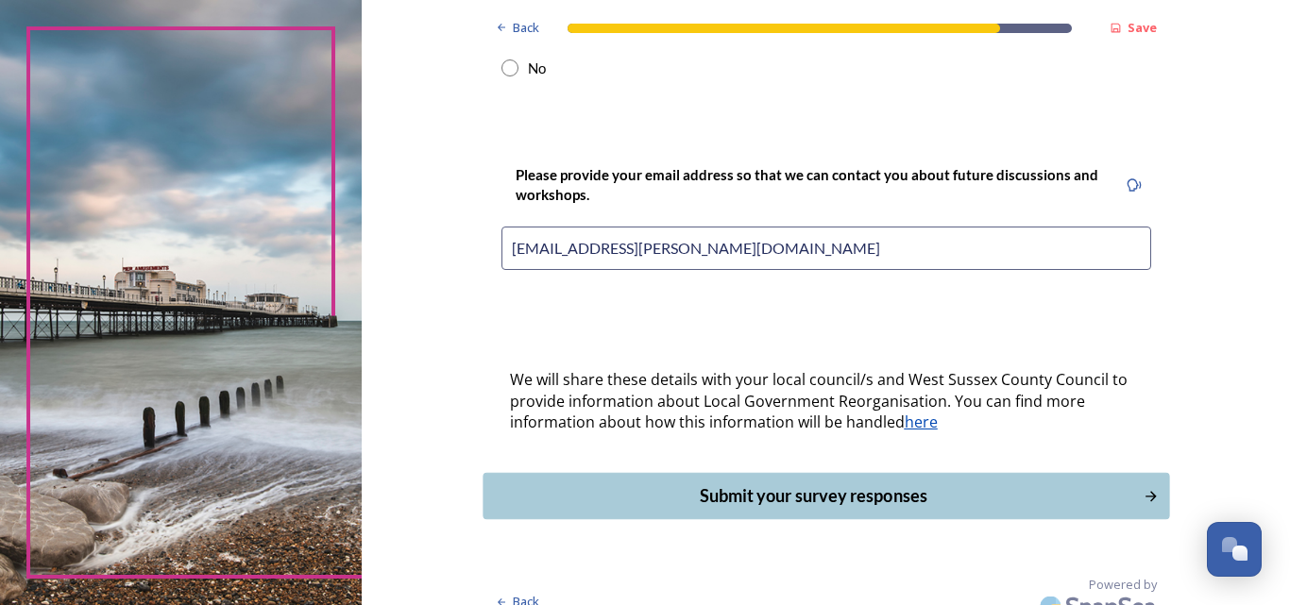
click at [865, 484] on div "Submit your survey responses" at bounding box center [812, 496] width 639 height 25
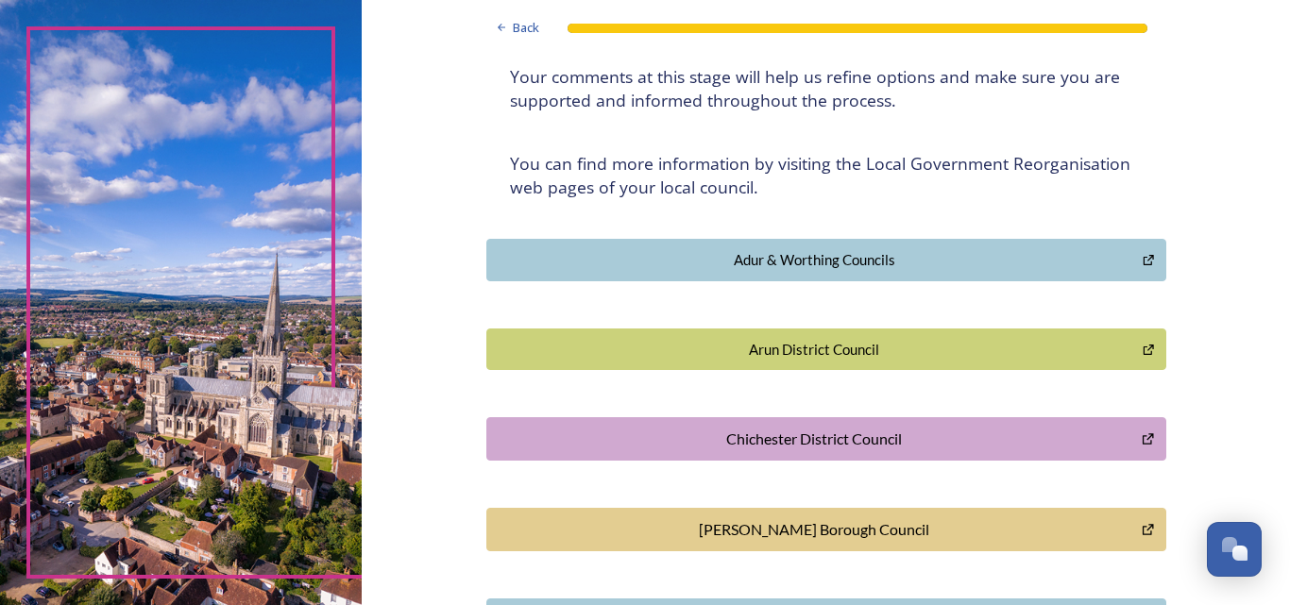
scroll to position [567, 0]
